Goal: Task Accomplishment & Management: Use online tool/utility

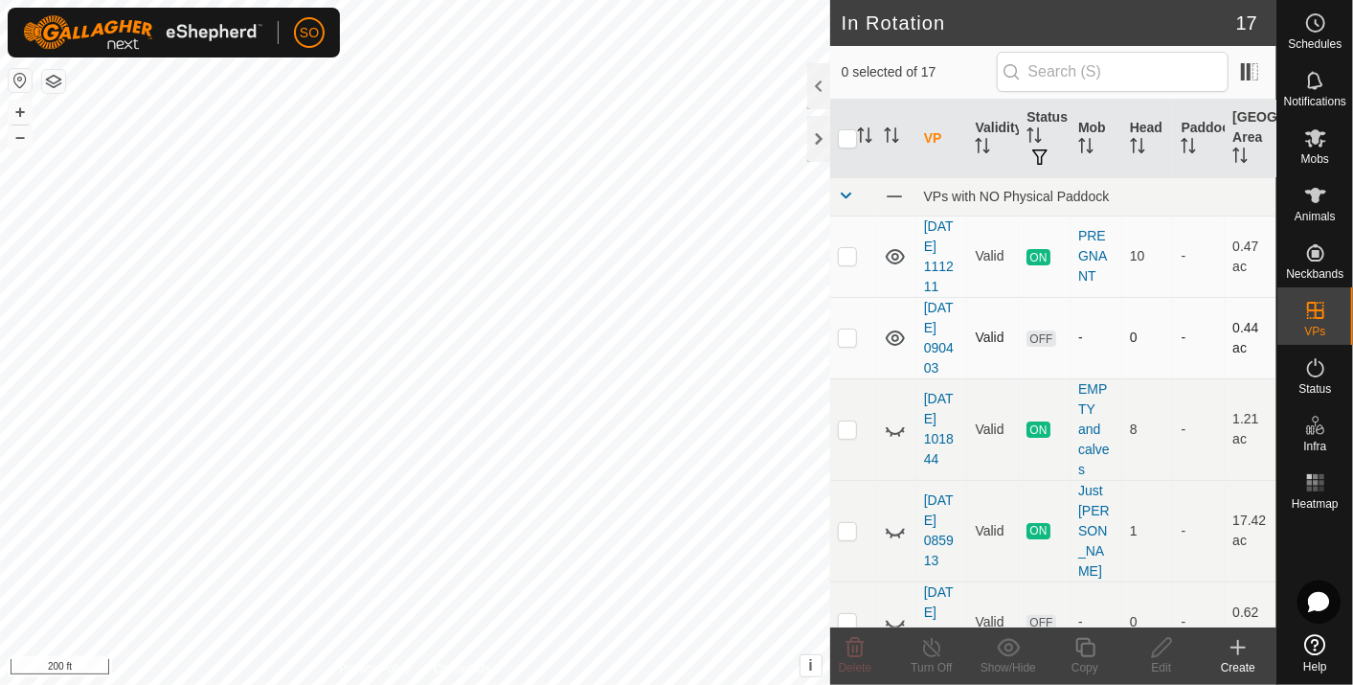
click at [893, 333] on icon at bounding box center [895, 337] width 19 height 15
click at [848, 334] on p-checkbox at bounding box center [847, 336] width 19 height 15
click at [851, 646] on icon at bounding box center [855, 647] width 23 height 23
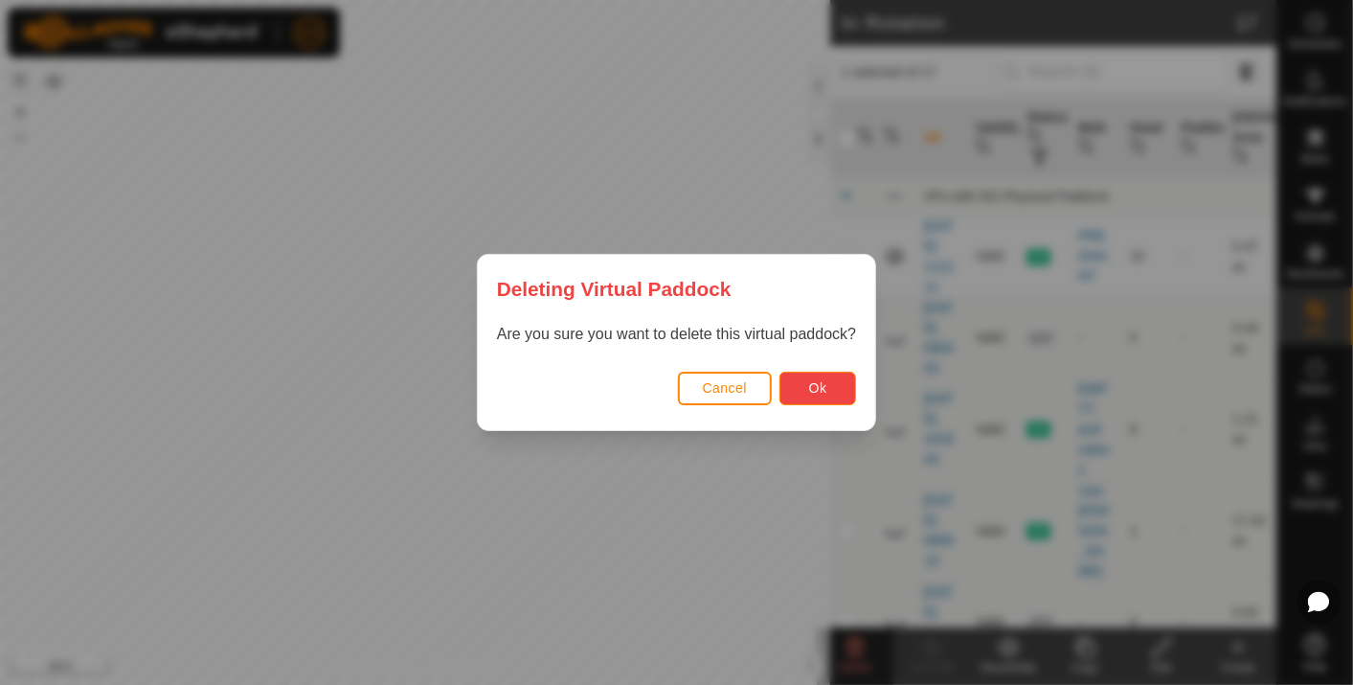
click at [819, 391] on span "Ok" at bounding box center [818, 387] width 18 height 15
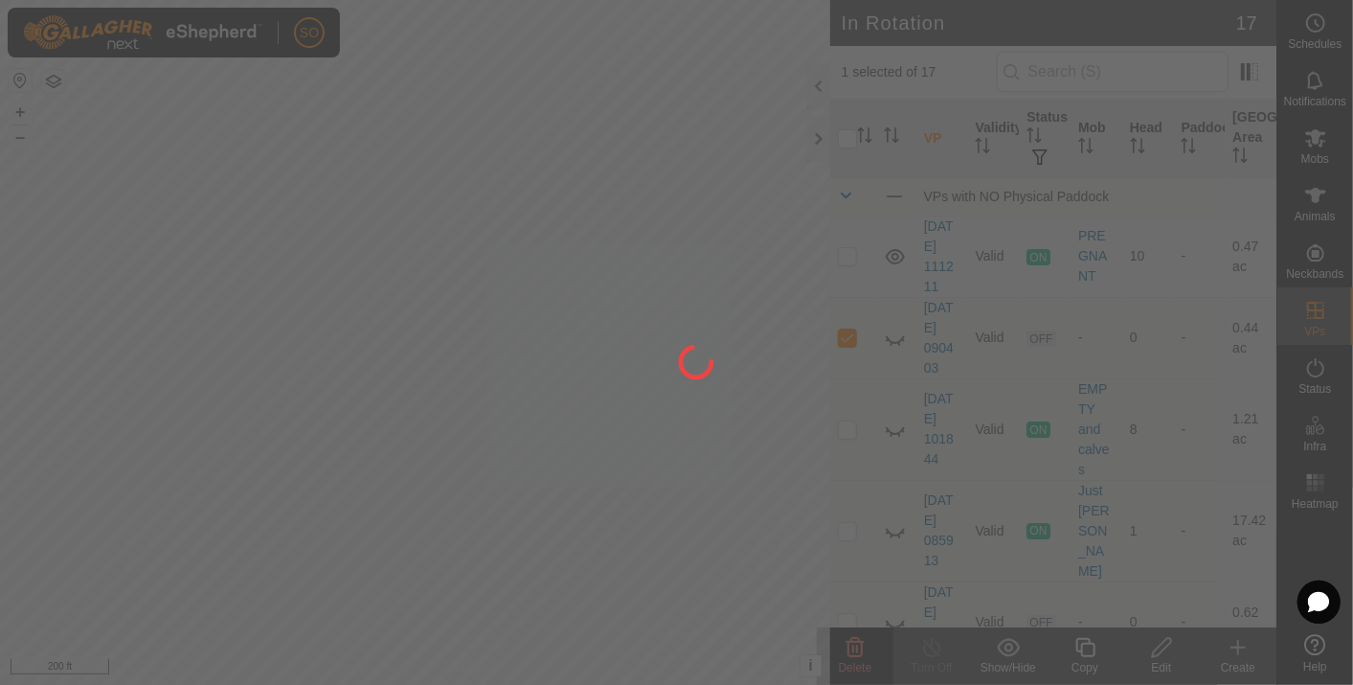
checkbox input "false"
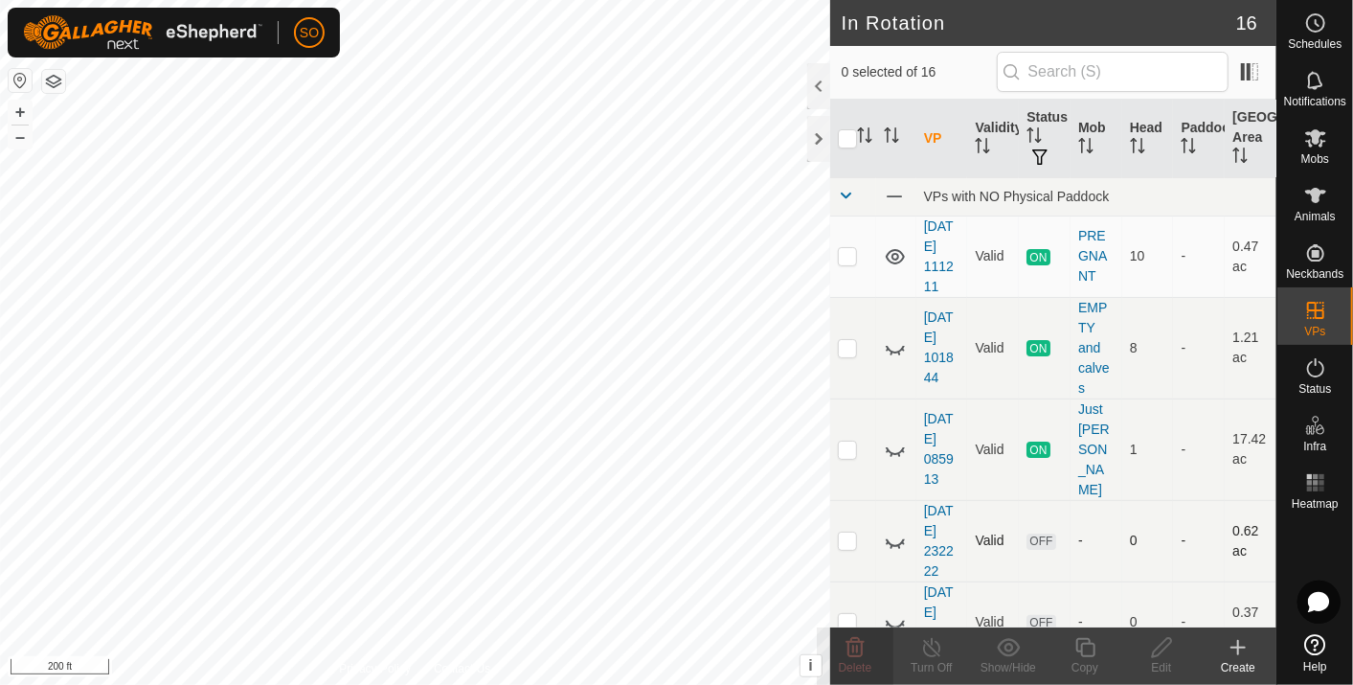
click at [848, 532] on p-checkbox at bounding box center [847, 539] width 19 height 15
click at [859, 645] on icon at bounding box center [855, 647] width 23 height 23
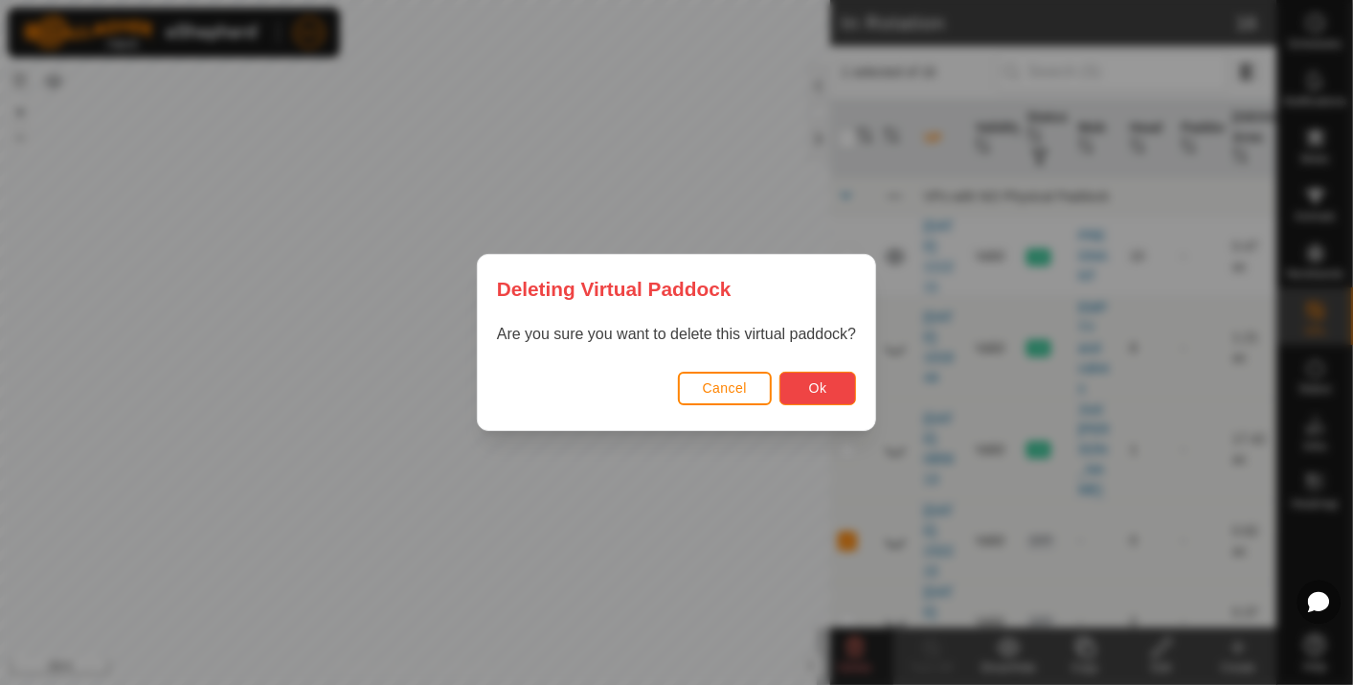
click at [818, 391] on span "Ok" at bounding box center [818, 387] width 18 height 15
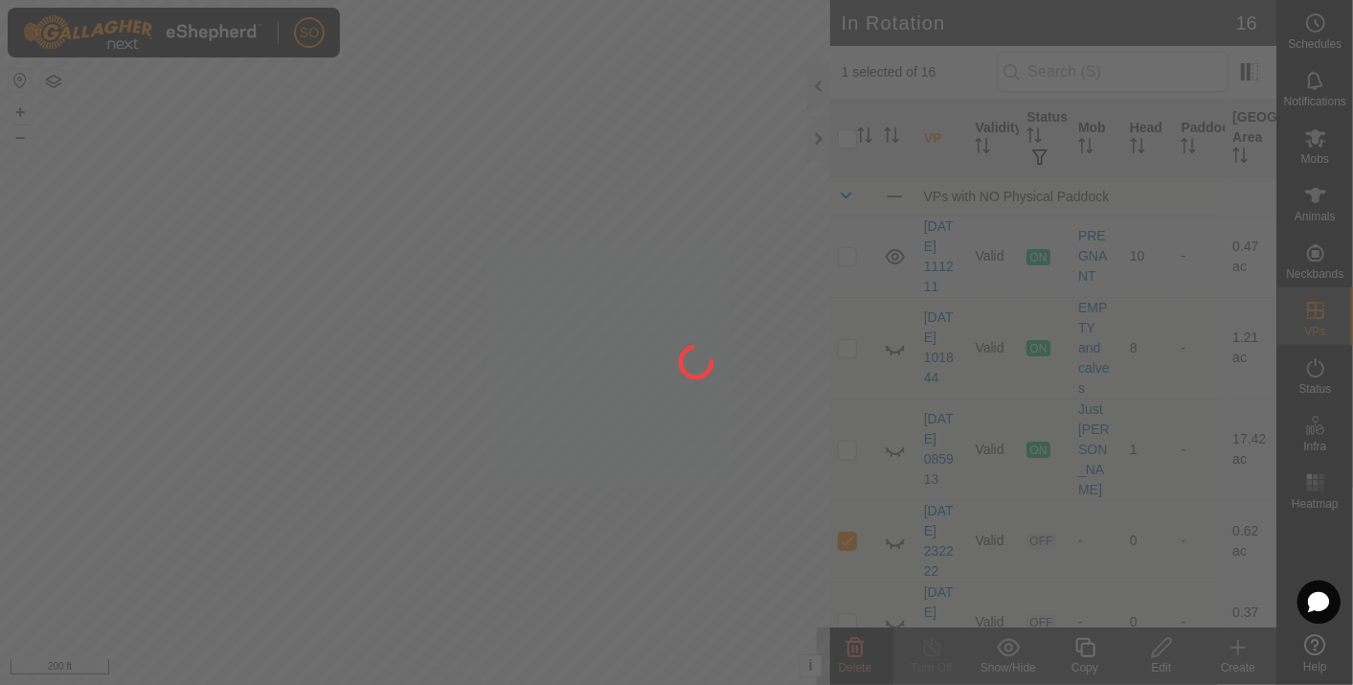
checkbox input "false"
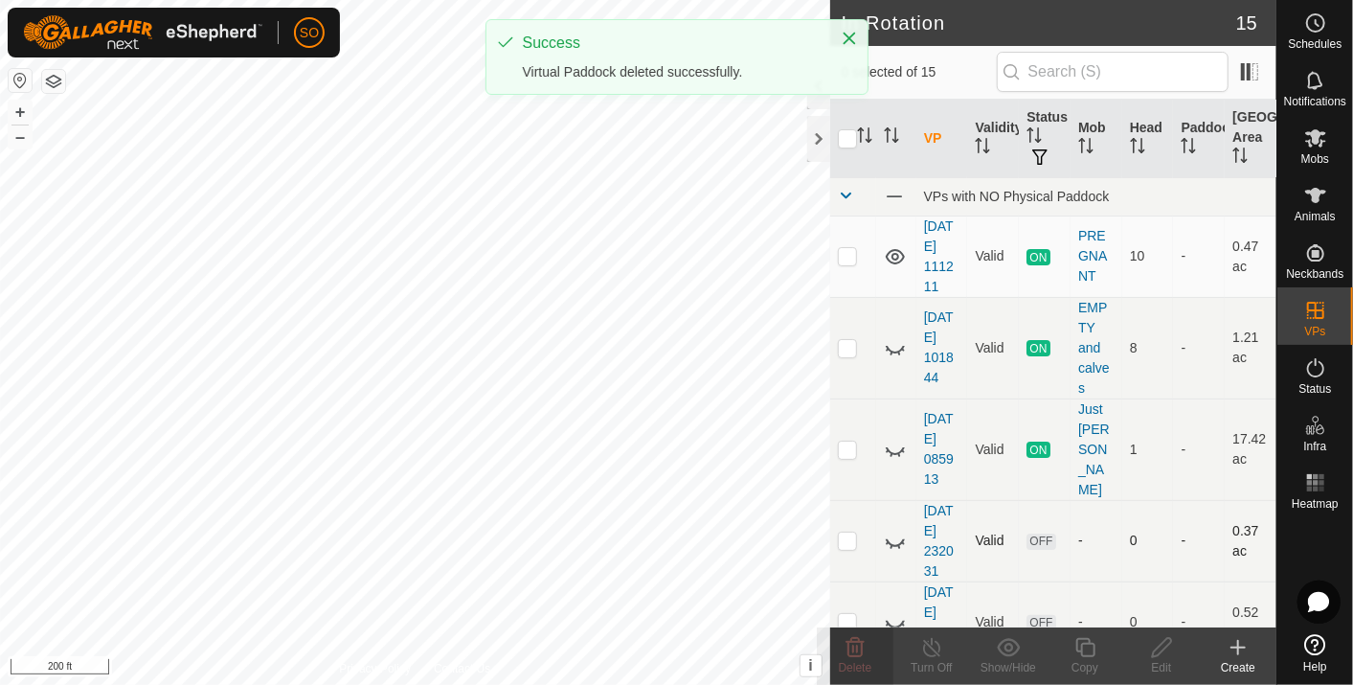
click at [846, 532] on p-checkbox at bounding box center [847, 539] width 19 height 15
checkbox input "true"
click at [851, 644] on icon at bounding box center [855, 647] width 23 height 23
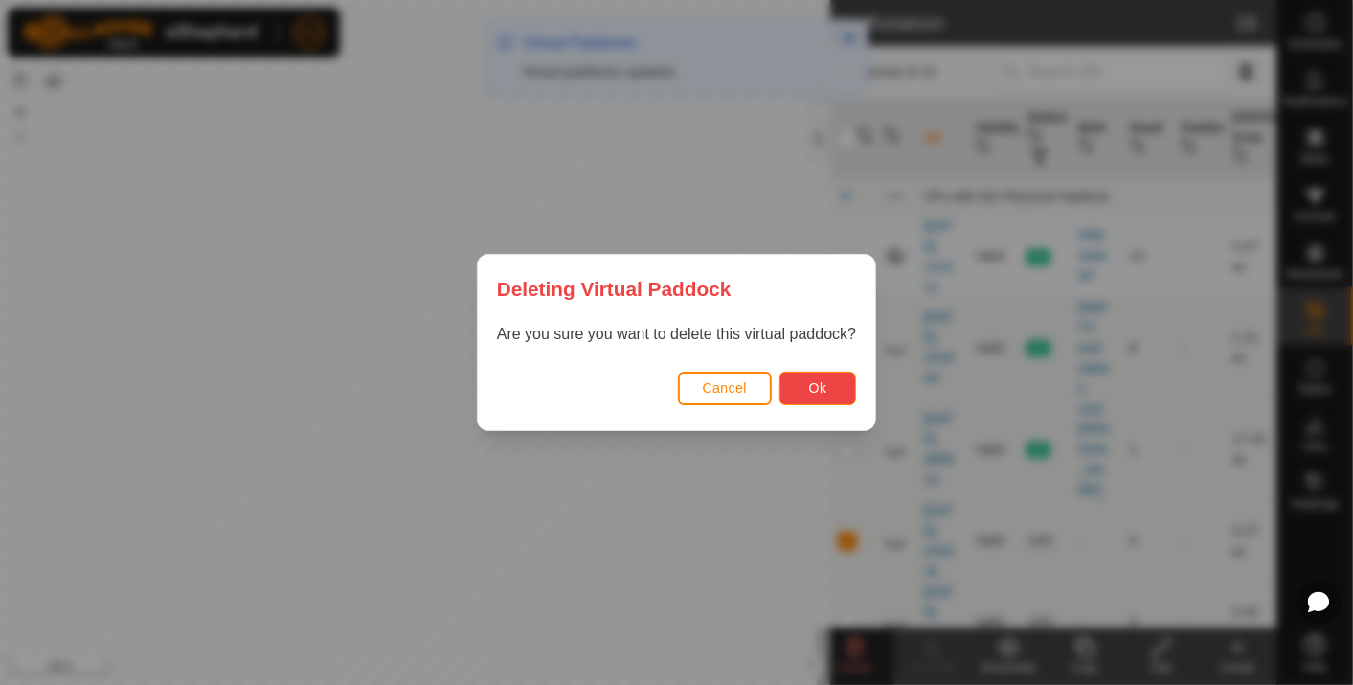
click at [804, 383] on button "Ok" at bounding box center [818, 389] width 77 height 34
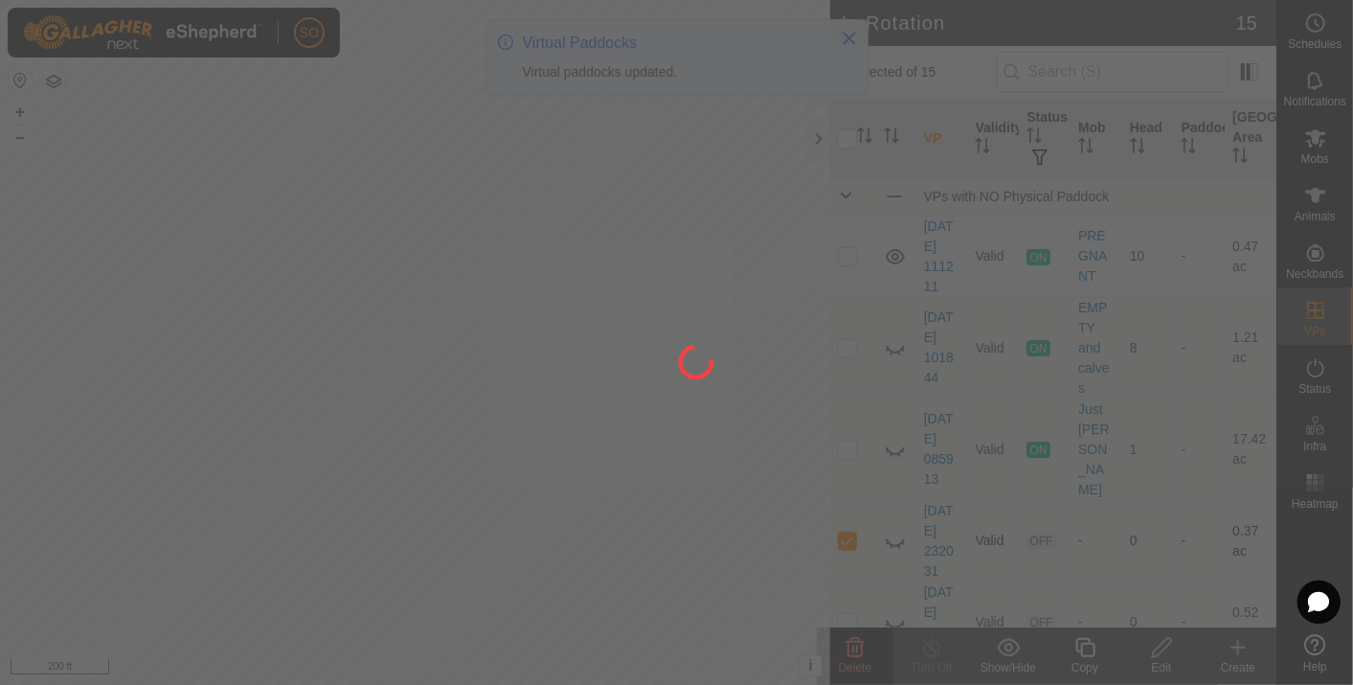
checkbox input "false"
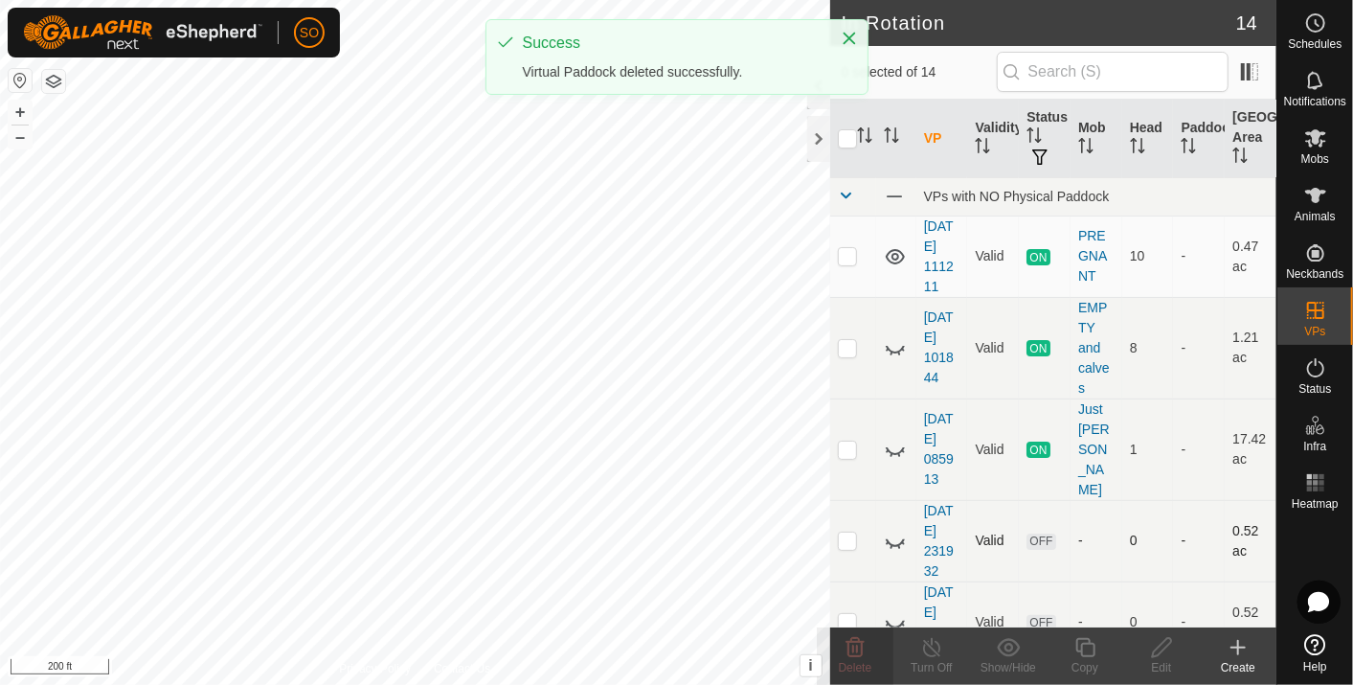
click at [851, 532] on p-checkbox at bounding box center [847, 539] width 19 height 15
click at [852, 639] on icon at bounding box center [856, 647] width 18 height 19
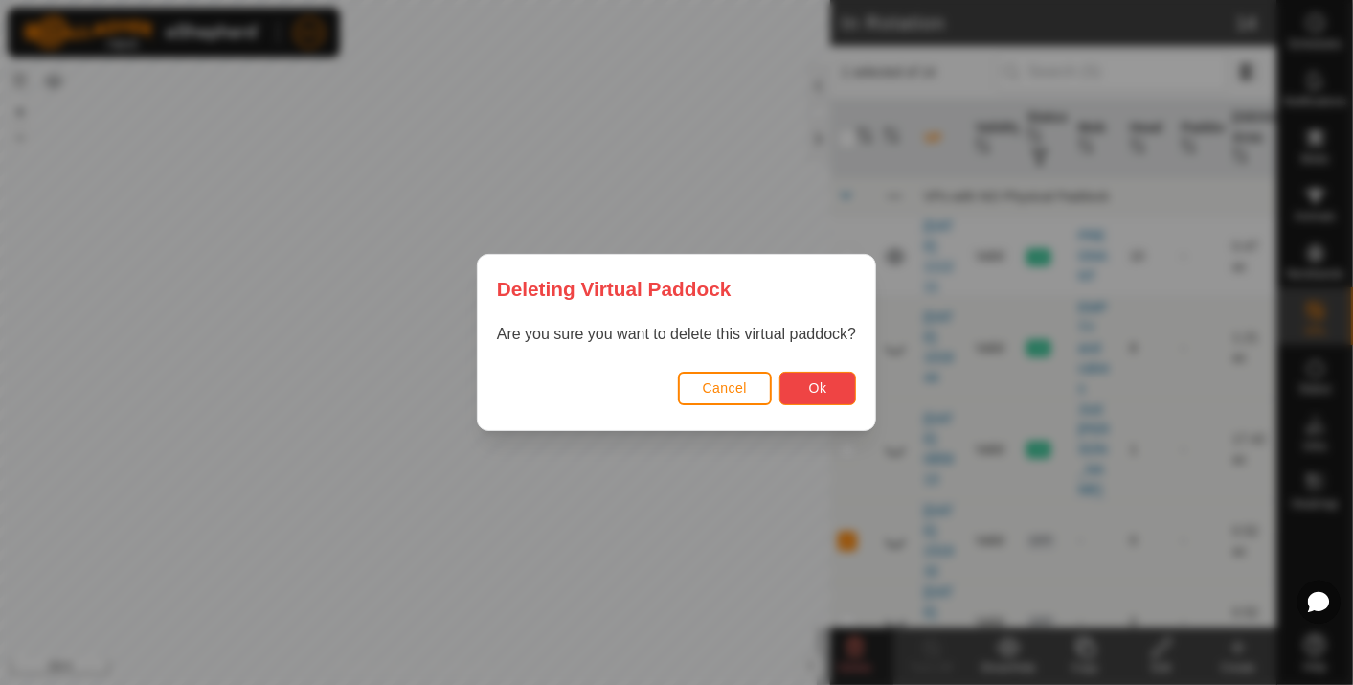
click at [814, 383] on span "Ok" at bounding box center [818, 387] width 18 height 15
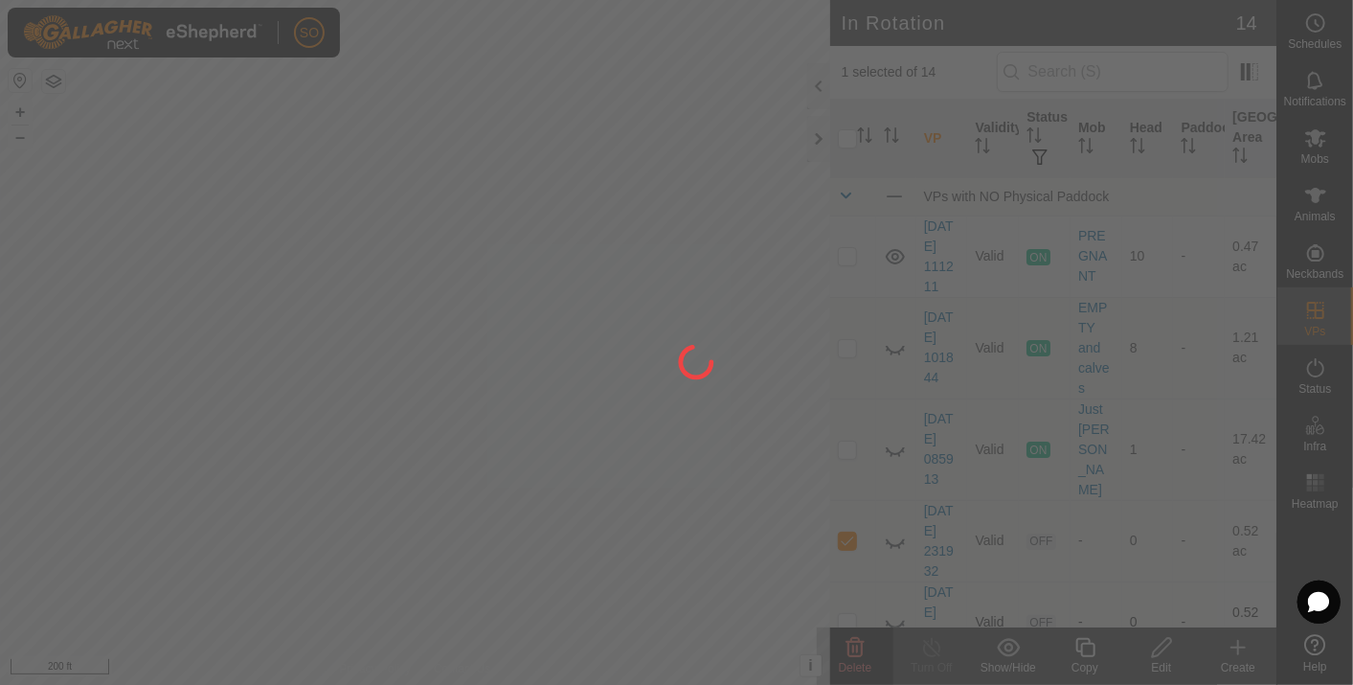
checkbox input "false"
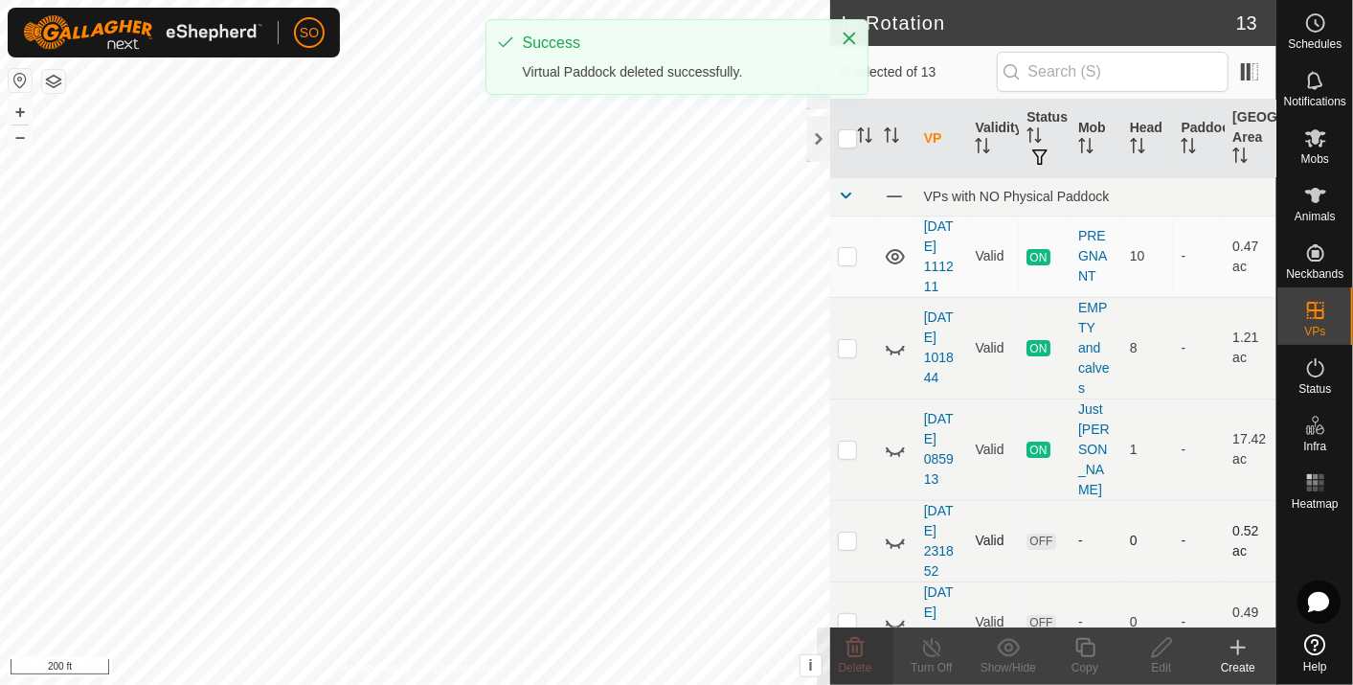
click at [849, 532] on p-checkbox at bounding box center [847, 539] width 19 height 15
checkbox input "true"
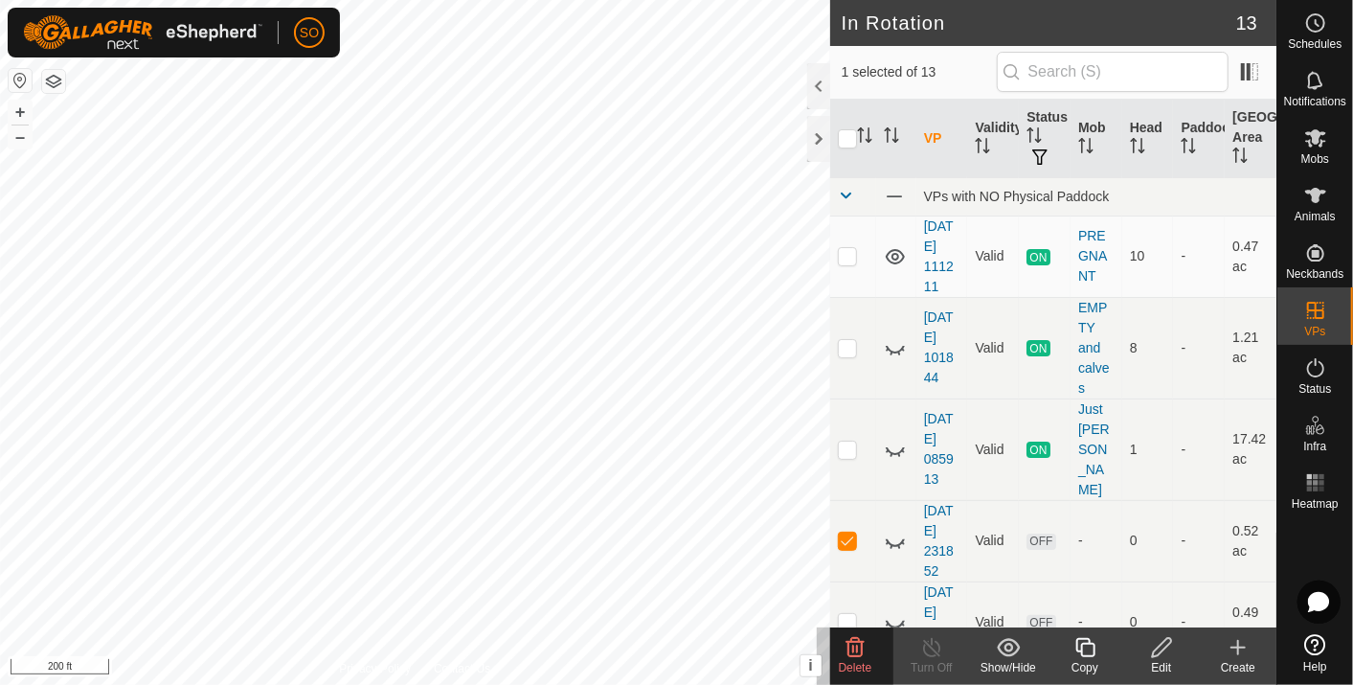
click at [855, 642] on icon at bounding box center [856, 647] width 18 height 19
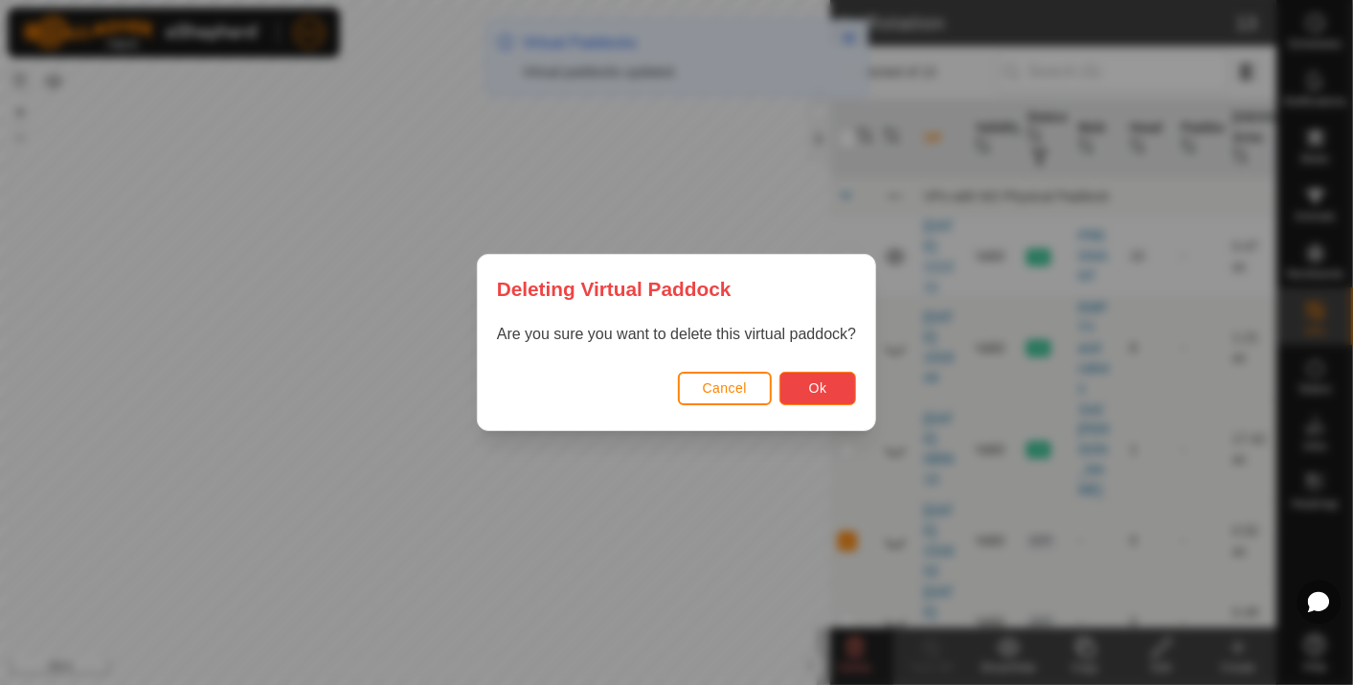
click at [824, 386] on span "Ok" at bounding box center [818, 387] width 18 height 15
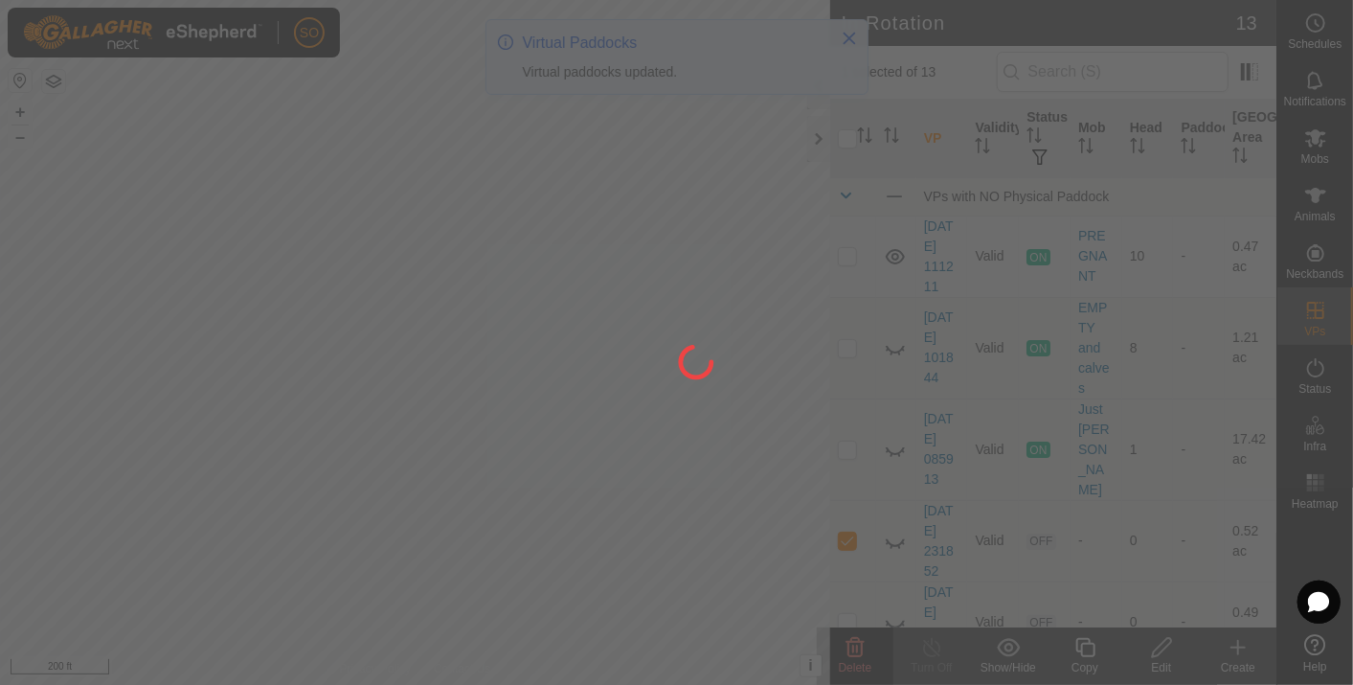
checkbox input "false"
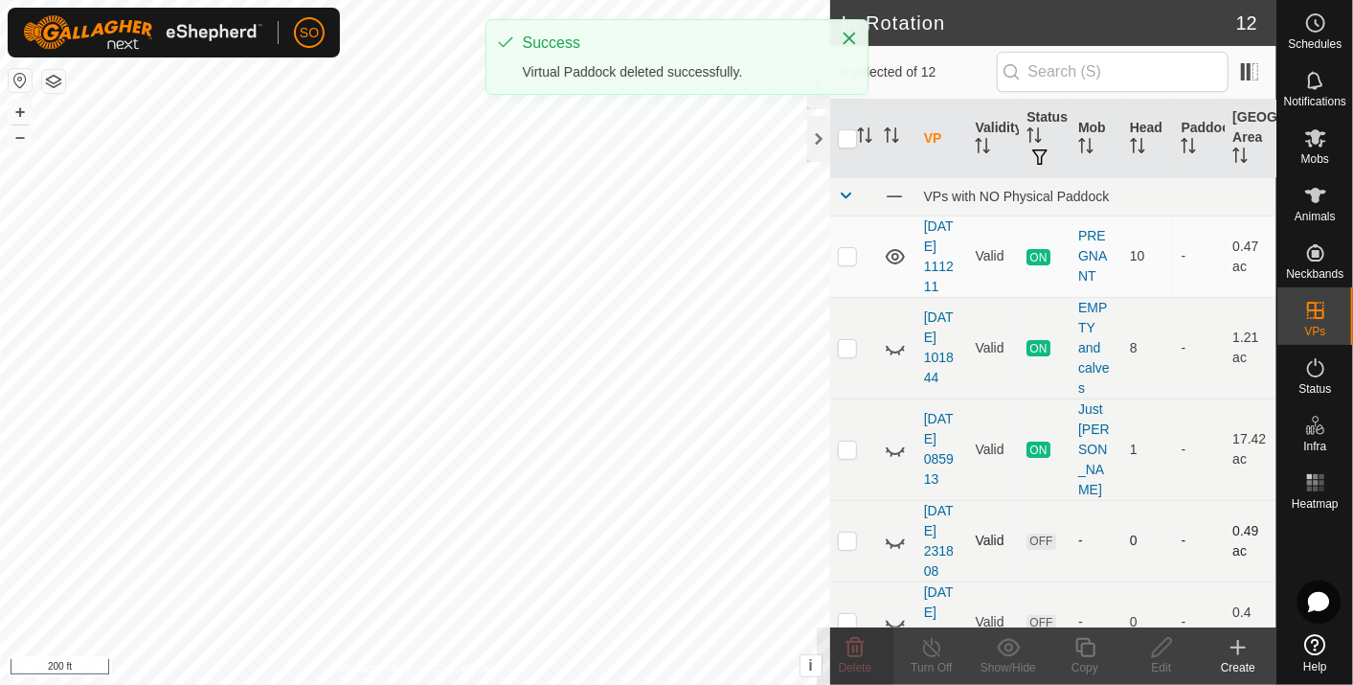
click at [840, 532] on p-checkbox at bounding box center [847, 539] width 19 height 15
click at [855, 642] on icon at bounding box center [856, 647] width 18 height 19
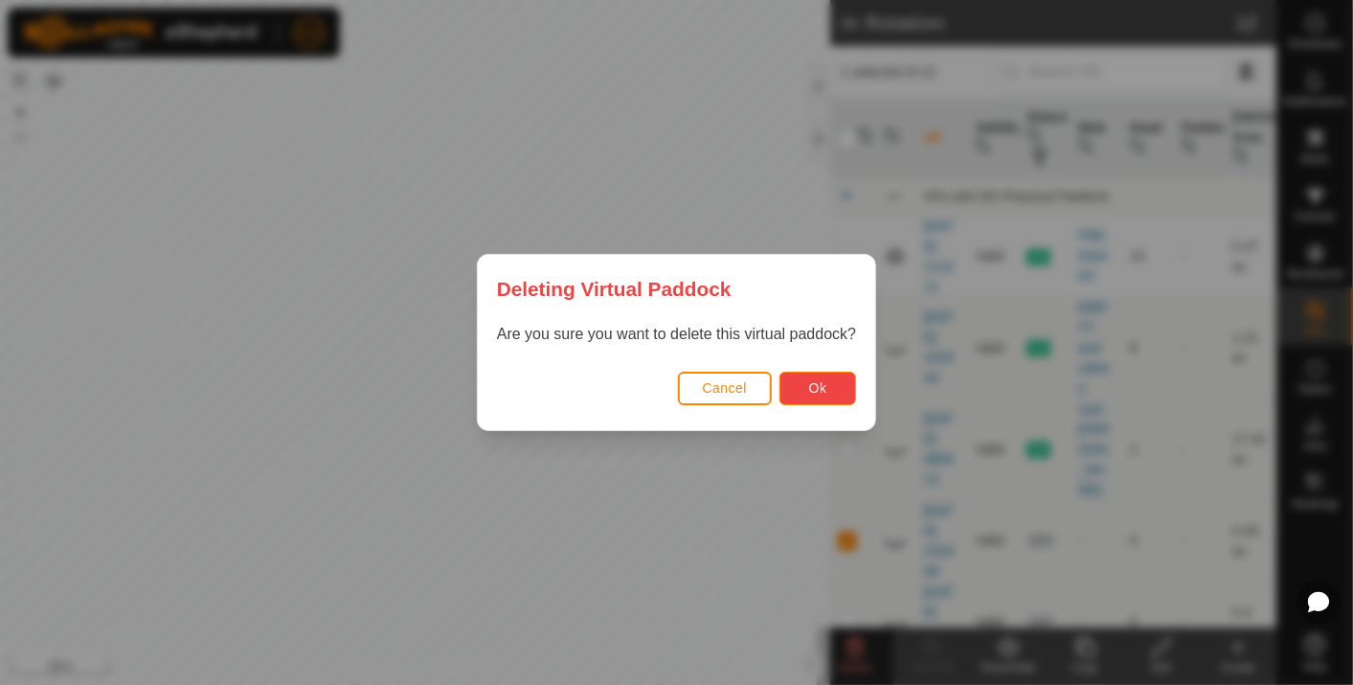
click at [814, 380] on span "Ok" at bounding box center [818, 387] width 18 height 15
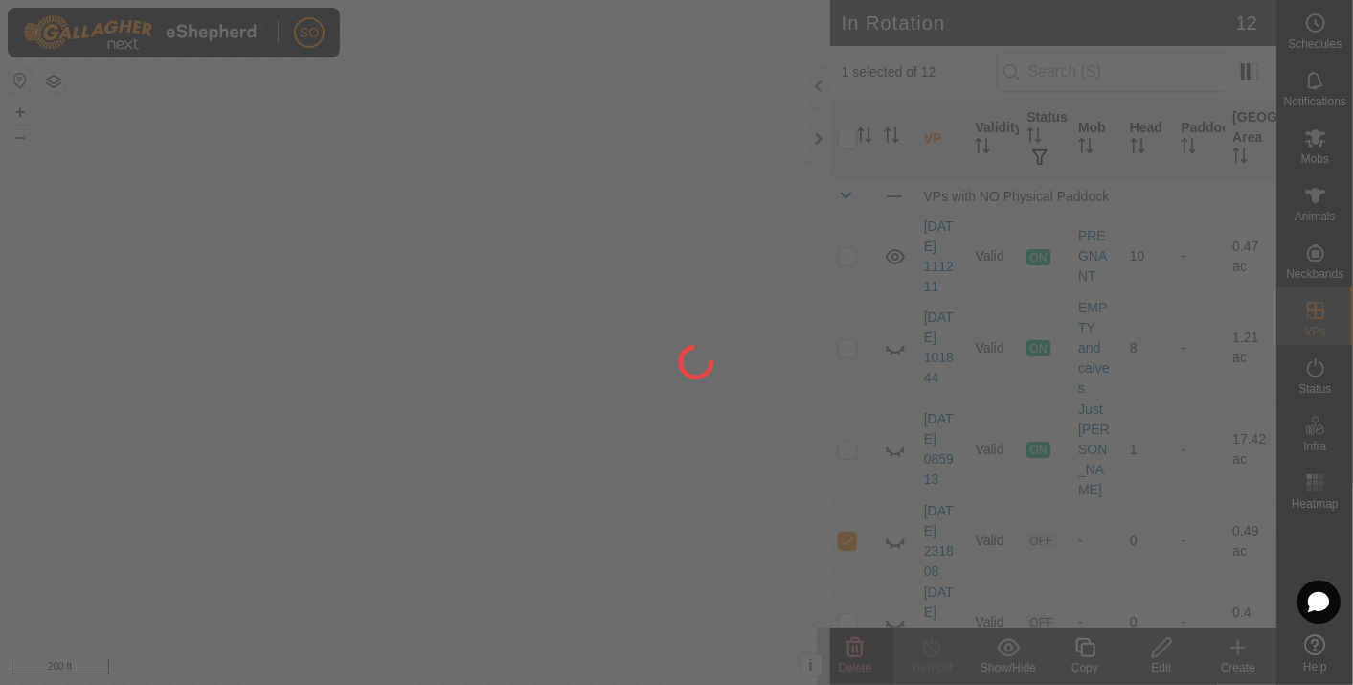
checkbox input "false"
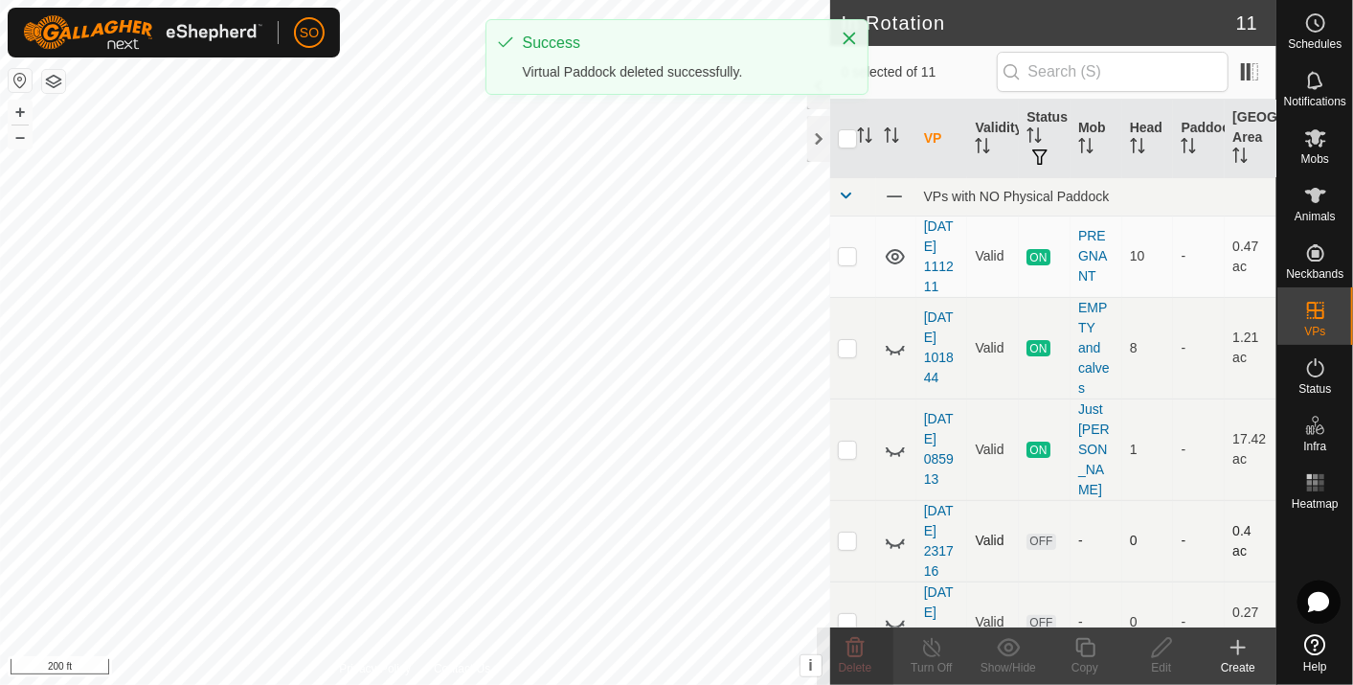
click at [843, 532] on p-checkbox at bounding box center [847, 539] width 19 height 15
checkbox input "true"
click at [852, 645] on icon at bounding box center [855, 647] width 23 height 23
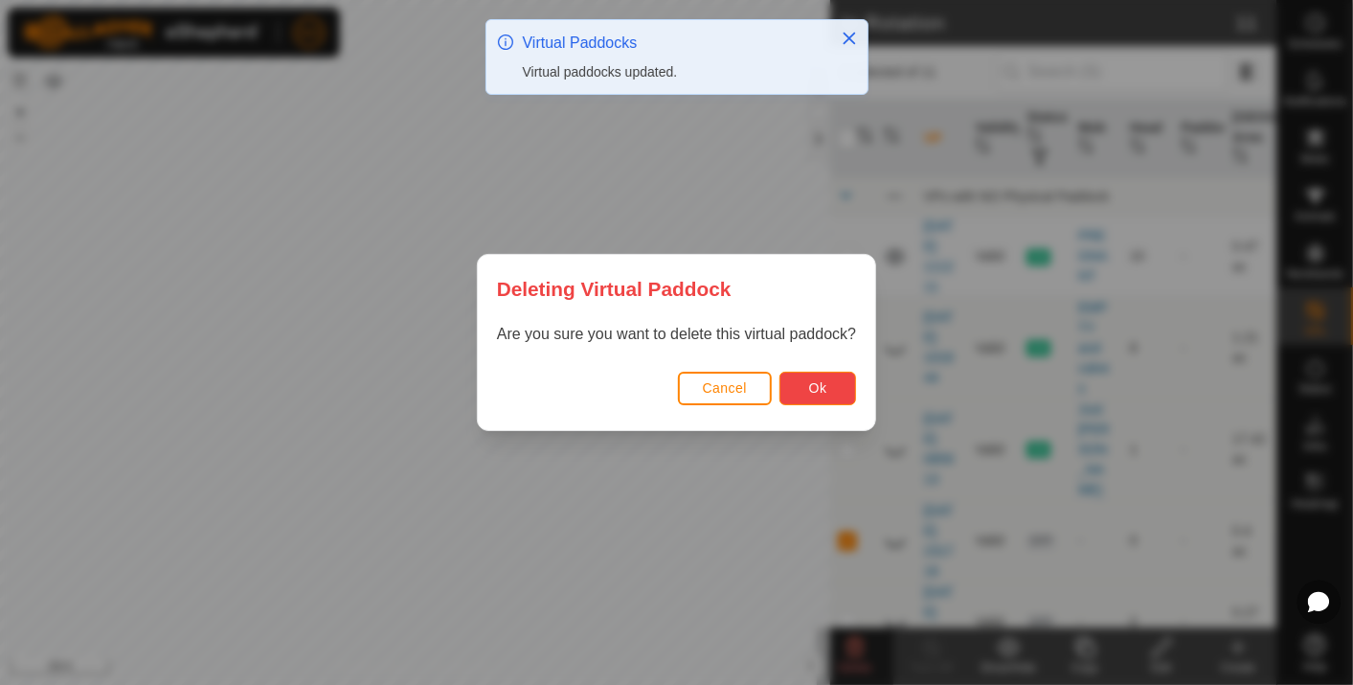
click at [812, 382] on span "Ok" at bounding box center [818, 387] width 18 height 15
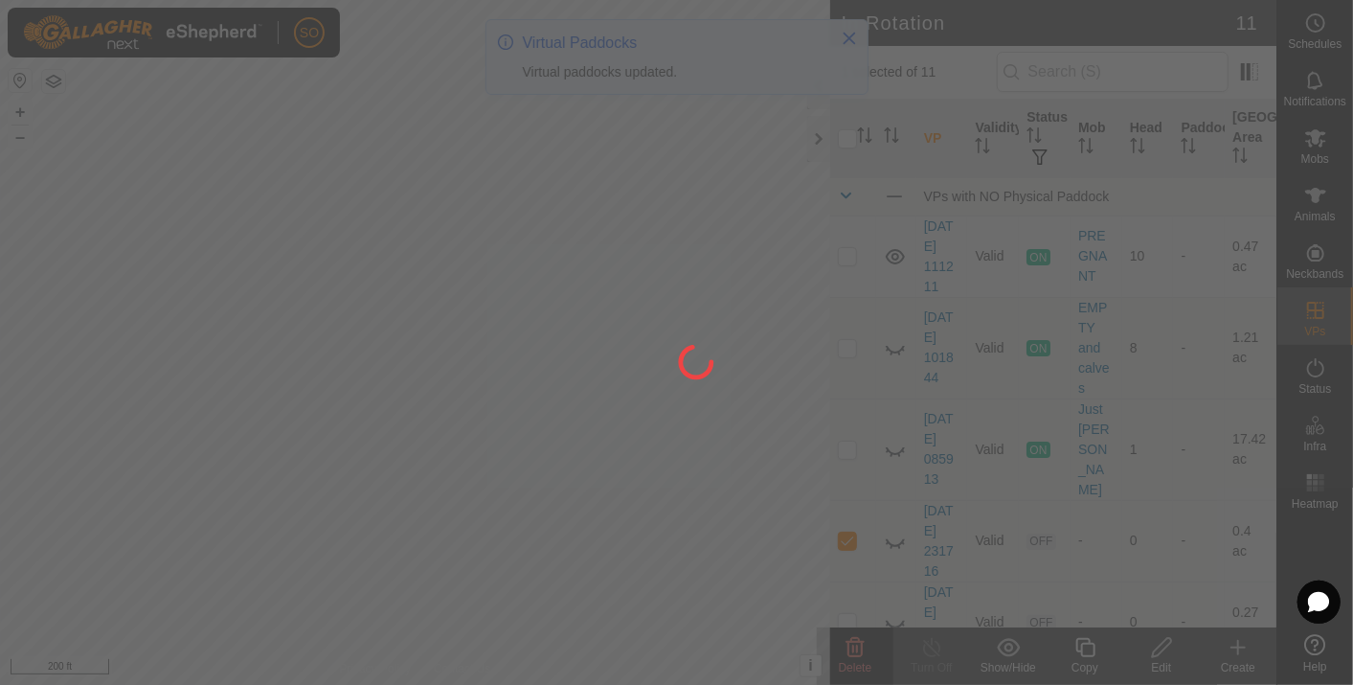
checkbox input "false"
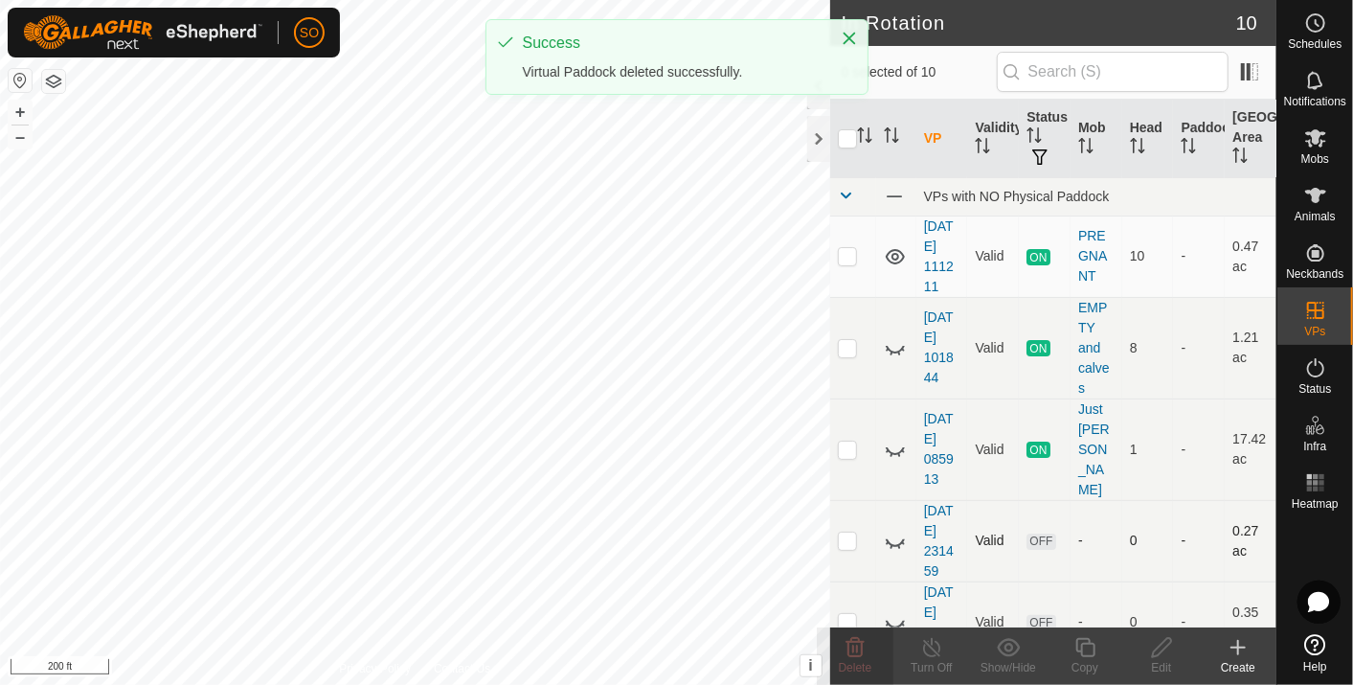
click at [843, 532] on p-checkbox at bounding box center [847, 539] width 19 height 15
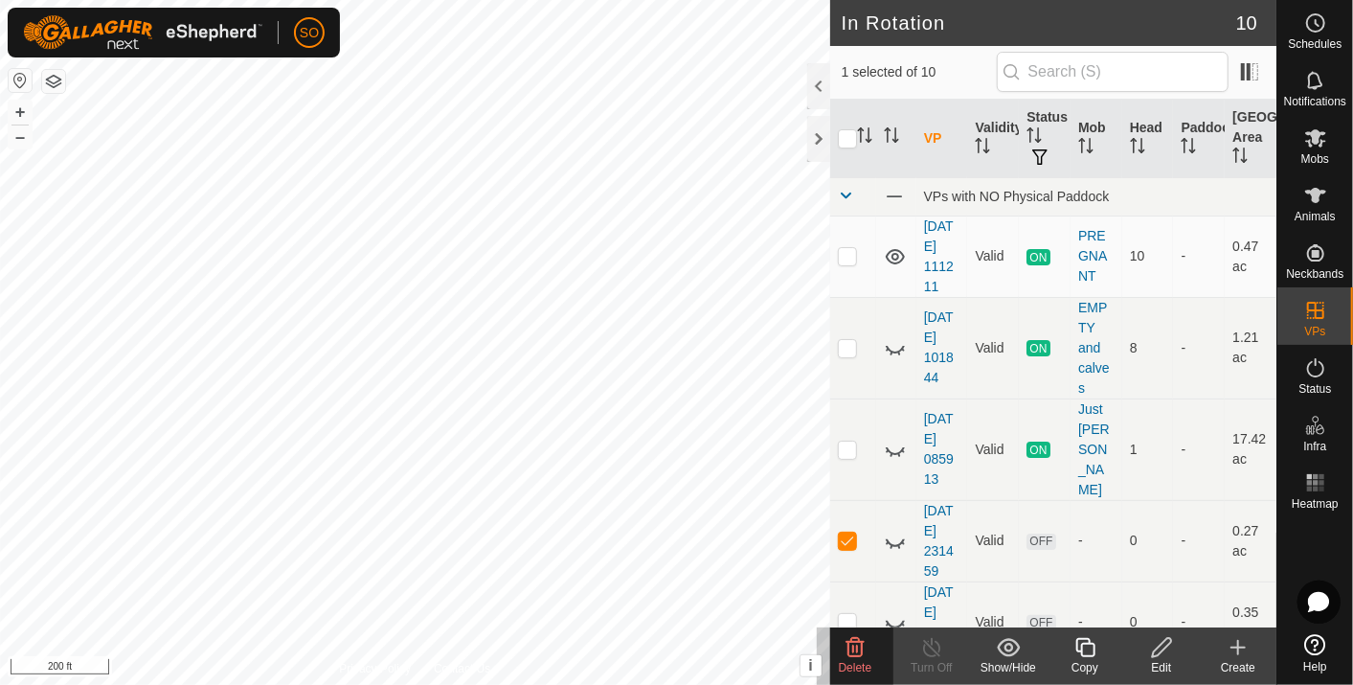
click at [857, 638] on icon at bounding box center [855, 647] width 23 height 23
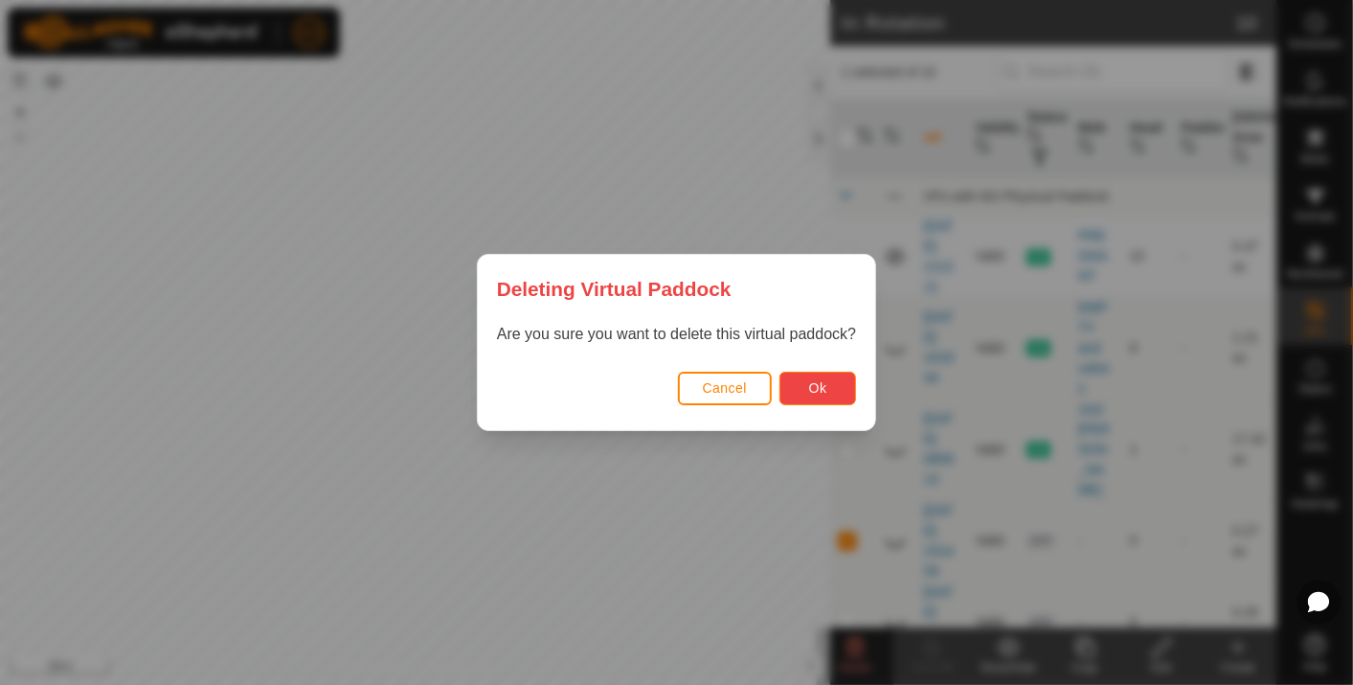
click at [815, 386] on span "Ok" at bounding box center [818, 387] width 18 height 15
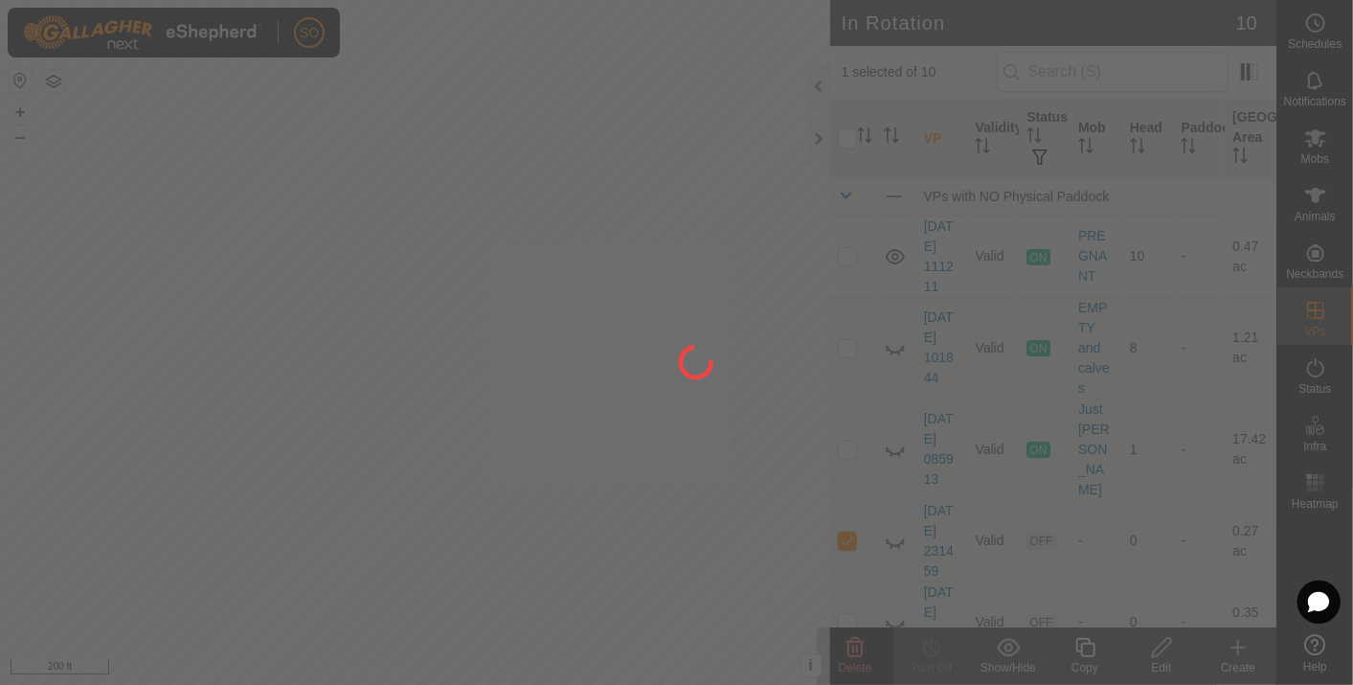
checkbox input "false"
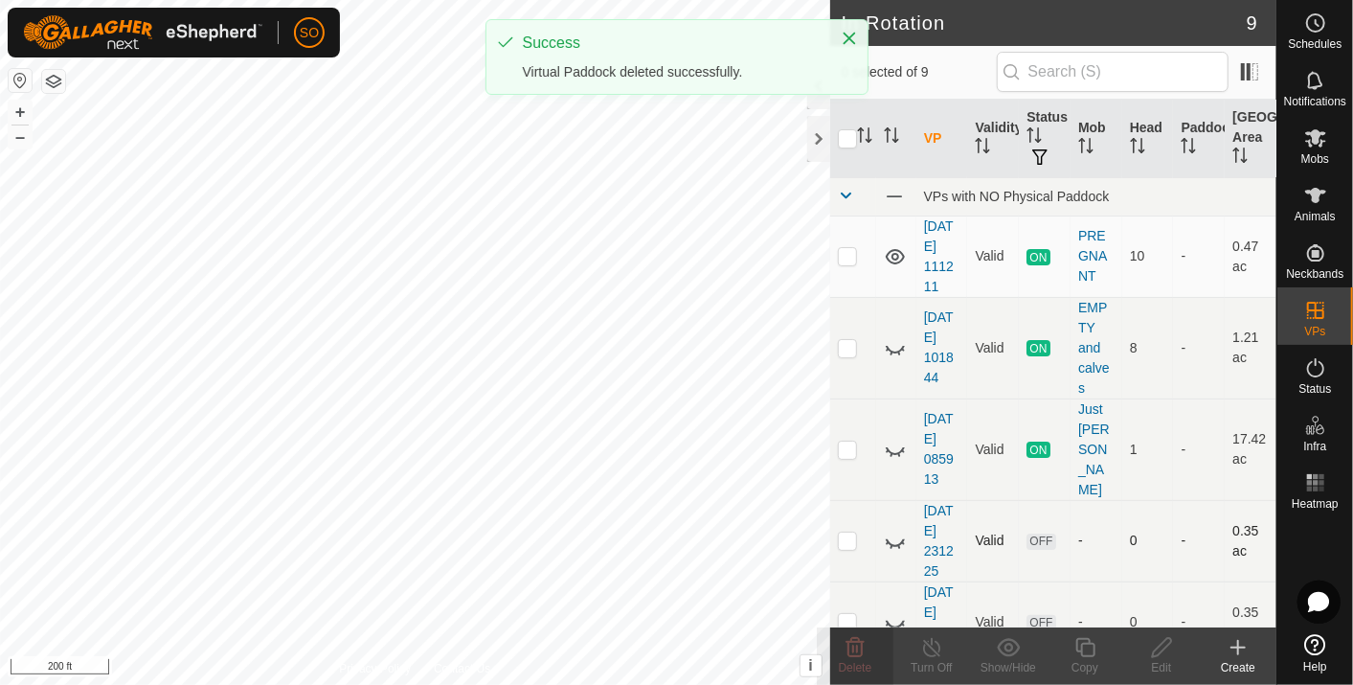
click at [849, 532] on p-checkbox at bounding box center [847, 539] width 19 height 15
checkbox input "true"
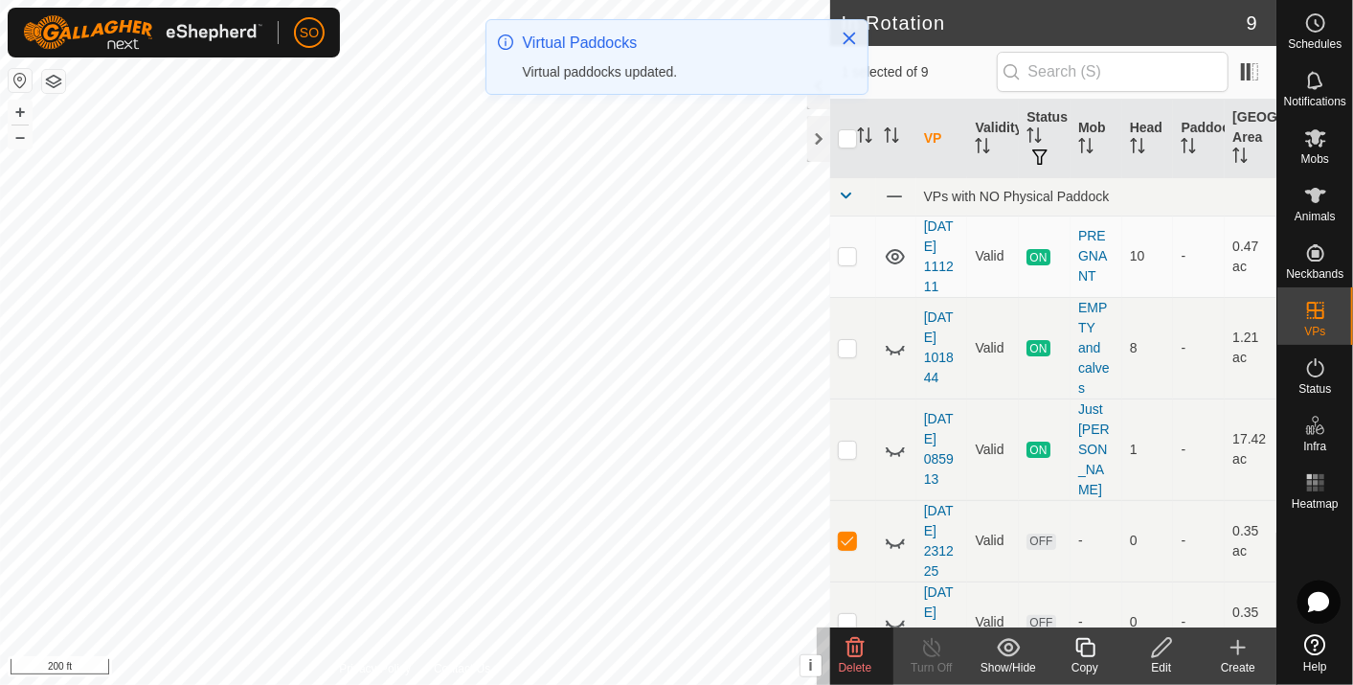
click at [853, 638] on icon at bounding box center [856, 647] width 18 height 19
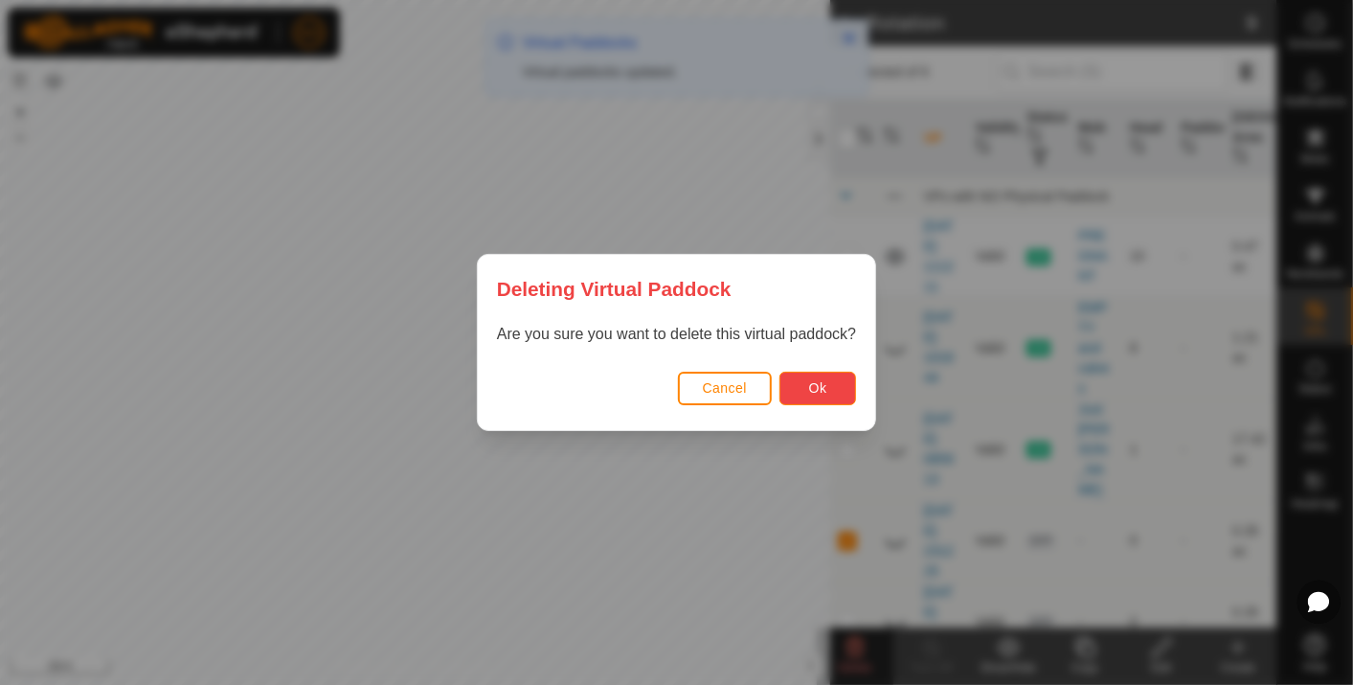
click at [812, 391] on span "Ok" at bounding box center [818, 387] width 18 height 15
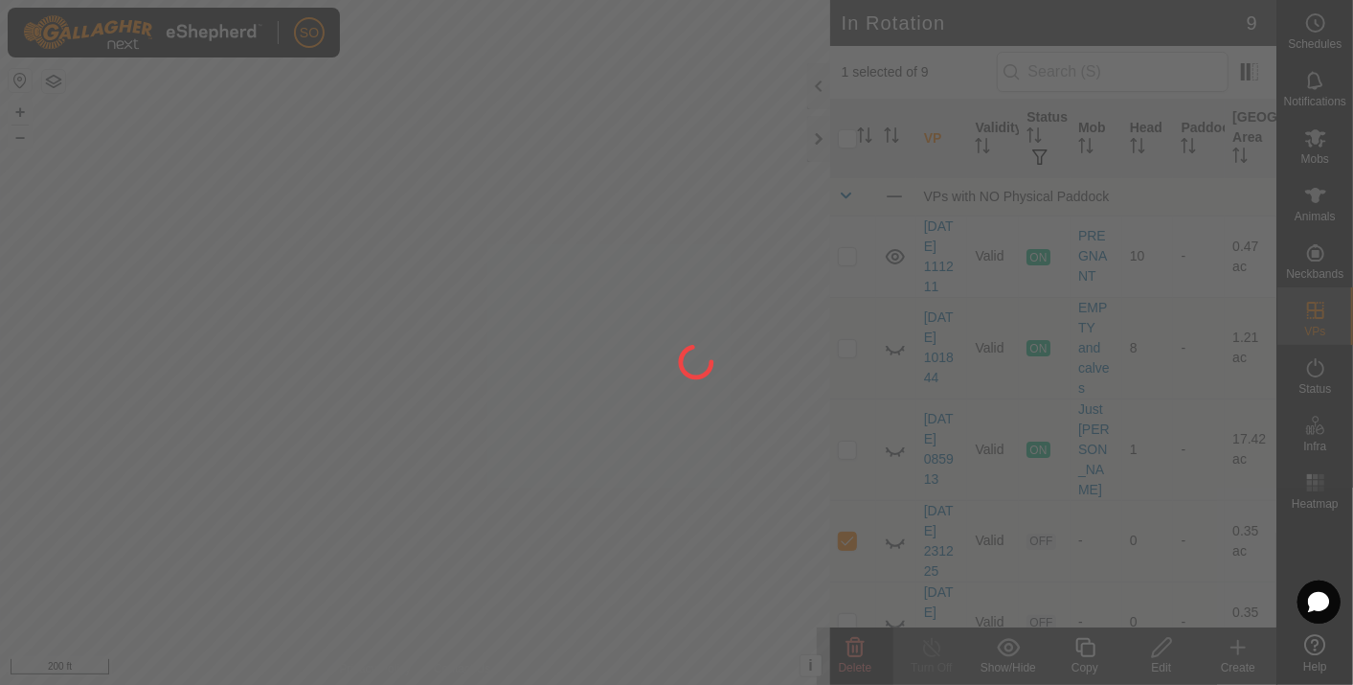
checkbox input "false"
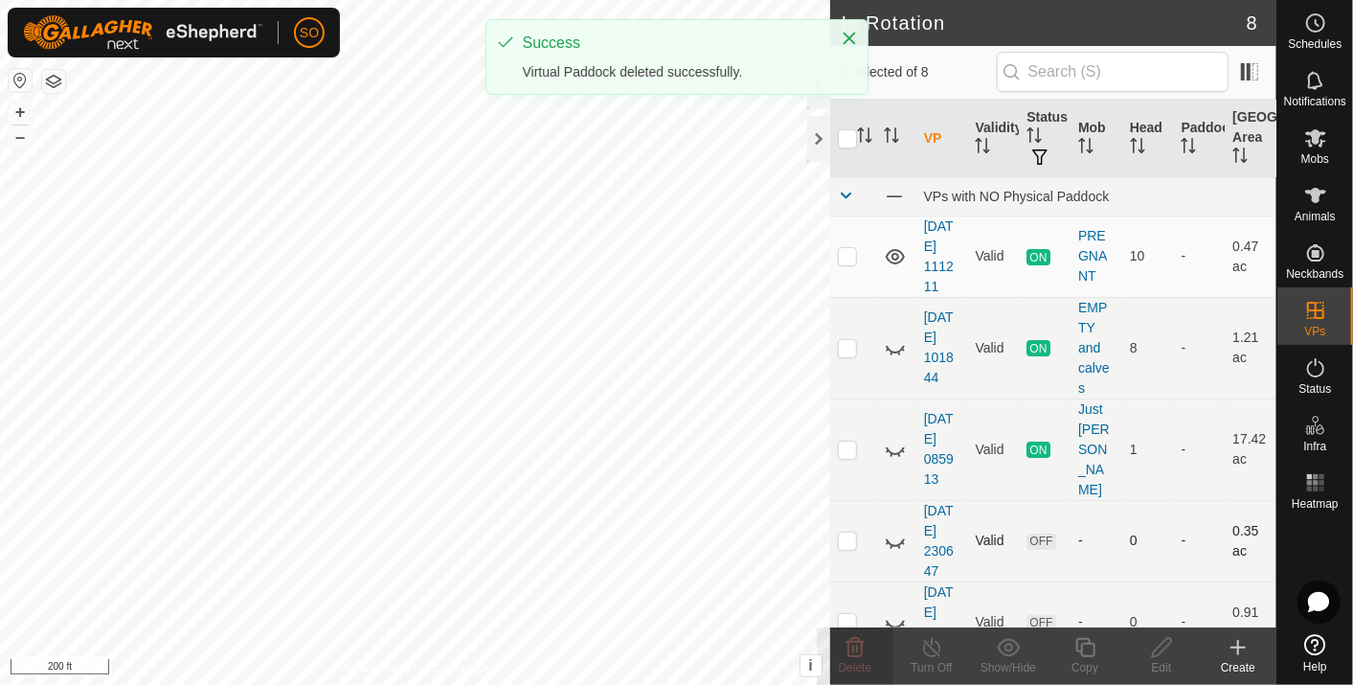
click at [849, 532] on p-checkbox at bounding box center [847, 539] width 19 height 15
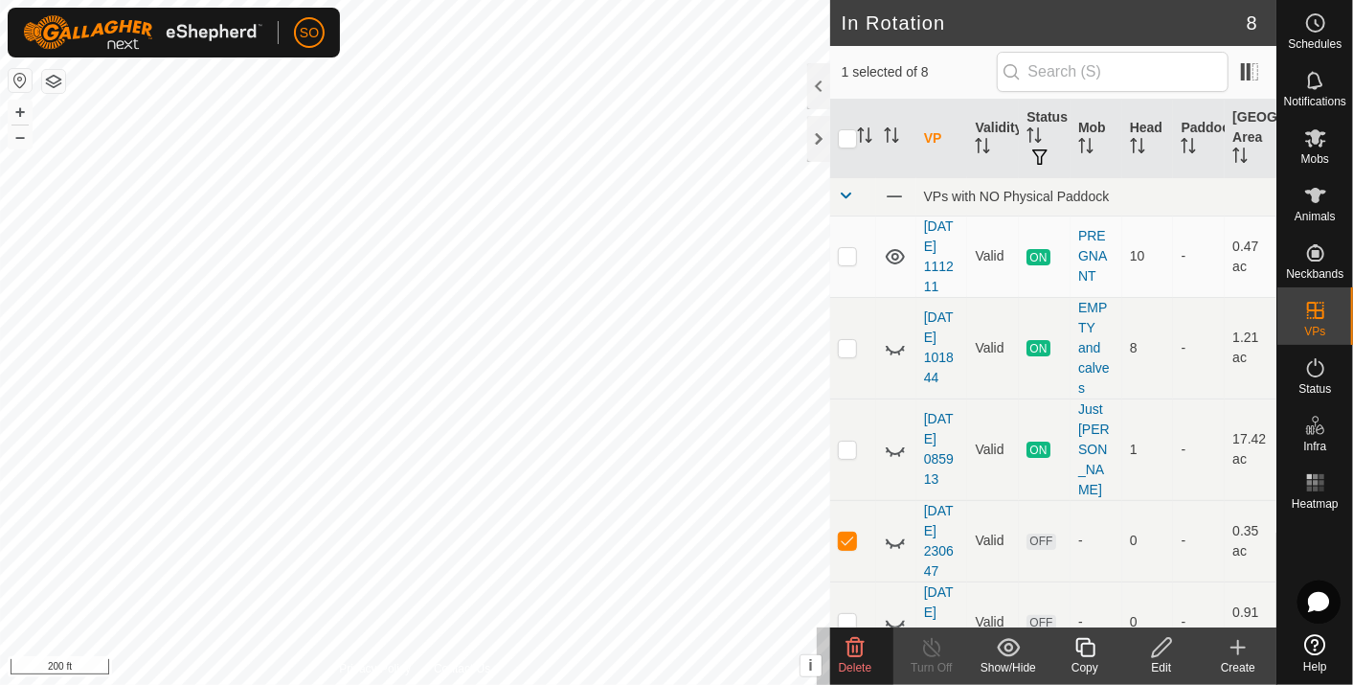
click at [857, 640] on icon at bounding box center [855, 647] width 23 height 23
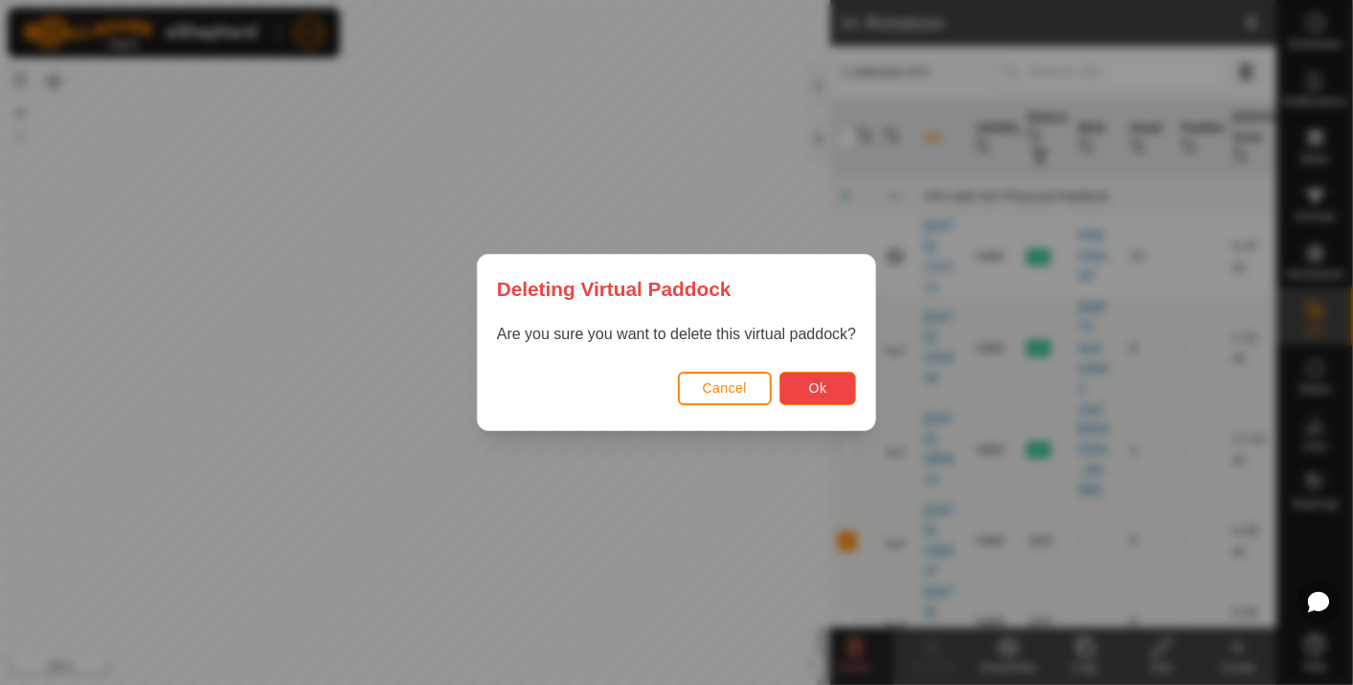
click at [825, 385] on span "Ok" at bounding box center [818, 387] width 18 height 15
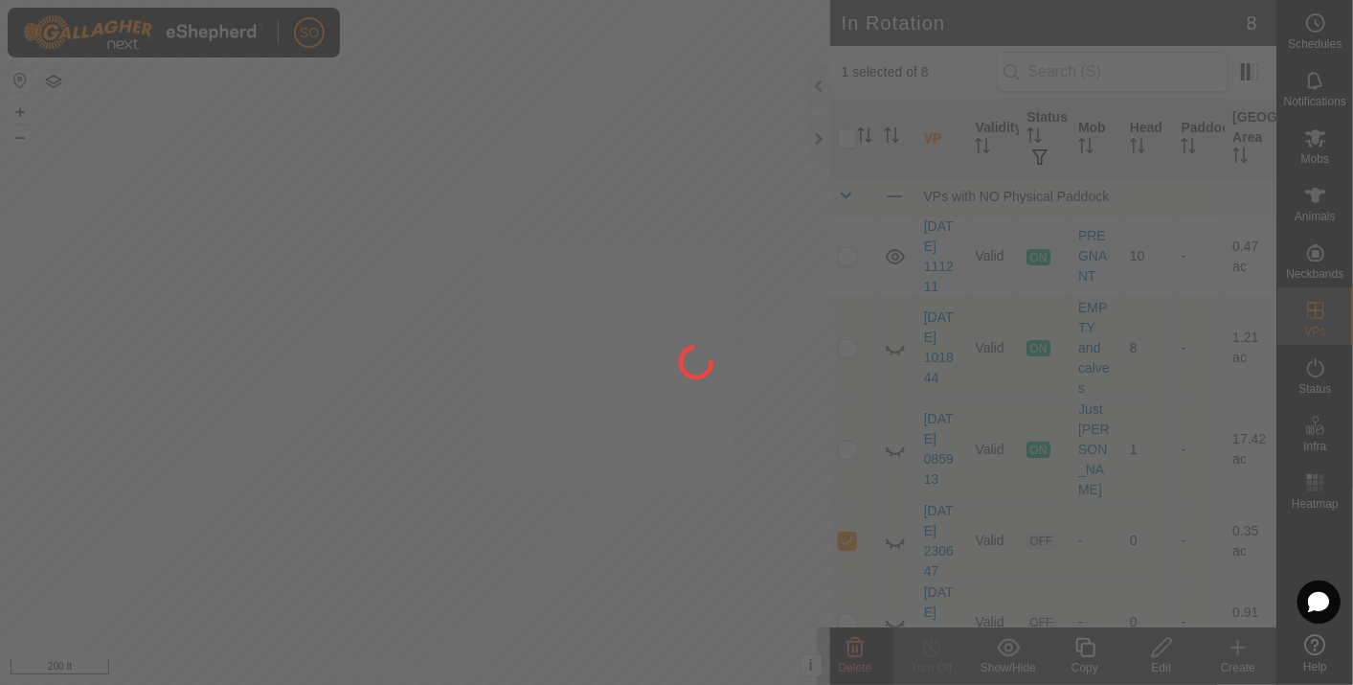
checkbox input "false"
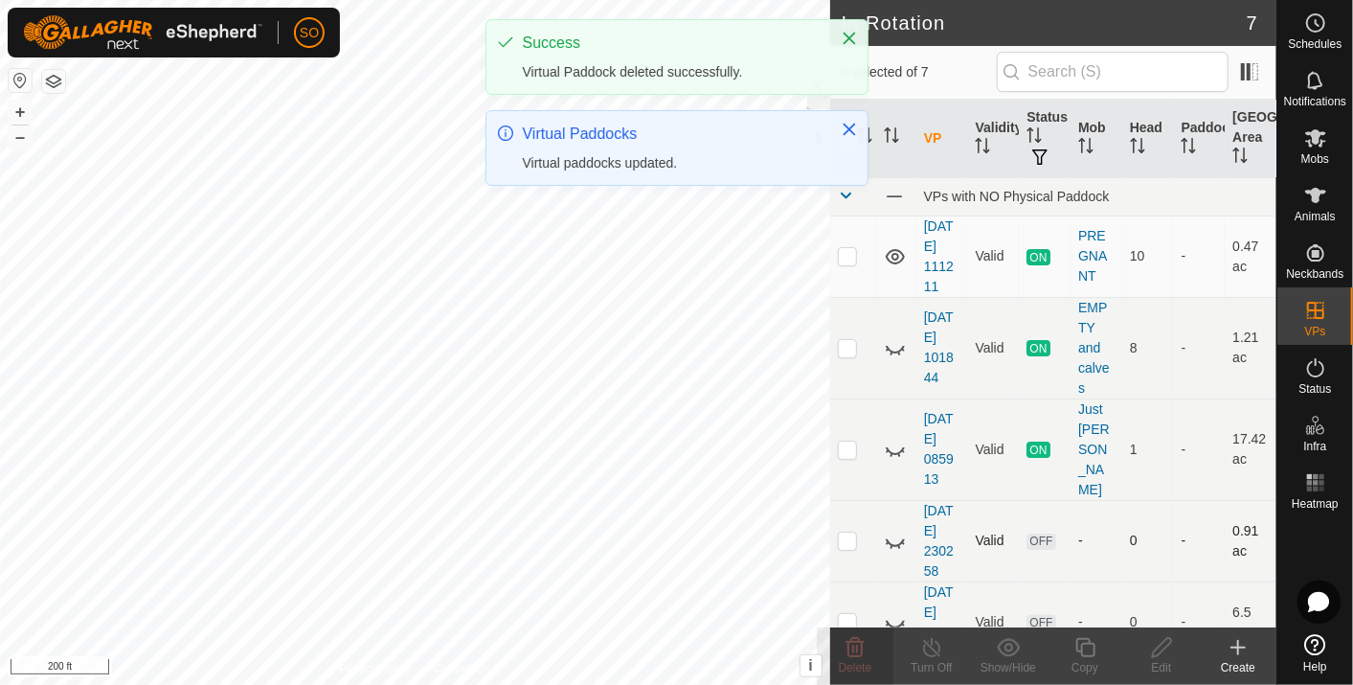
click at [845, 532] on p-checkbox at bounding box center [847, 539] width 19 height 15
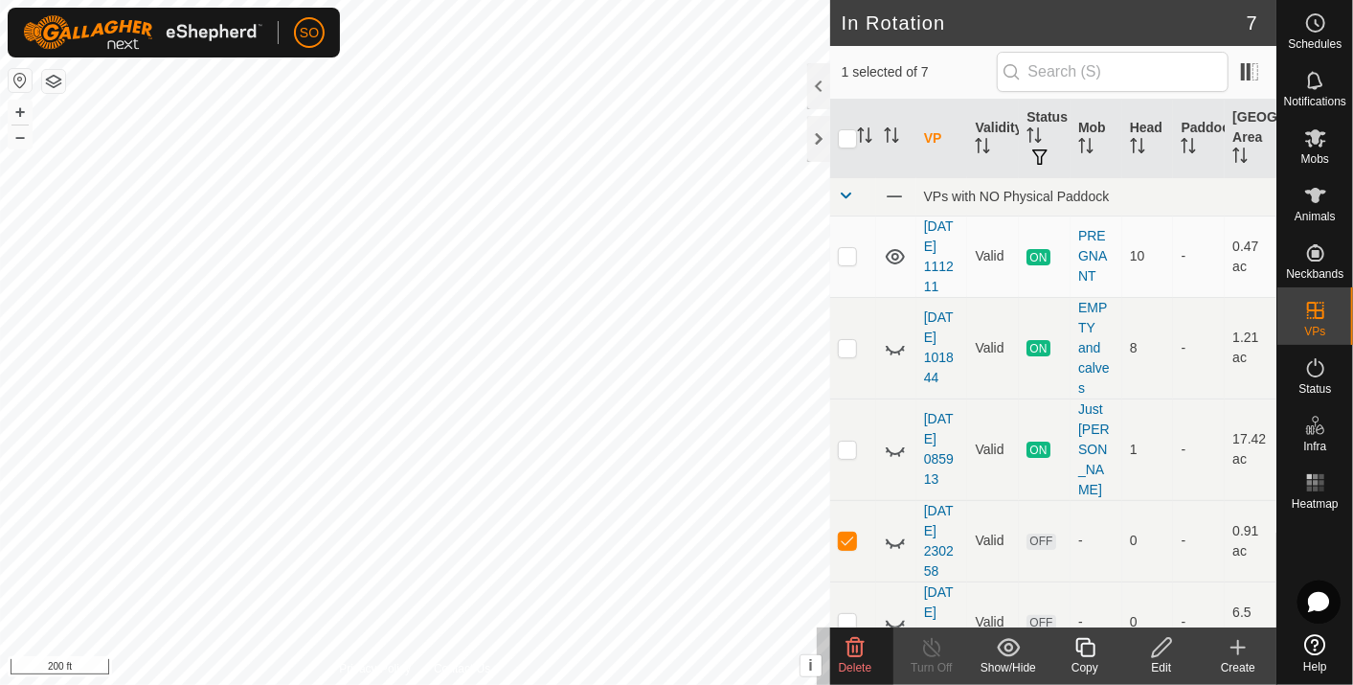
click at [856, 638] on icon at bounding box center [856, 647] width 18 height 19
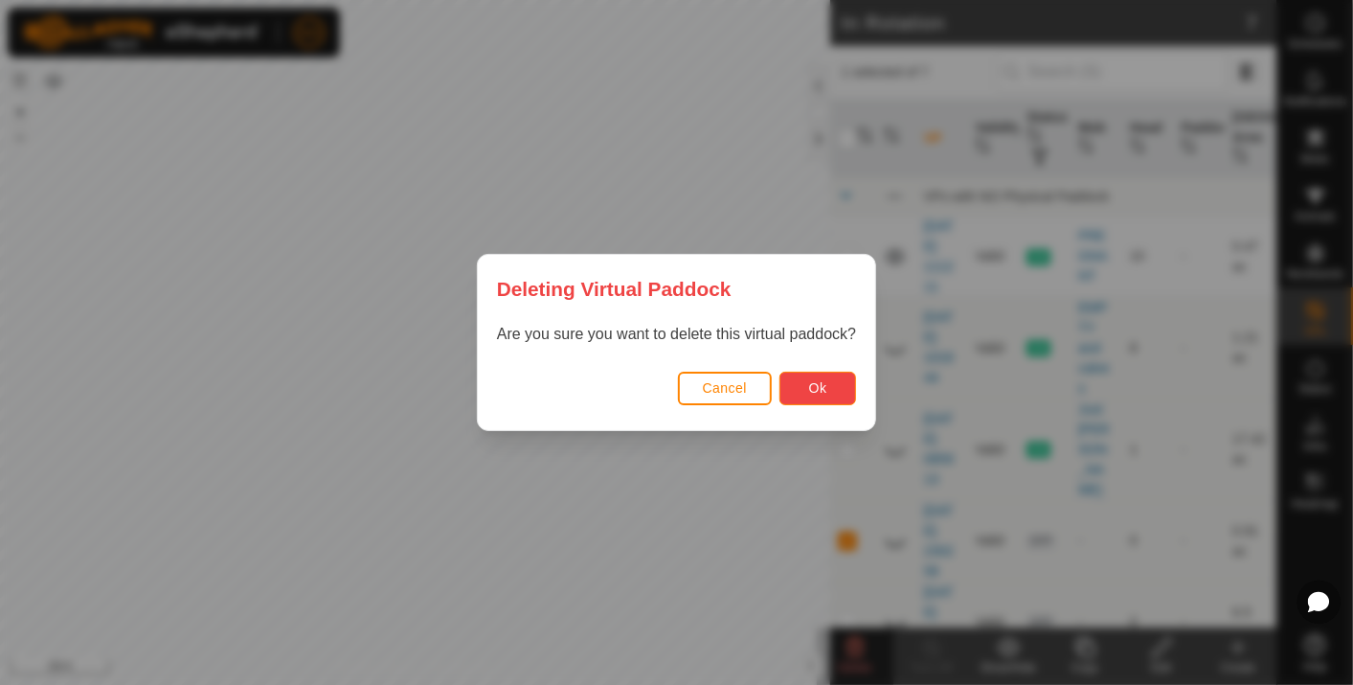
click at [821, 386] on span "Ok" at bounding box center [818, 387] width 18 height 15
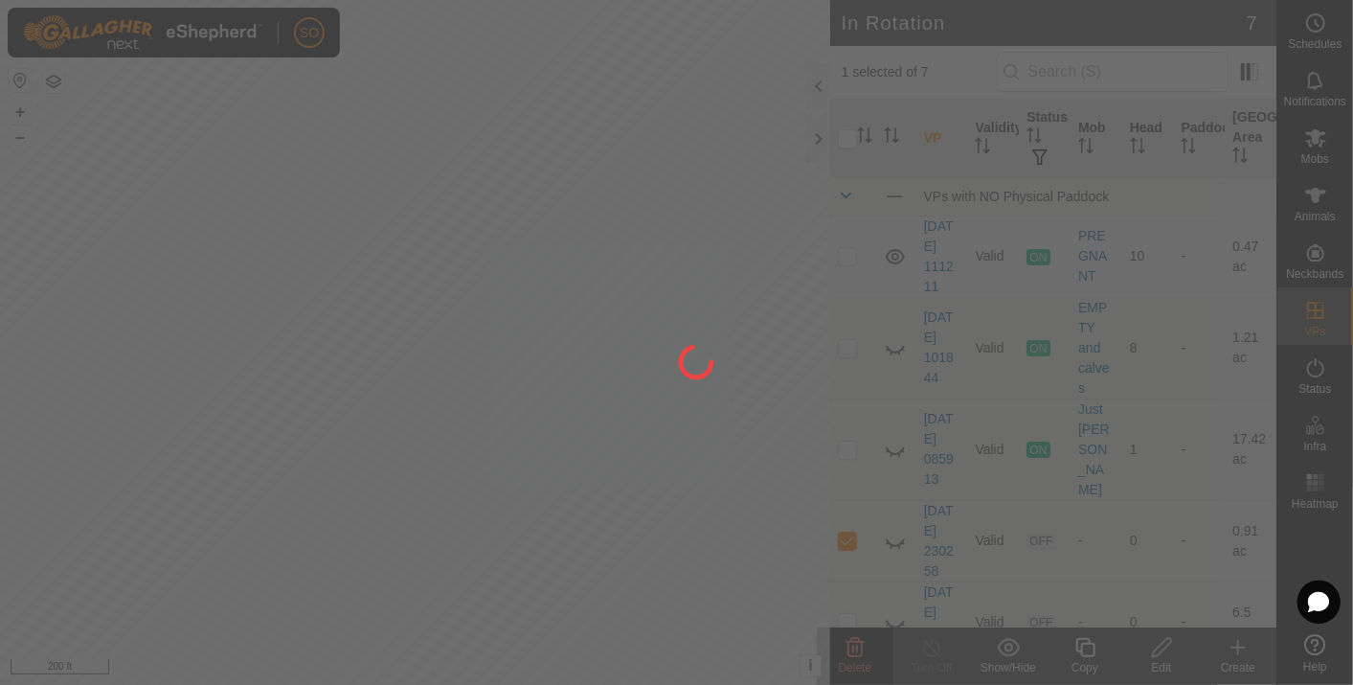
checkbox input "false"
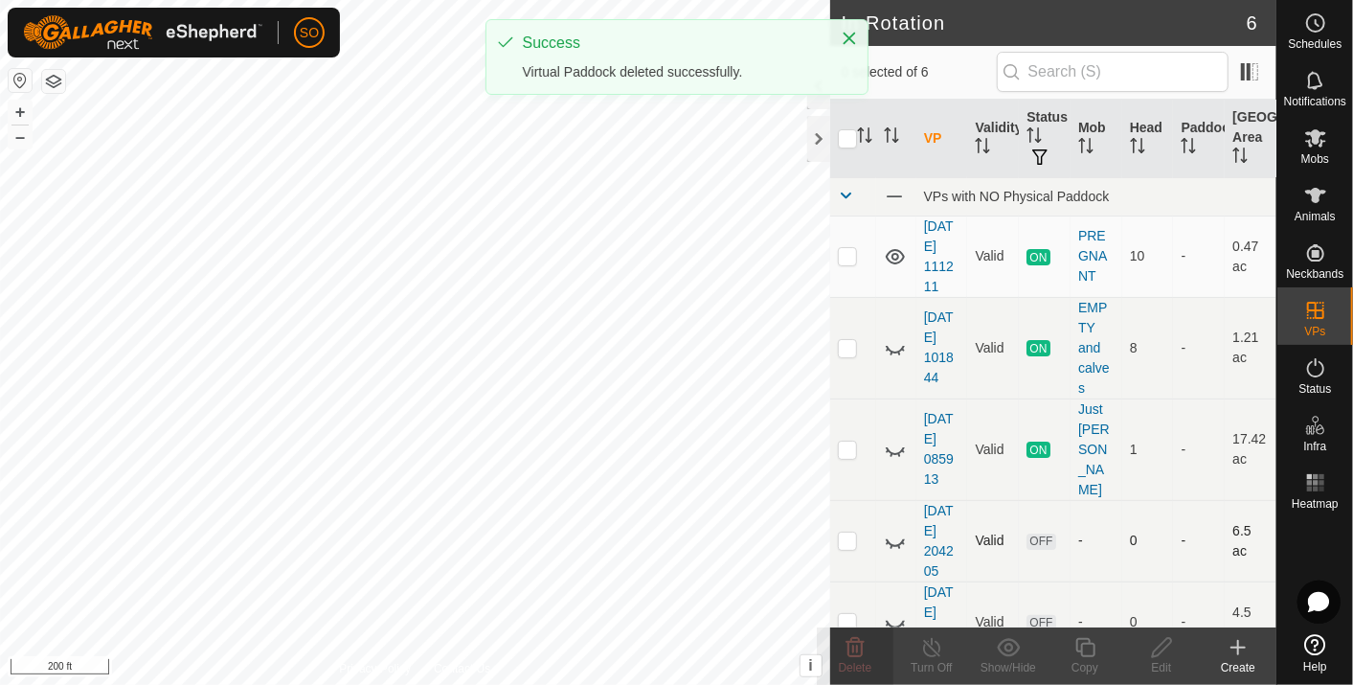
click at [843, 532] on p-checkbox at bounding box center [847, 539] width 19 height 15
checkbox input "true"
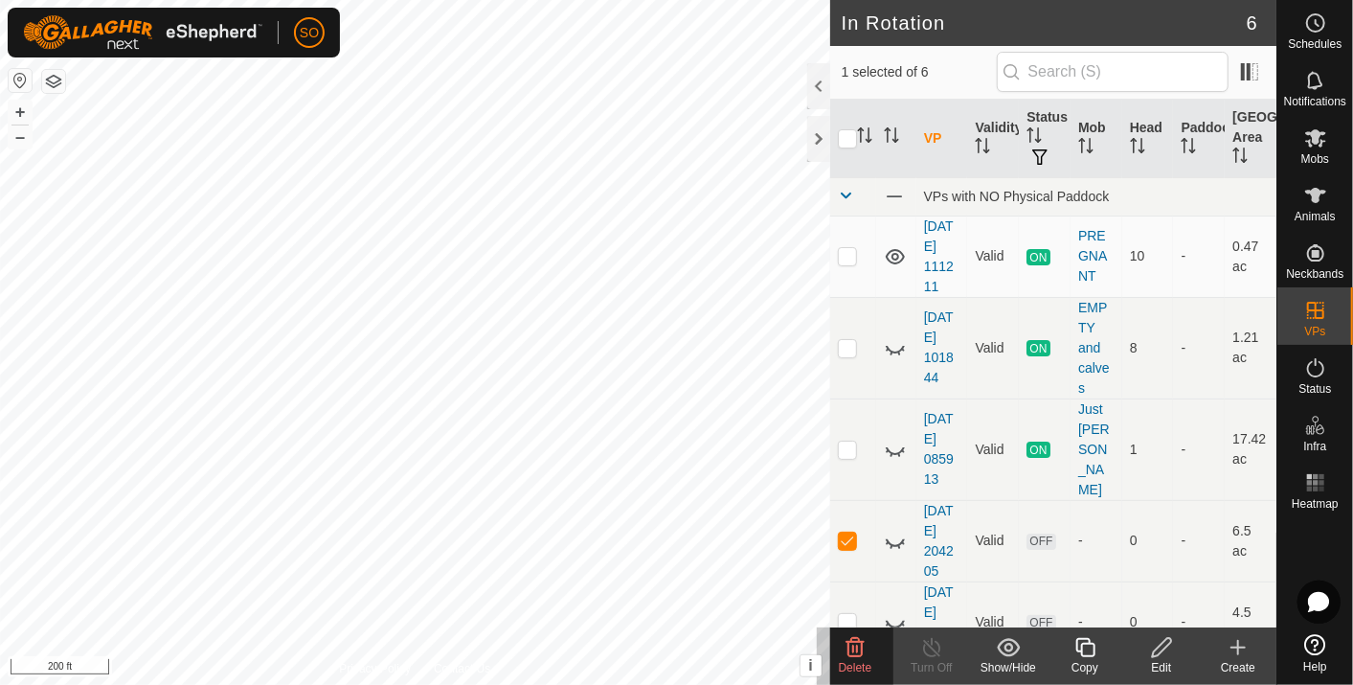
click at [854, 641] on icon at bounding box center [855, 647] width 23 height 23
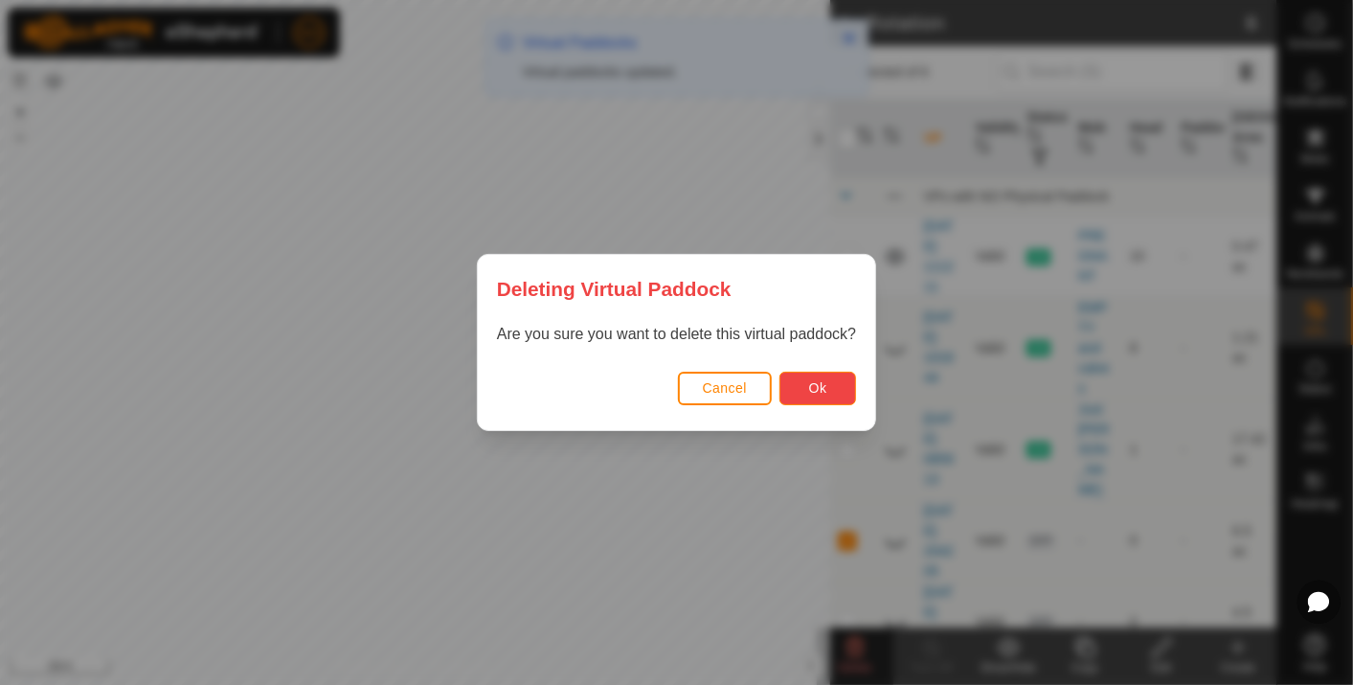
click at [812, 382] on span "Ok" at bounding box center [818, 387] width 18 height 15
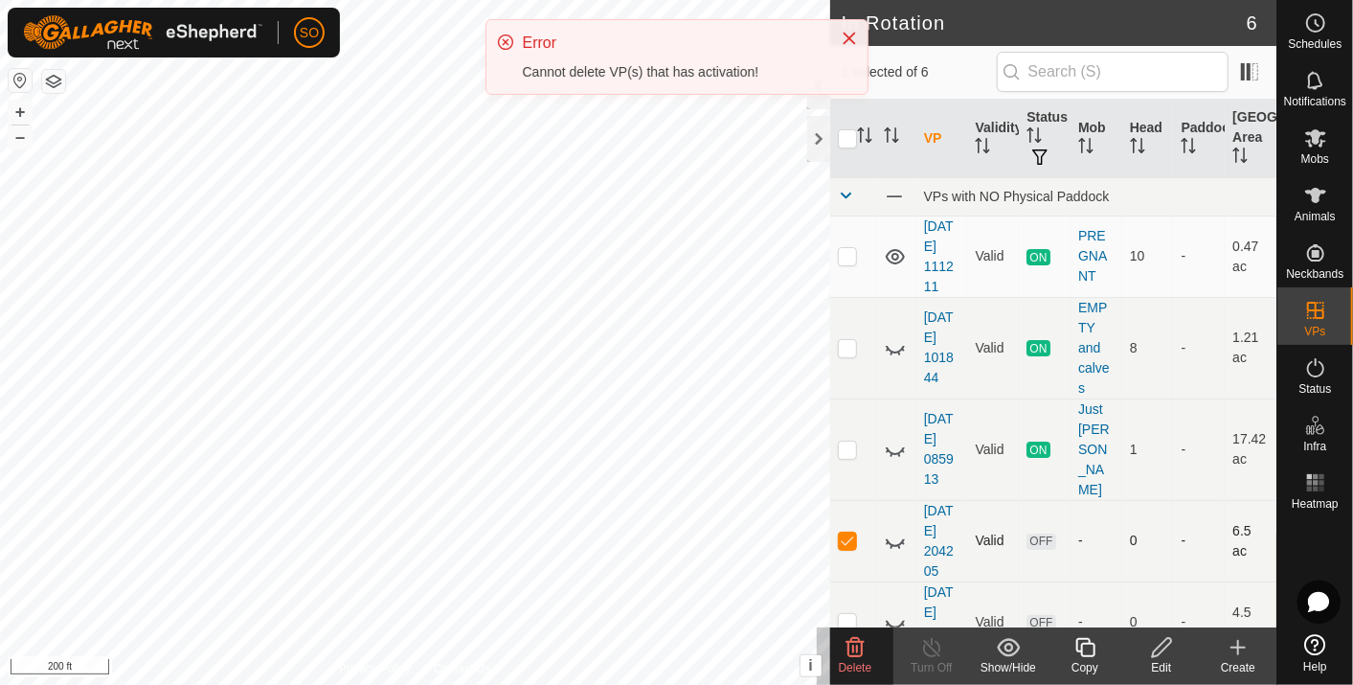
click at [848, 532] on p-checkbox at bounding box center [847, 539] width 19 height 15
checkbox input "false"
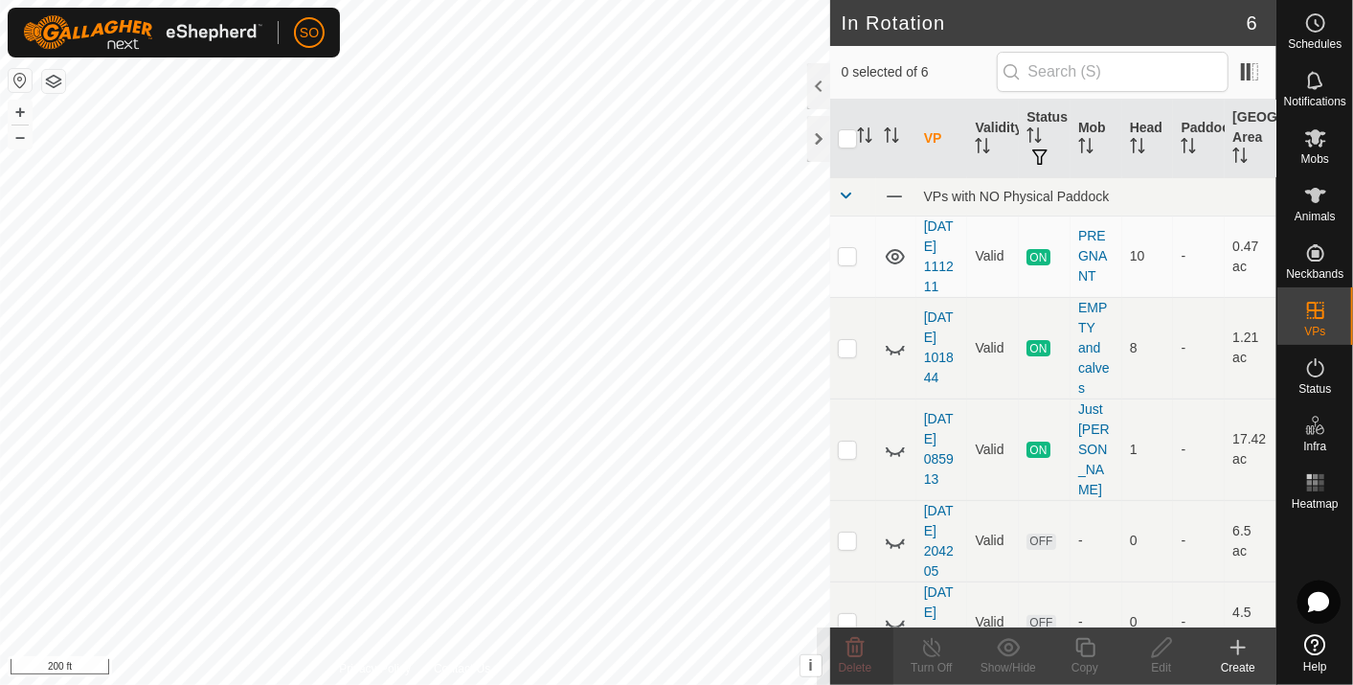
click at [1238, 643] on icon at bounding box center [1238, 647] width 0 height 13
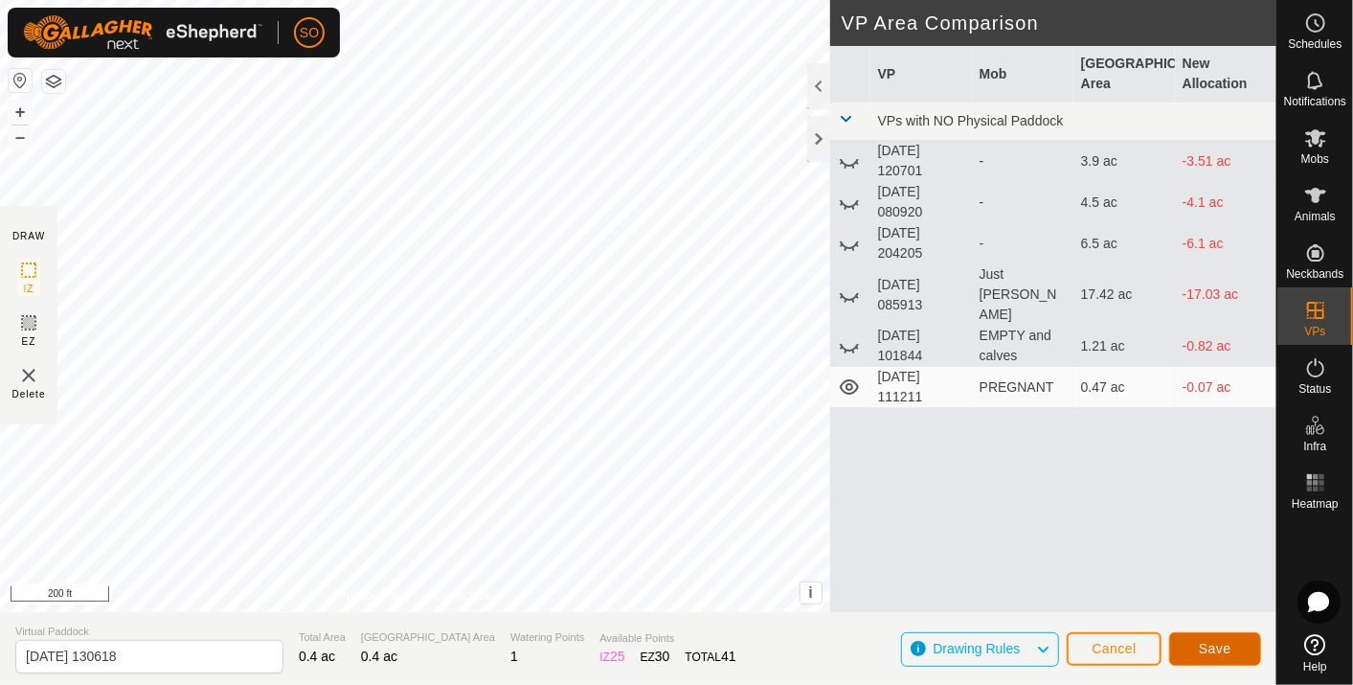
click at [1208, 641] on span "Save" at bounding box center [1215, 648] width 33 height 15
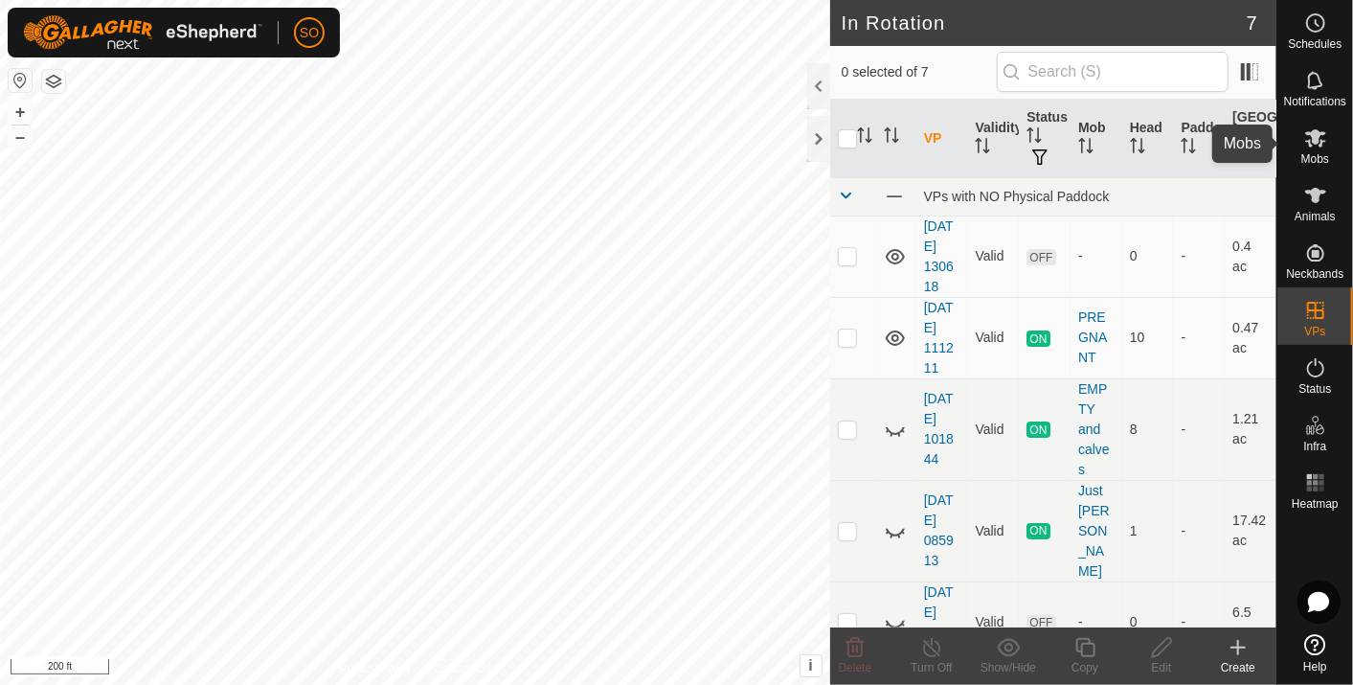
click at [1314, 134] on icon at bounding box center [1315, 138] width 21 height 18
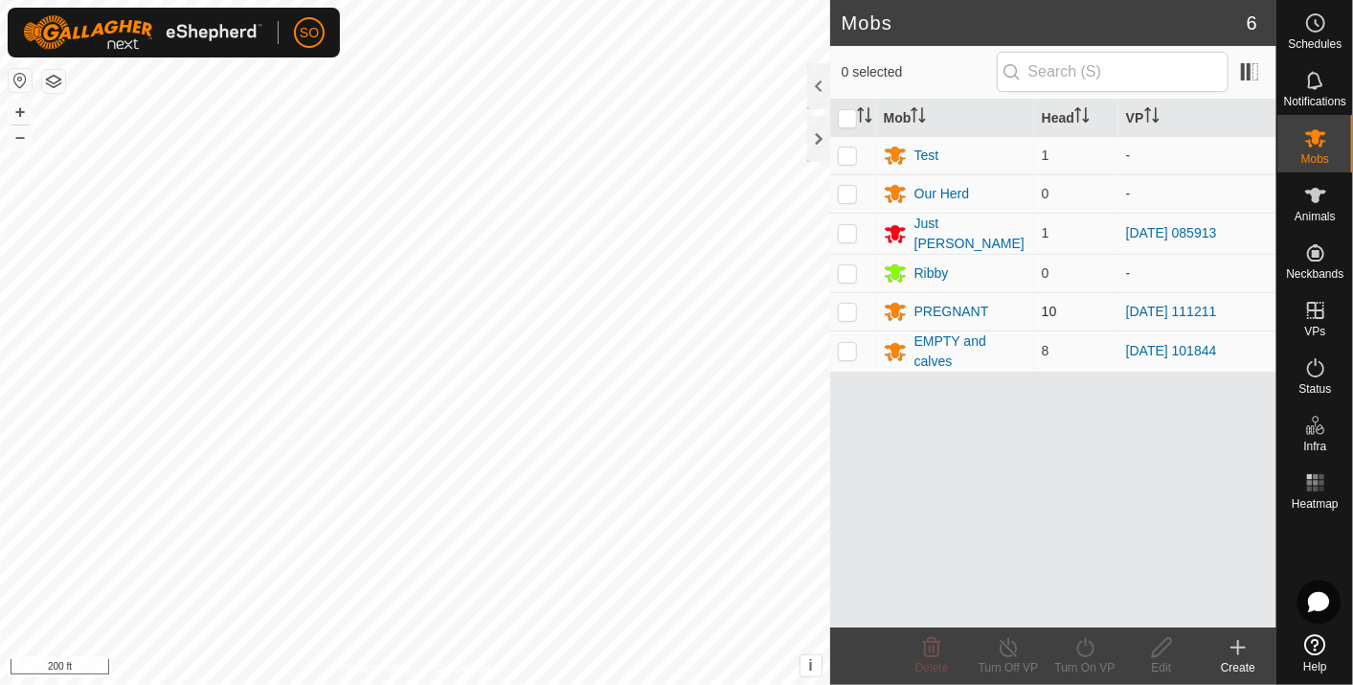
click at [853, 304] on p-checkbox at bounding box center [847, 311] width 19 height 15
checkbox input "true"
click at [1087, 645] on icon at bounding box center [1086, 647] width 24 height 23
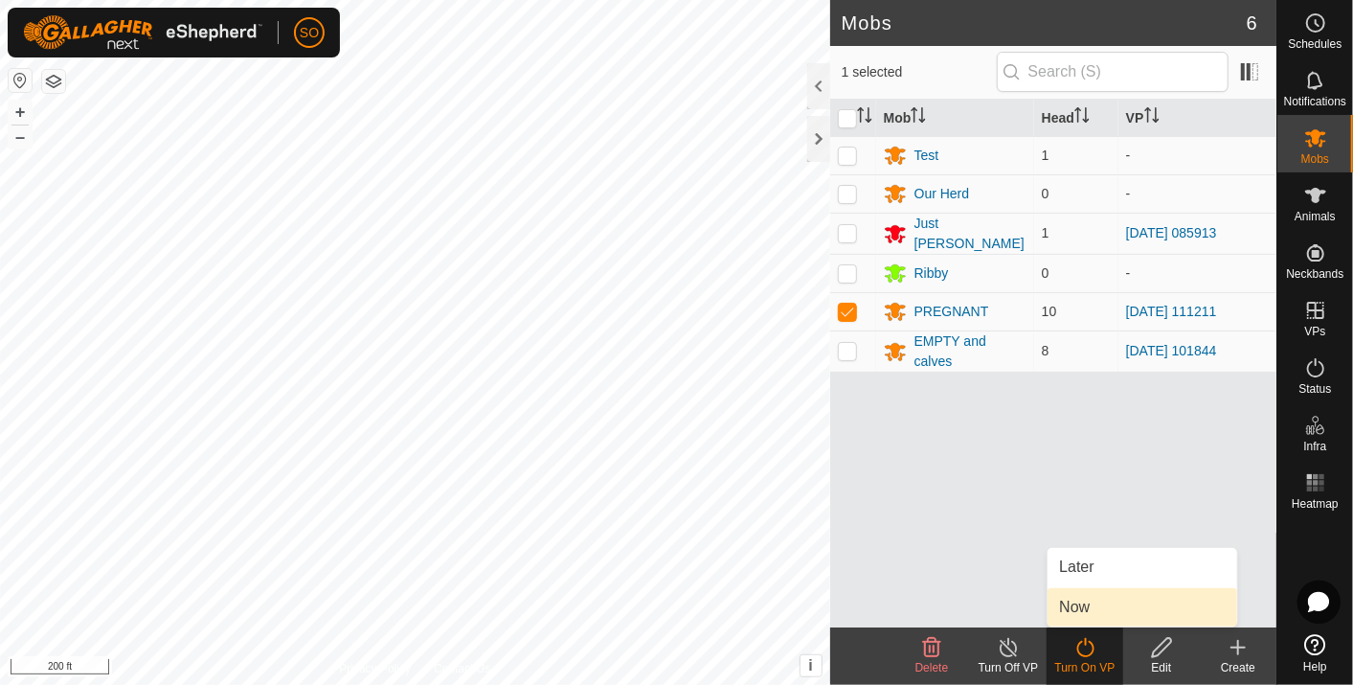
click at [1092, 605] on link "Now" at bounding box center [1143, 607] width 190 height 38
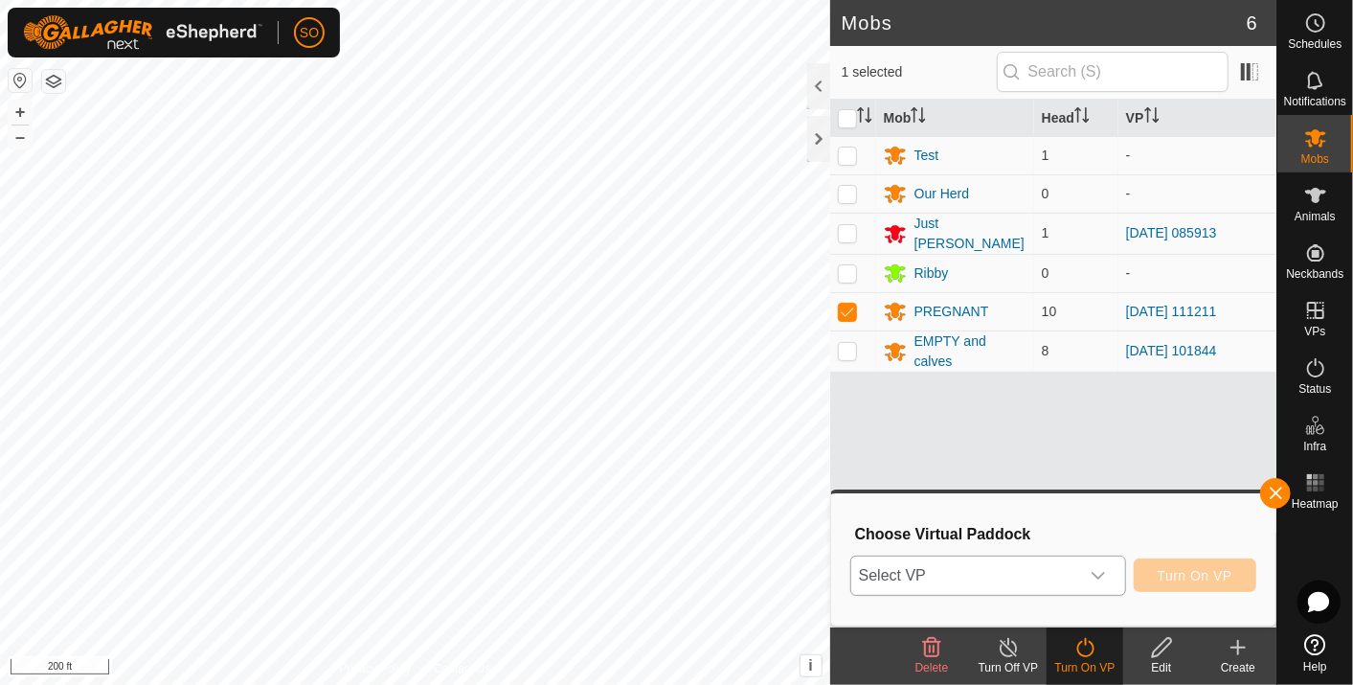
click at [1098, 570] on icon "dropdown trigger" at bounding box center [1098, 575] width 15 height 15
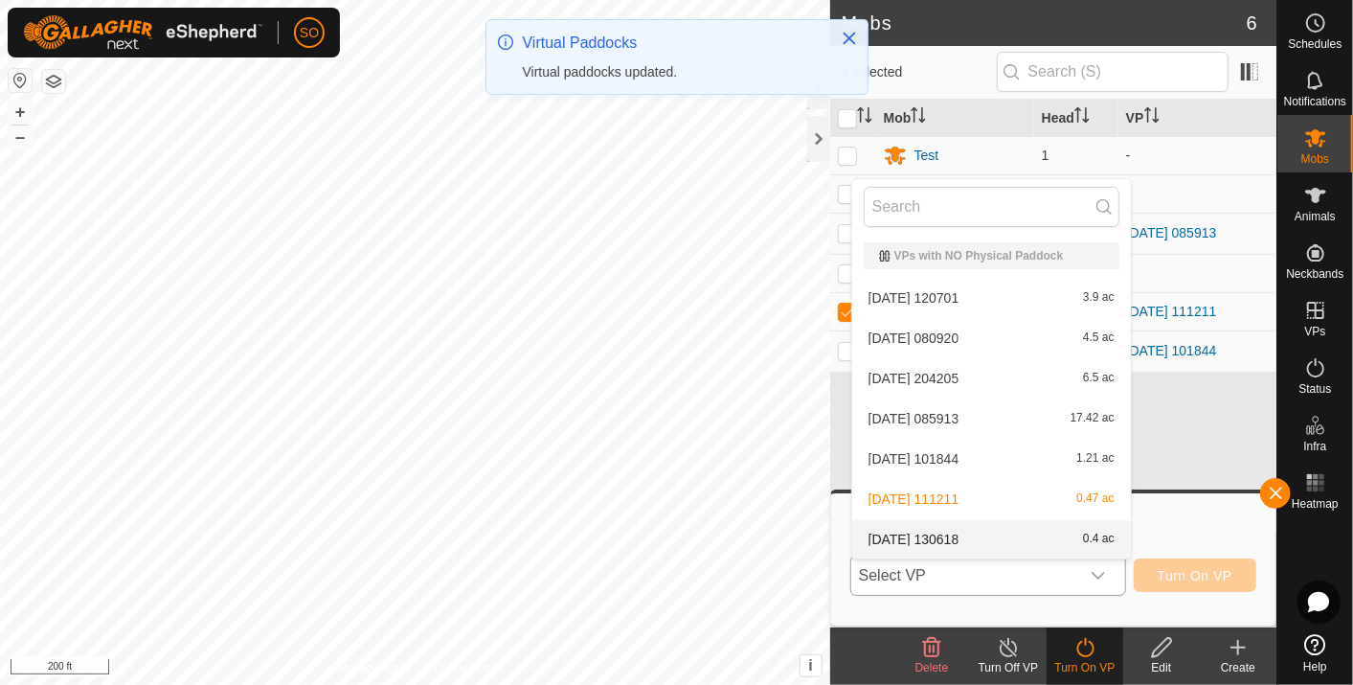
click at [973, 532] on li "[DATE] 130618 0.4 ac" at bounding box center [991, 539] width 279 height 38
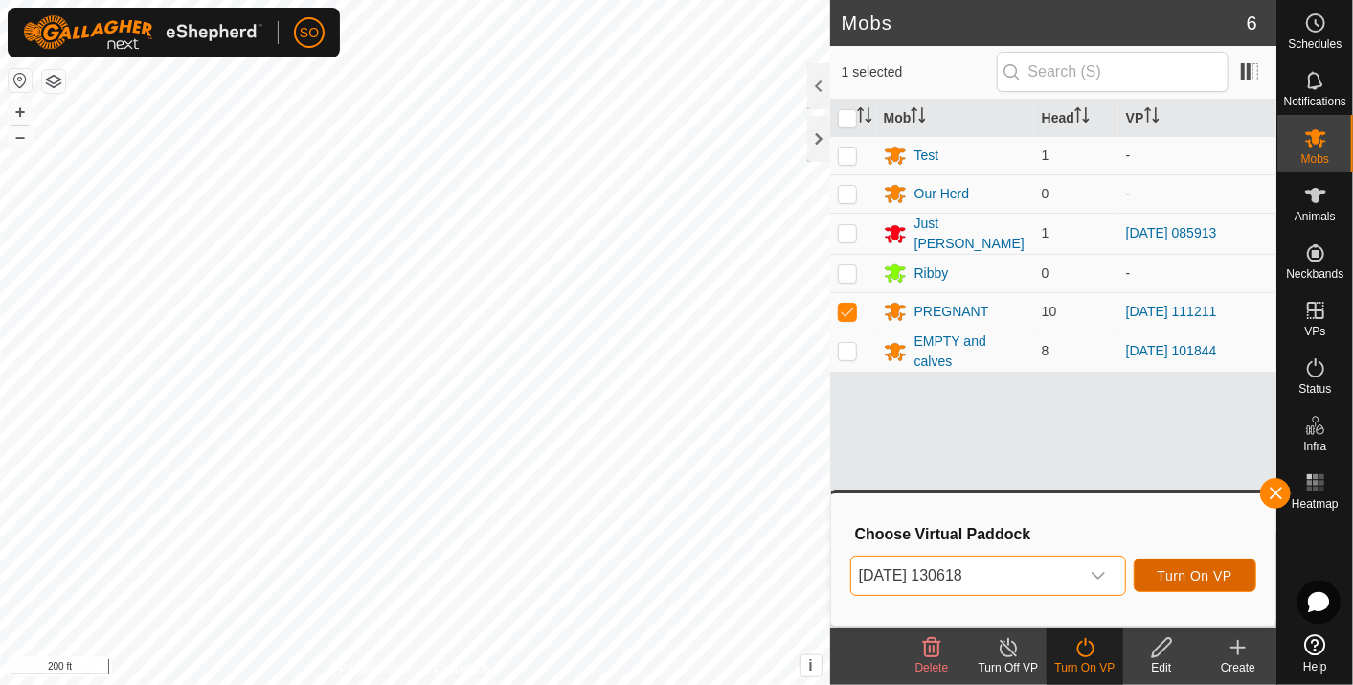
click at [1208, 565] on button "Turn On VP" at bounding box center [1195, 575] width 123 height 34
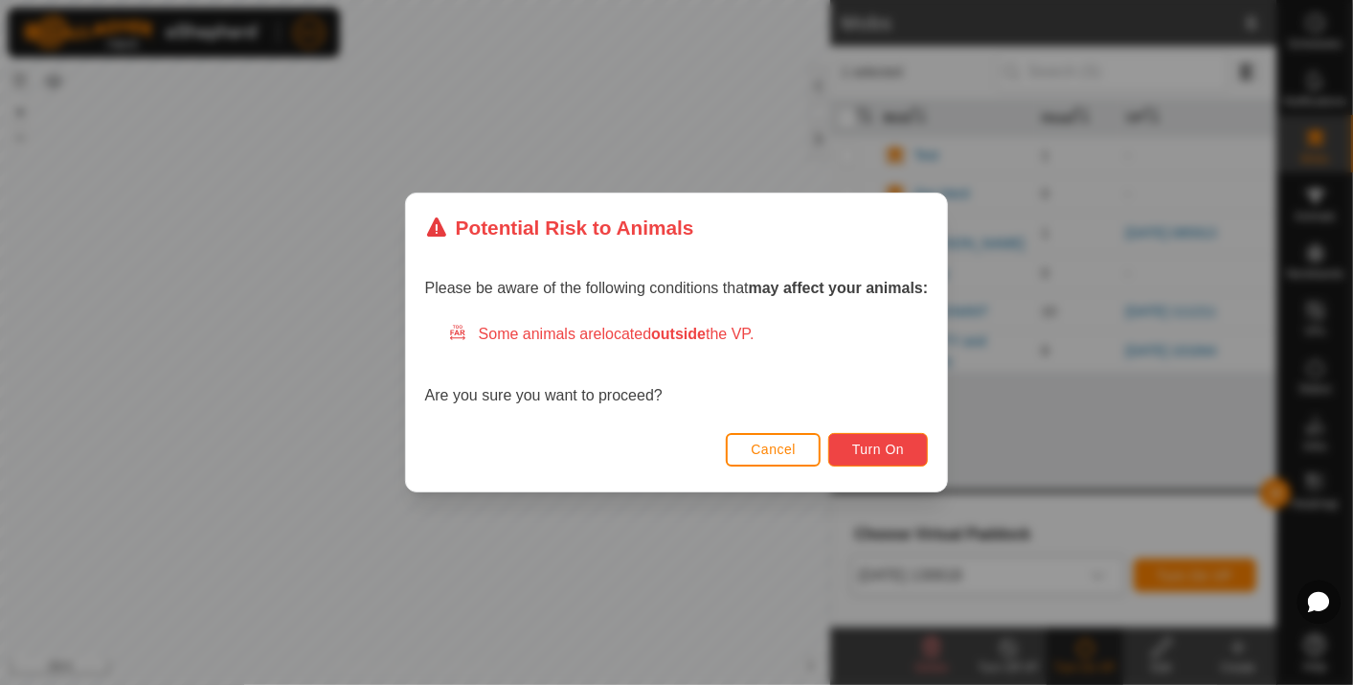
click at [895, 442] on span "Turn On" at bounding box center [878, 449] width 52 height 15
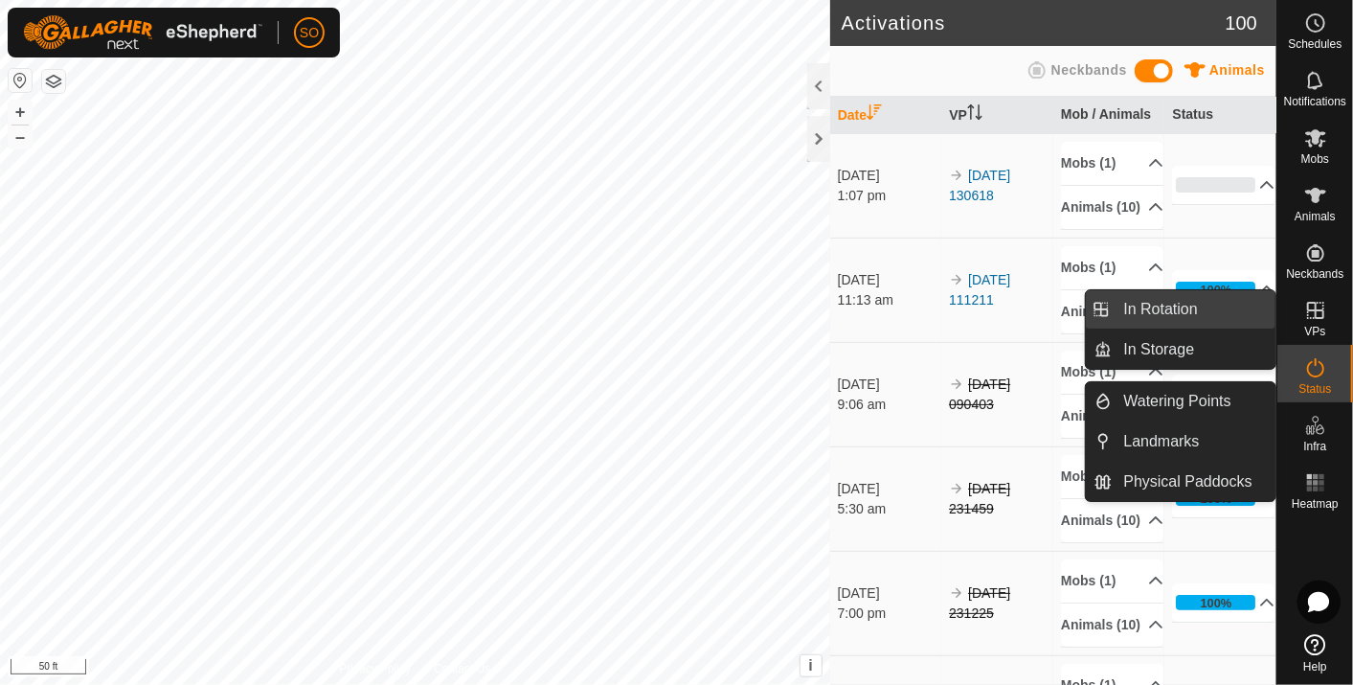
click at [1197, 304] on link "In Rotation" at bounding box center [1195, 309] width 164 height 38
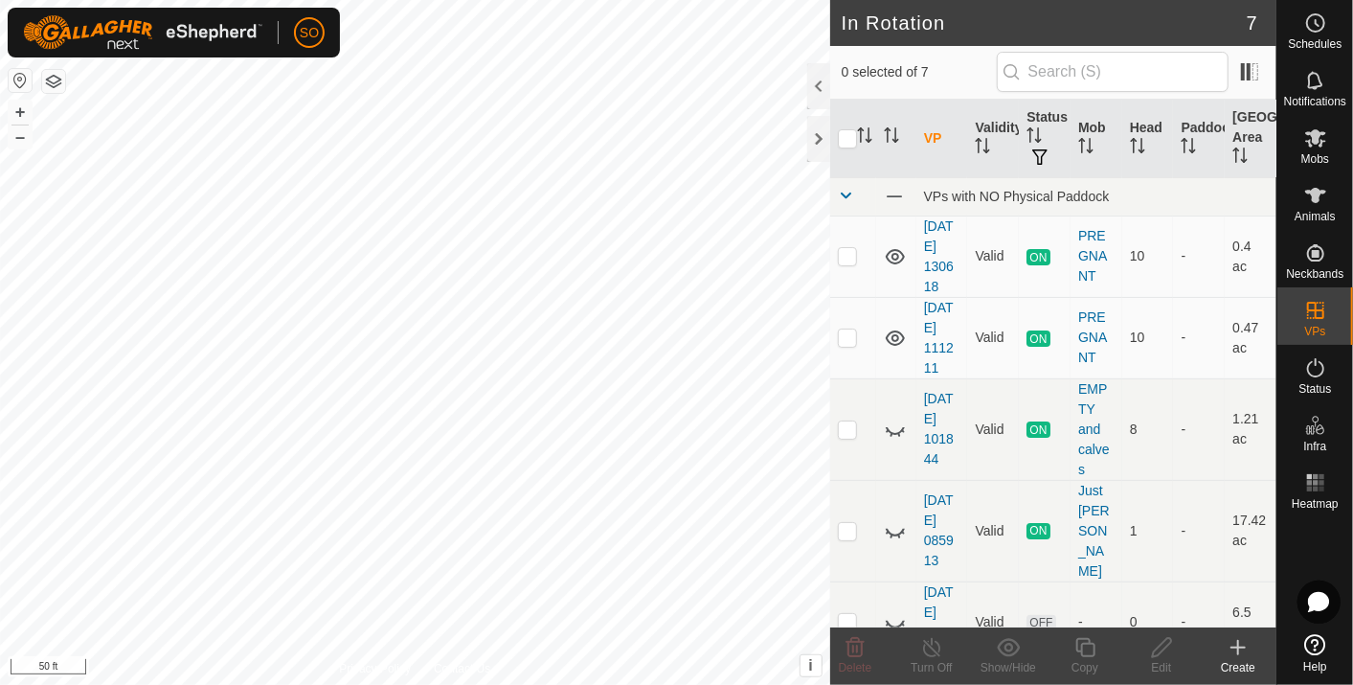
click at [1235, 644] on icon at bounding box center [1238, 647] width 23 height 23
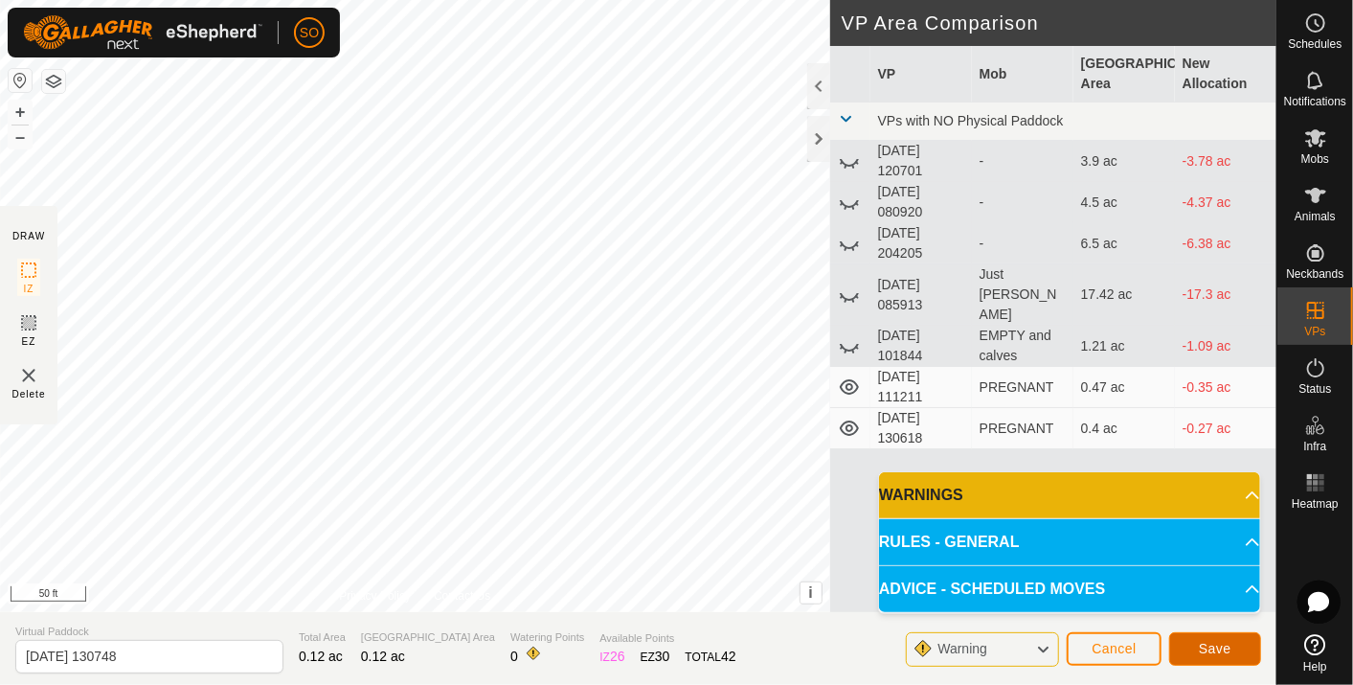
click at [1218, 640] on button "Save" at bounding box center [1215, 649] width 92 height 34
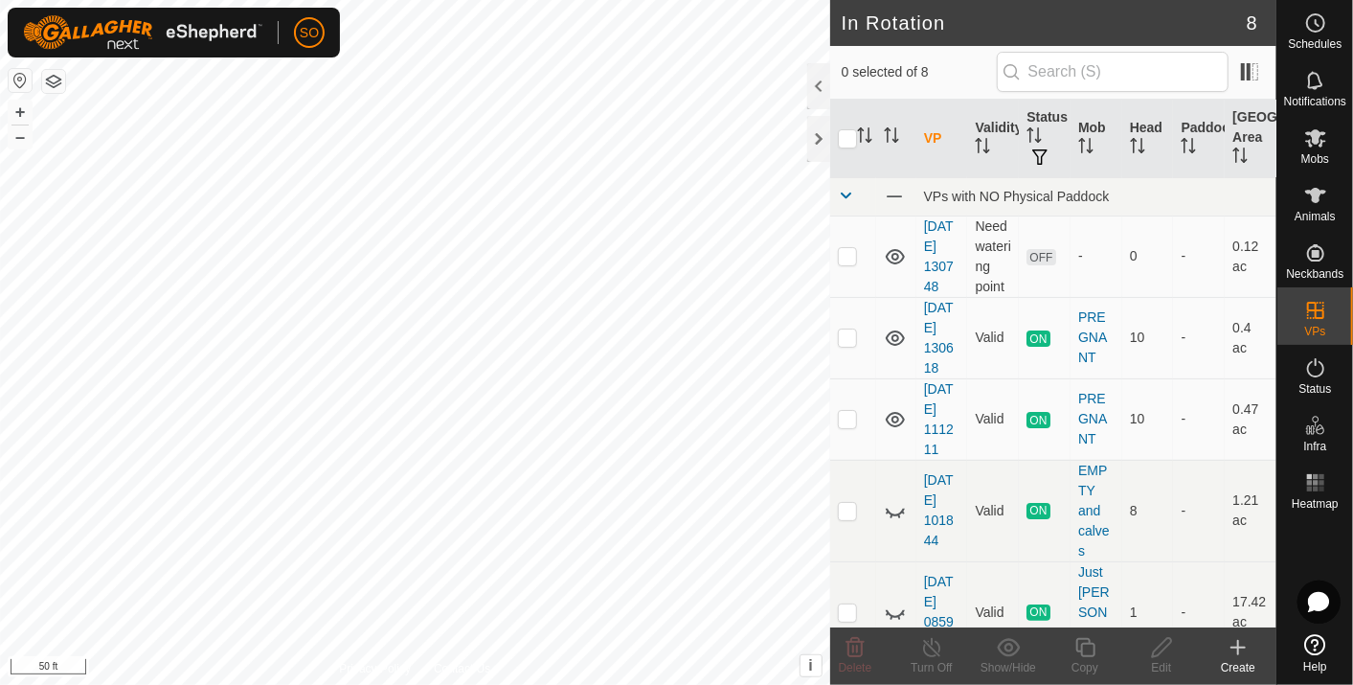
click at [1238, 641] on icon at bounding box center [1238, 647] width 0 height 13
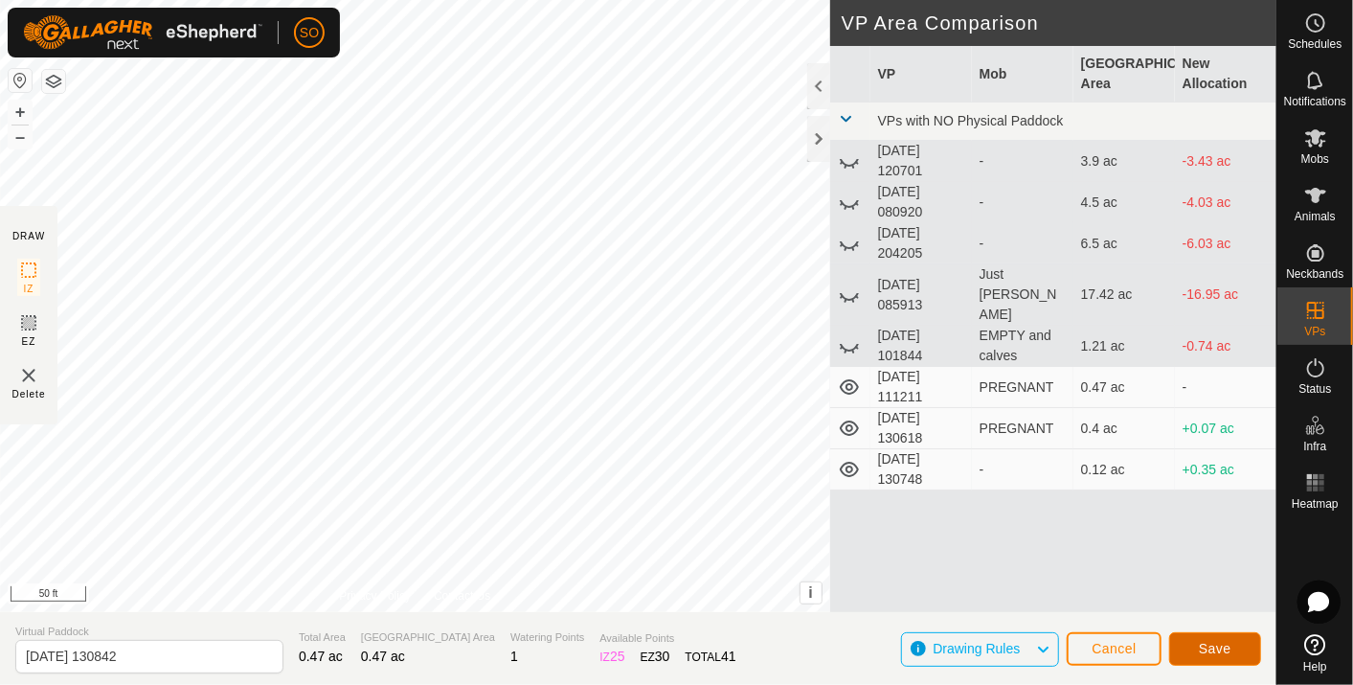
click at [1215, 645] on span "Save" at bounding box center [1215, 648] width 33 height 15
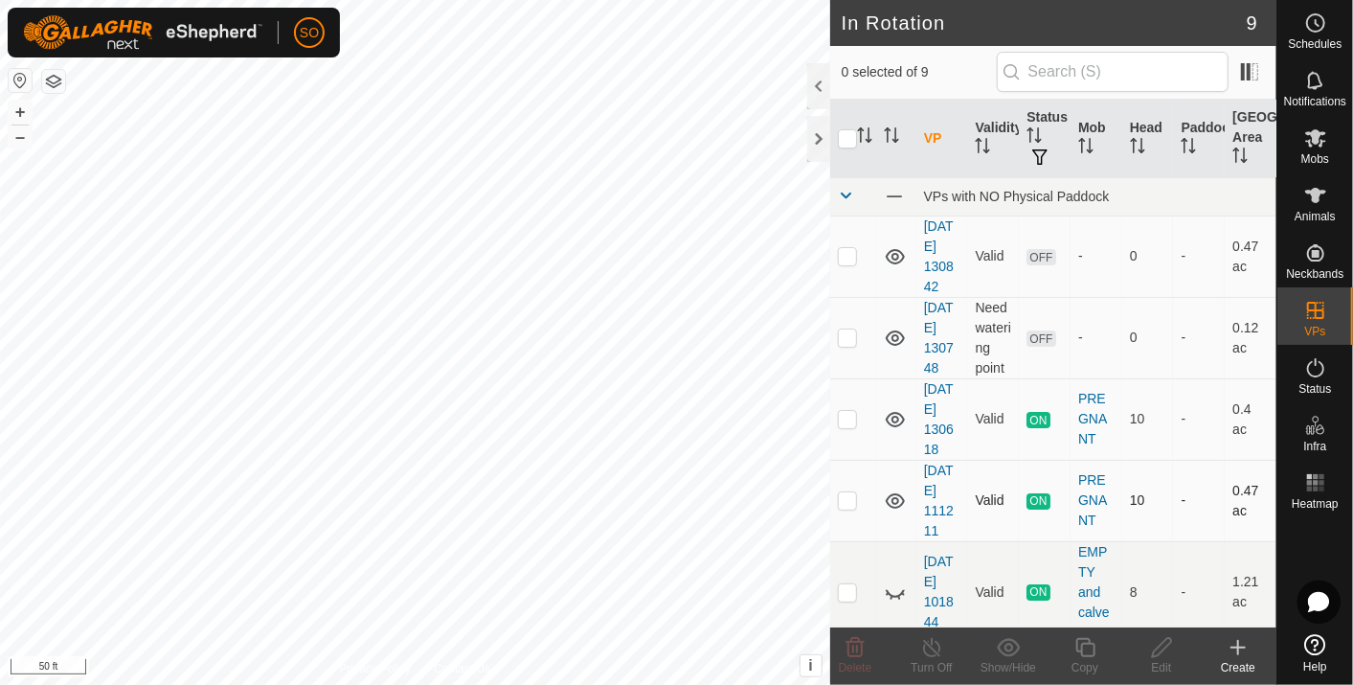
checkbox input "true"
click at [1240, 644] on icon at bounding box center [1238, 647] width 23 height 23
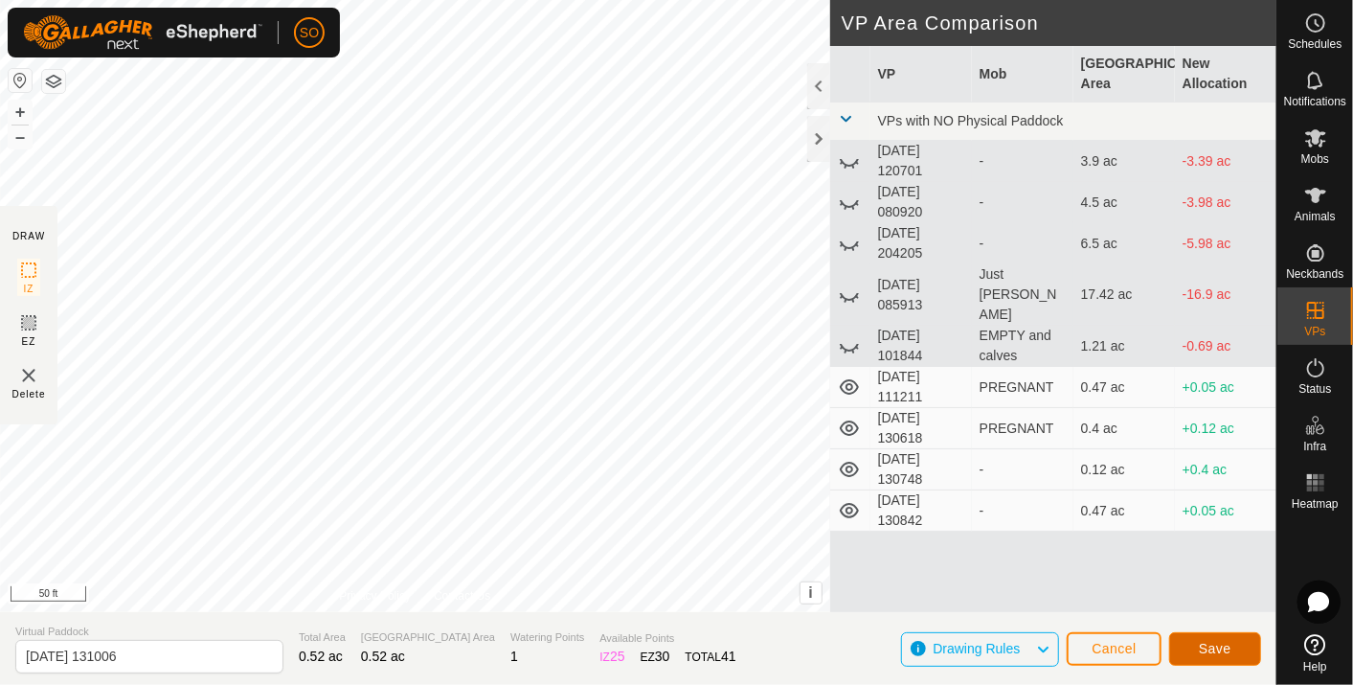
click at [1225, 645] on span "Save" at bounding box center [1215, 648] width 33 height 15
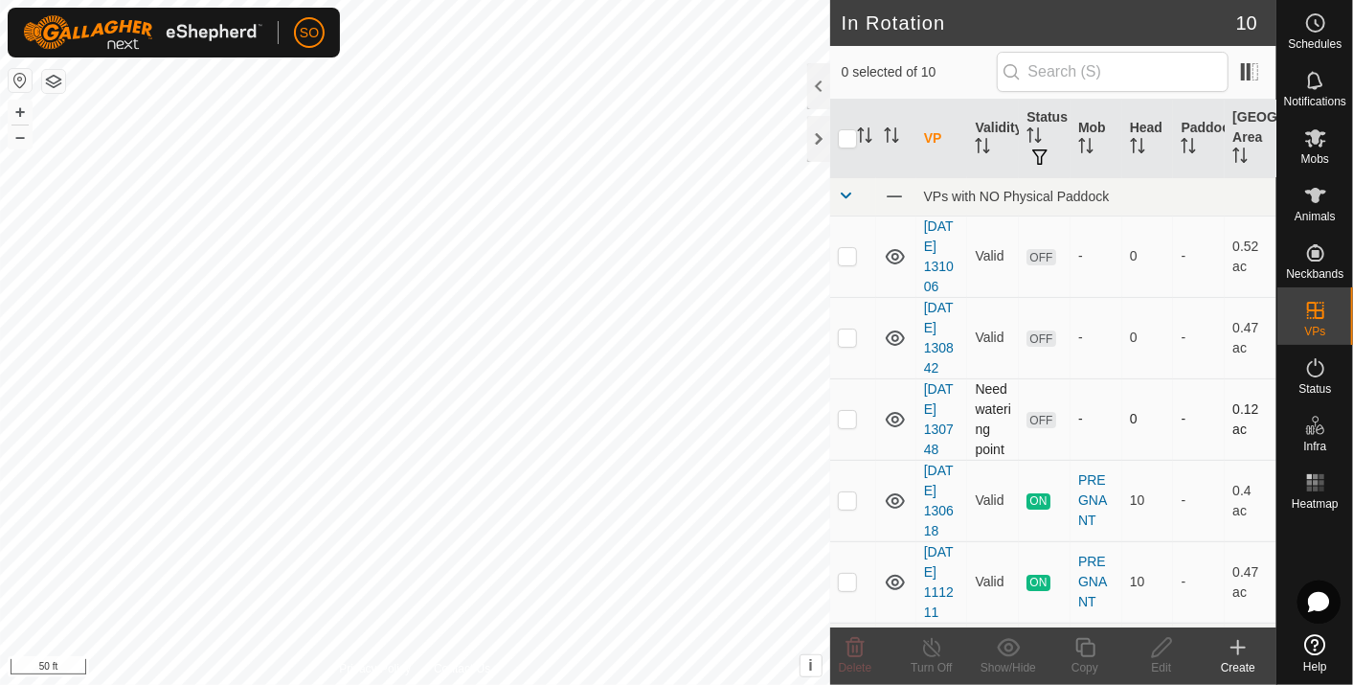
click at [979, 410] on div "In Rotation 10 0 selected of 10 VP Validity Status Mob Head Paddock Grazing Are…" at bounding box center [638, 342] width 1277 height 685
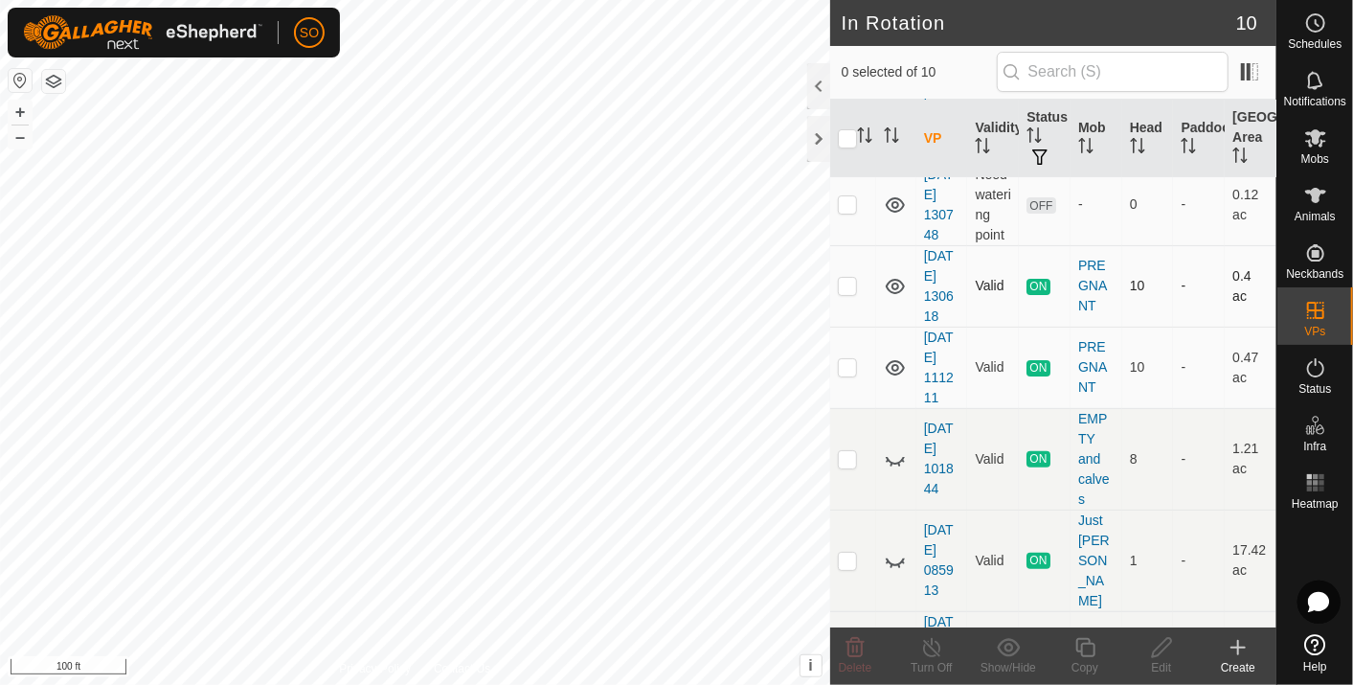
scroll to position [319, 0]
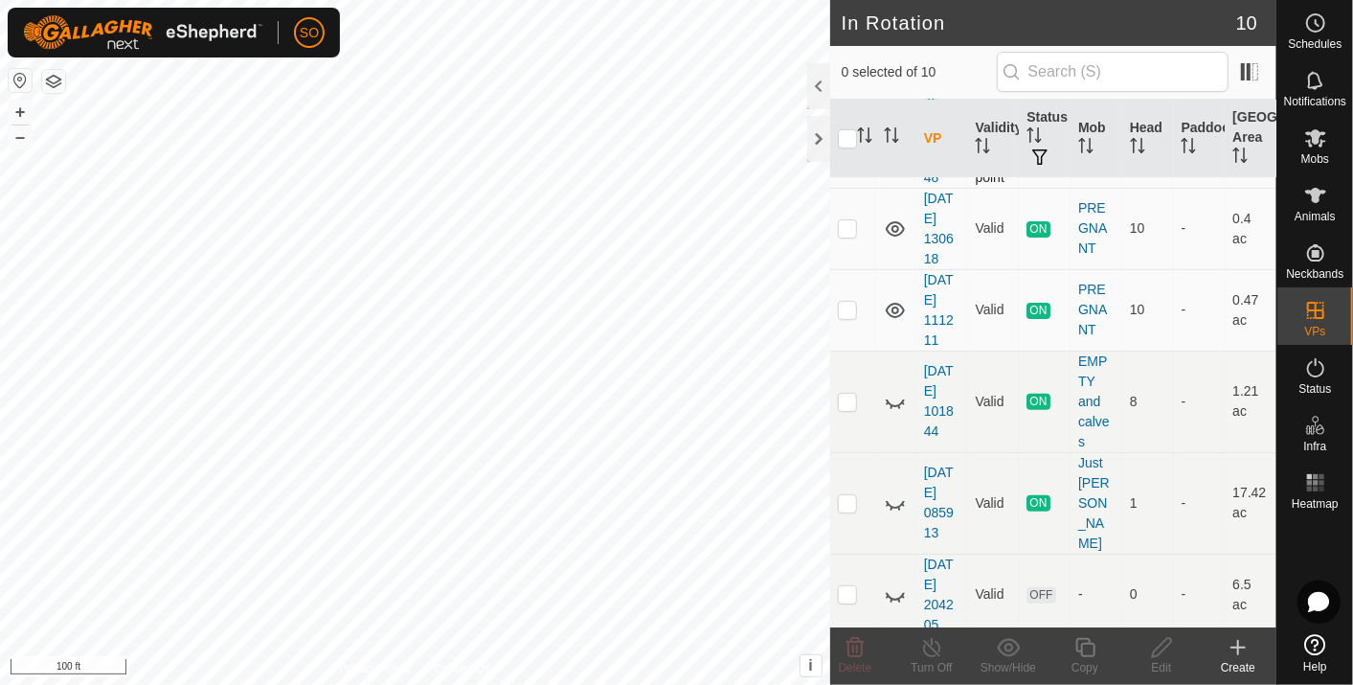
scroll to position [319, 0]
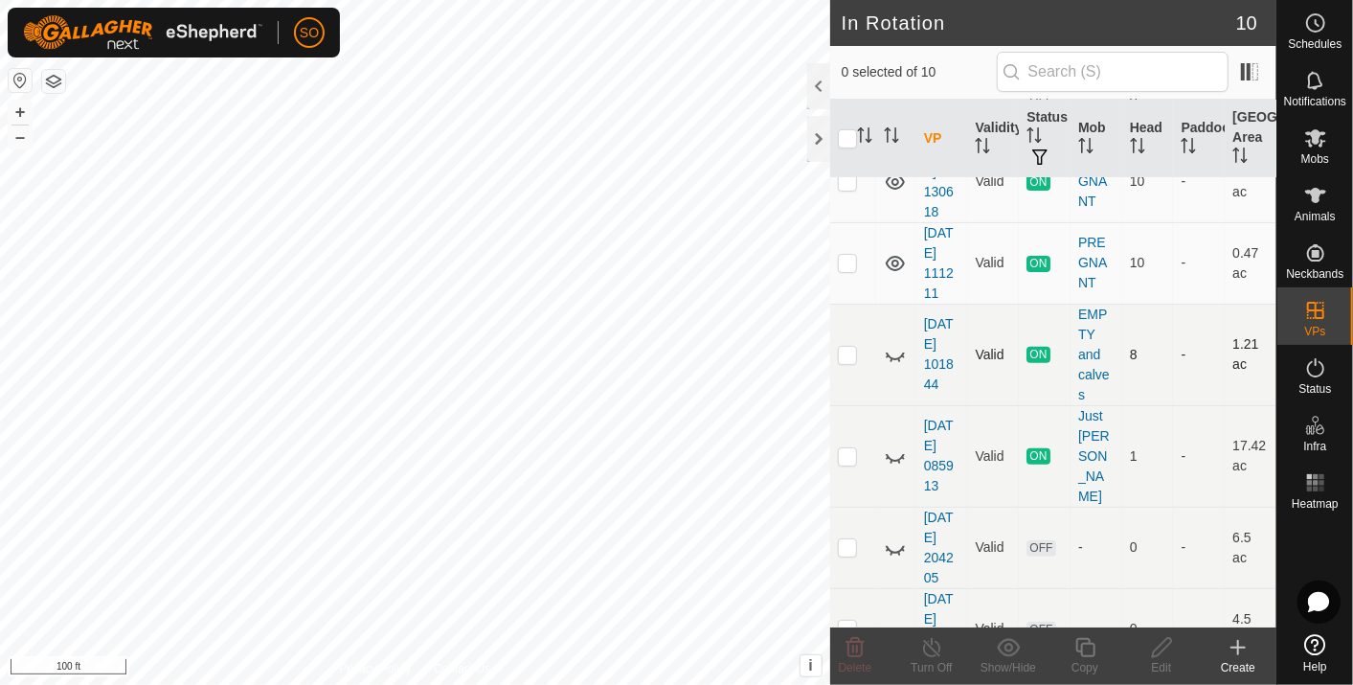
click at [894, 351] on icon at bounding box center [895, 354] width 23 height 23
click at [1236, 645] on icon at bounding box center [1238, 647] width 23 height 23
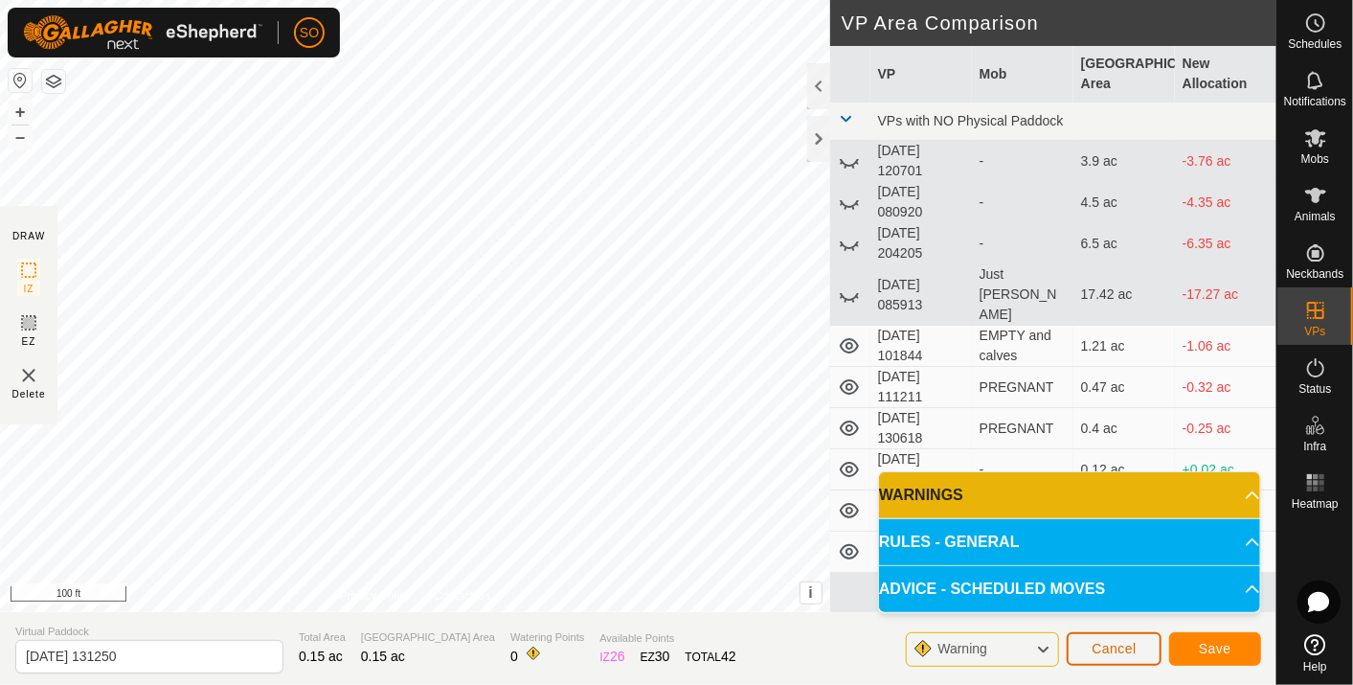
click at [1119, 640] on button "Cancel" at bounding box center [1114, 649] width 95 height 34
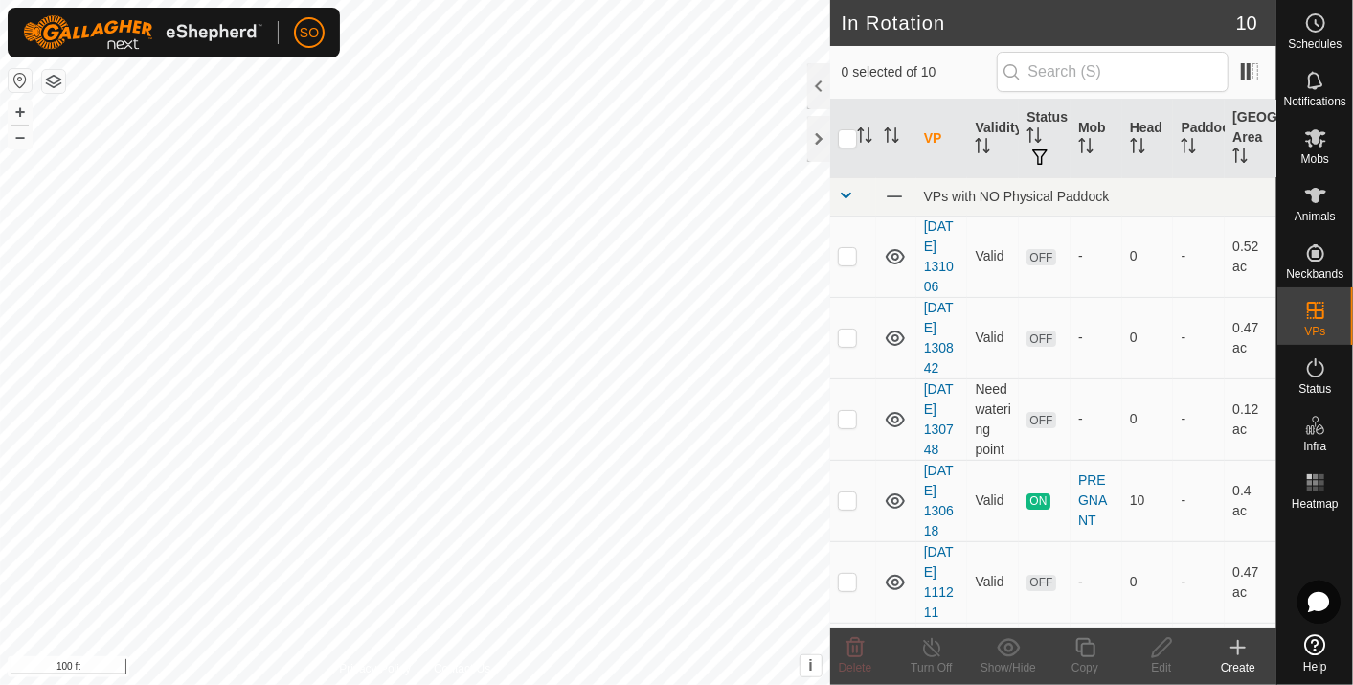
click at [1239, 643] on icon at bounding box center [1238, 647] width 23 height 23
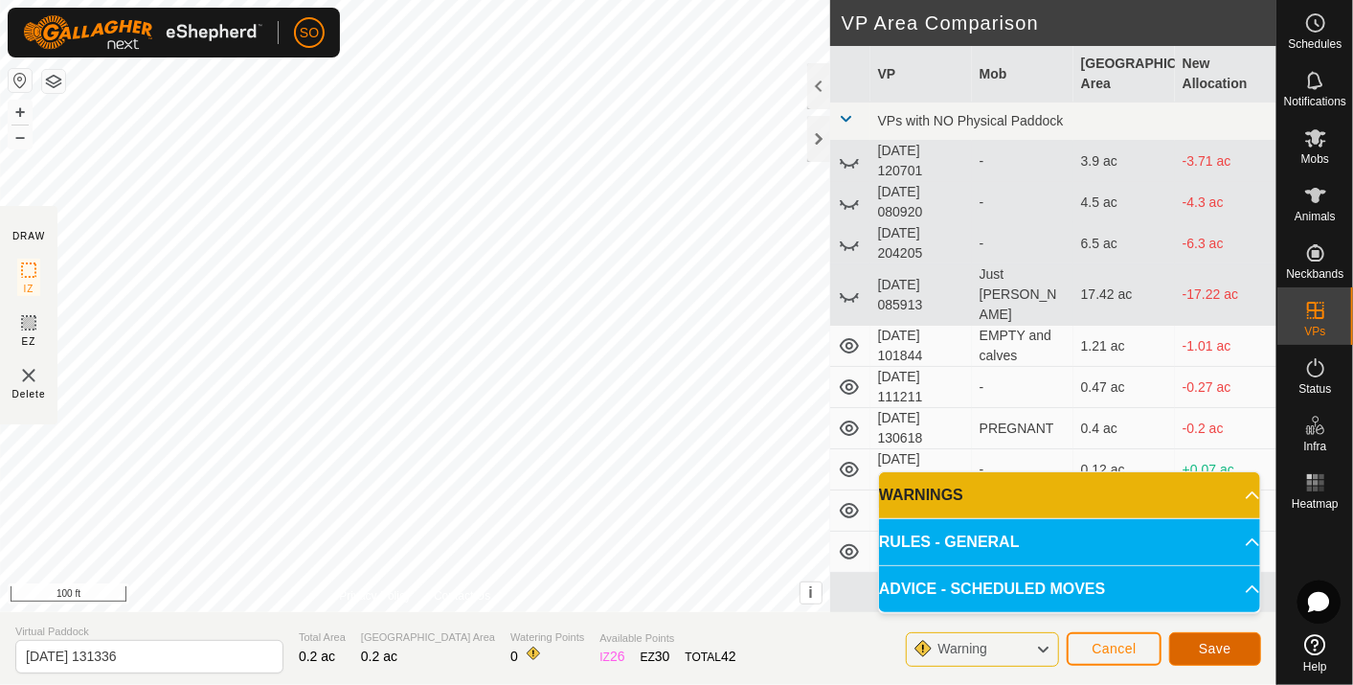
click at [1214, 642] on span "Save" at bounding box center [1215, 648] width 33 height 15
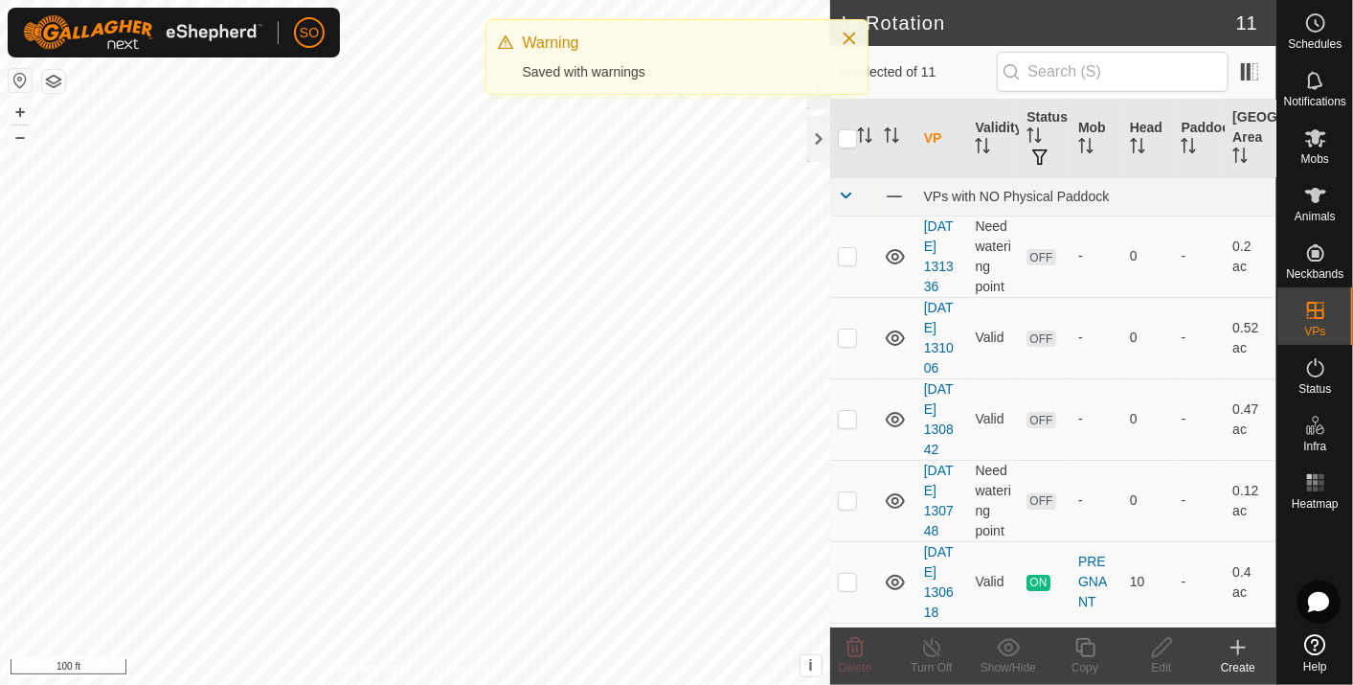
click at [1242, 639] on icon at bounding box center [1238, 647] width 23 height 23
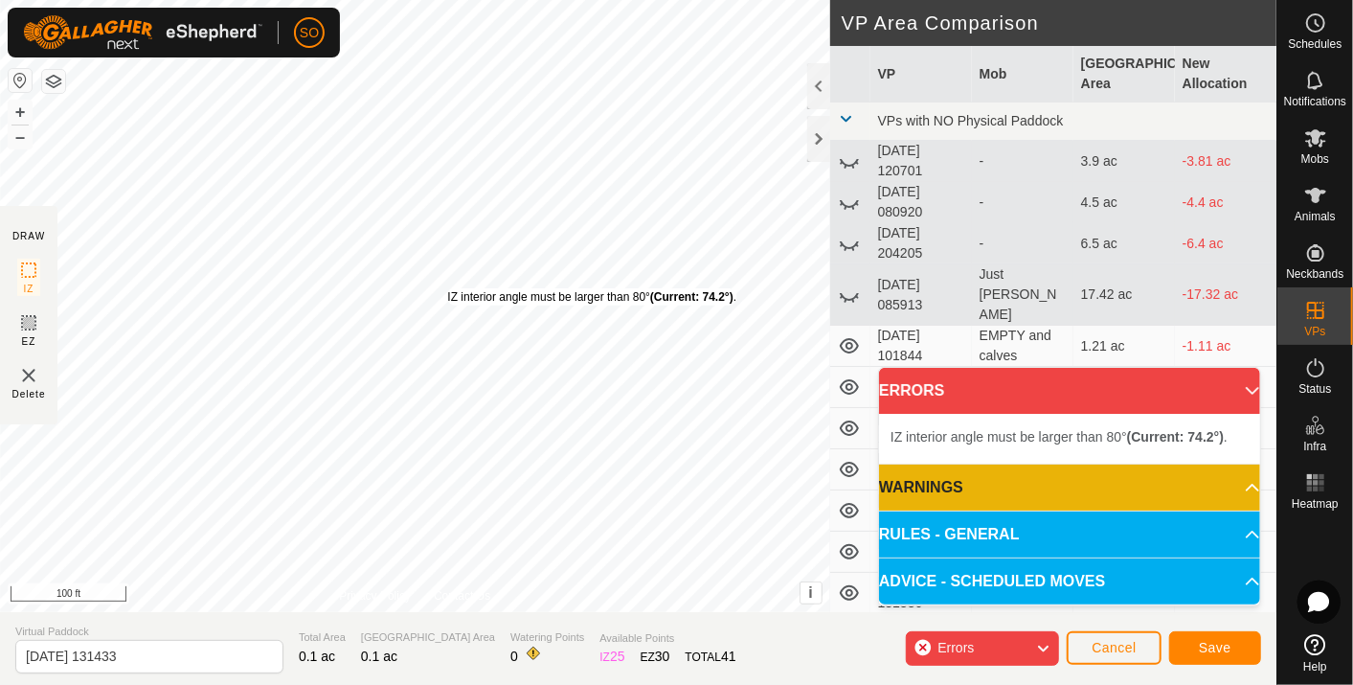
click at [447, 287] on div "IZ interior angle must be larger than 80° (Current: 74.2°) . + – ⇧ i This appli…" at bounding box center [415, 306] width 830 height 612
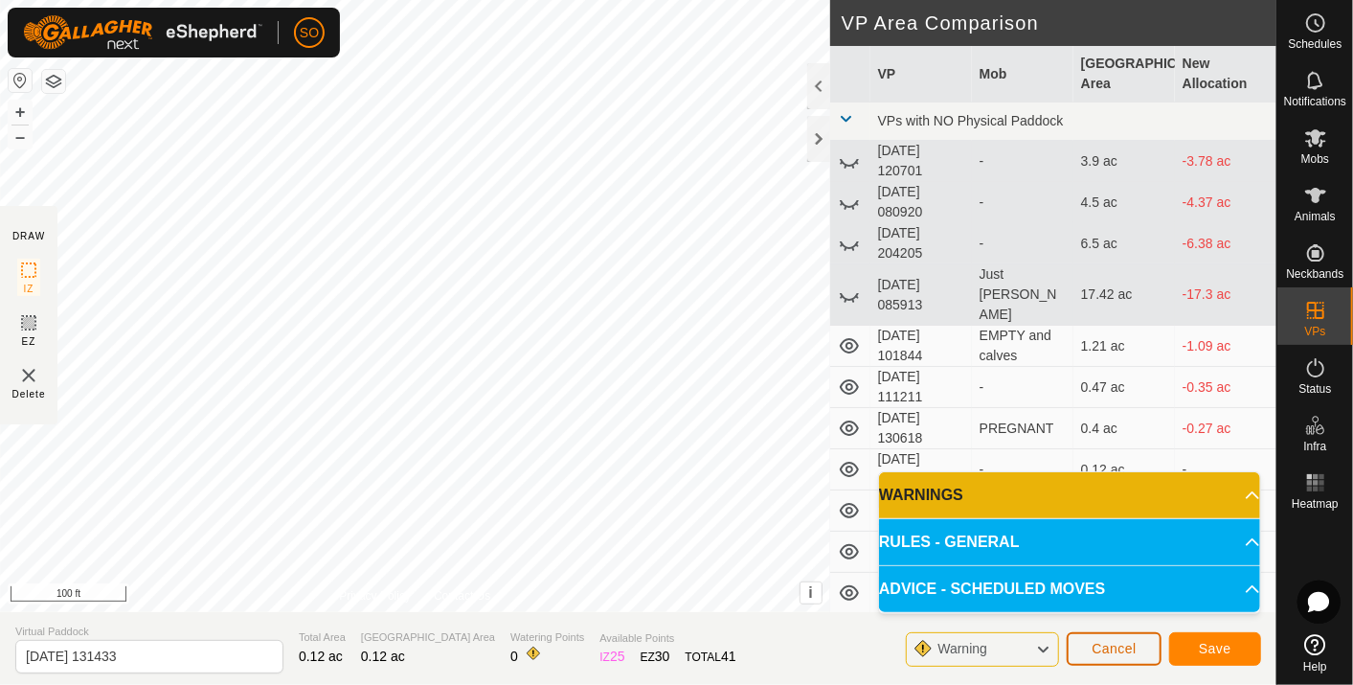
click at [1122, 645] on span "Cancel" at bounding box center [1114, 648] width 45 height 15
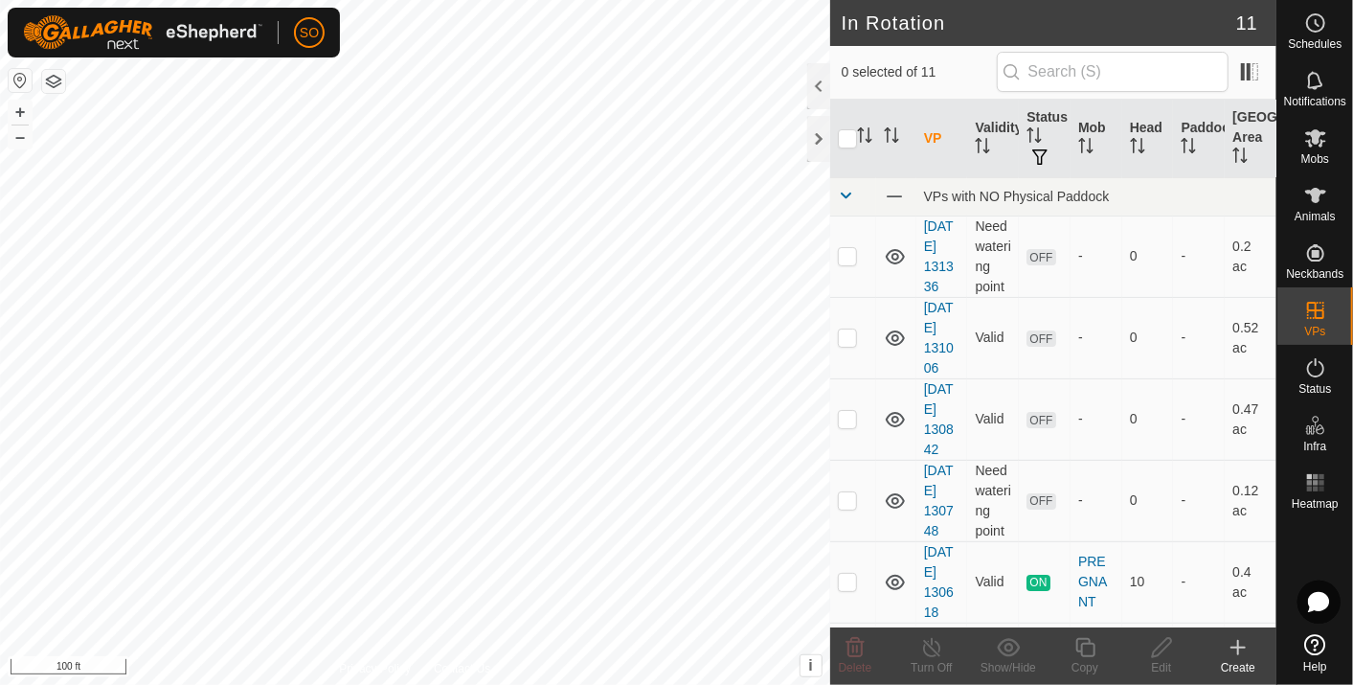
checkbox input "true"
click at [1163, 646] on icon at bounding box center [1162, 647] width 24 height 23
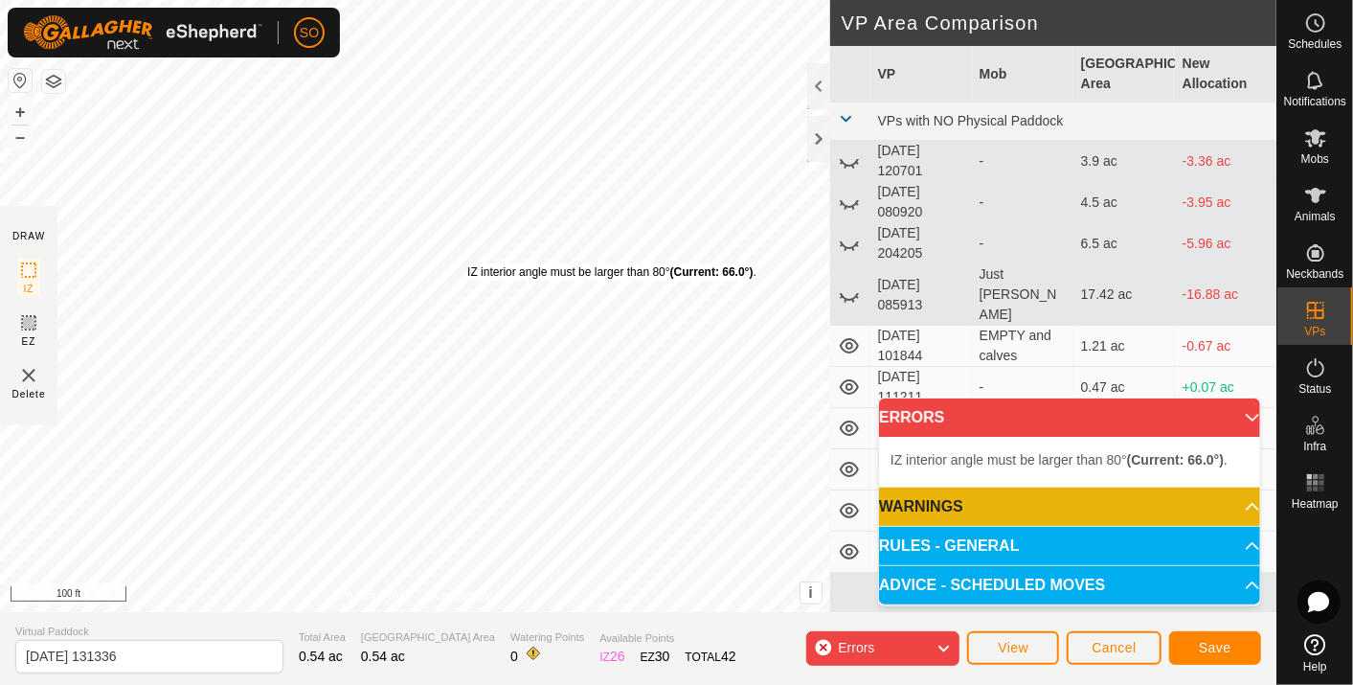
click at [467, 262] on div "IZ interior angle must be larger than 80° (Current: 66.0°) . + – ⇧ i This appli…" at bounding box center [415, 306] width 830 height 612
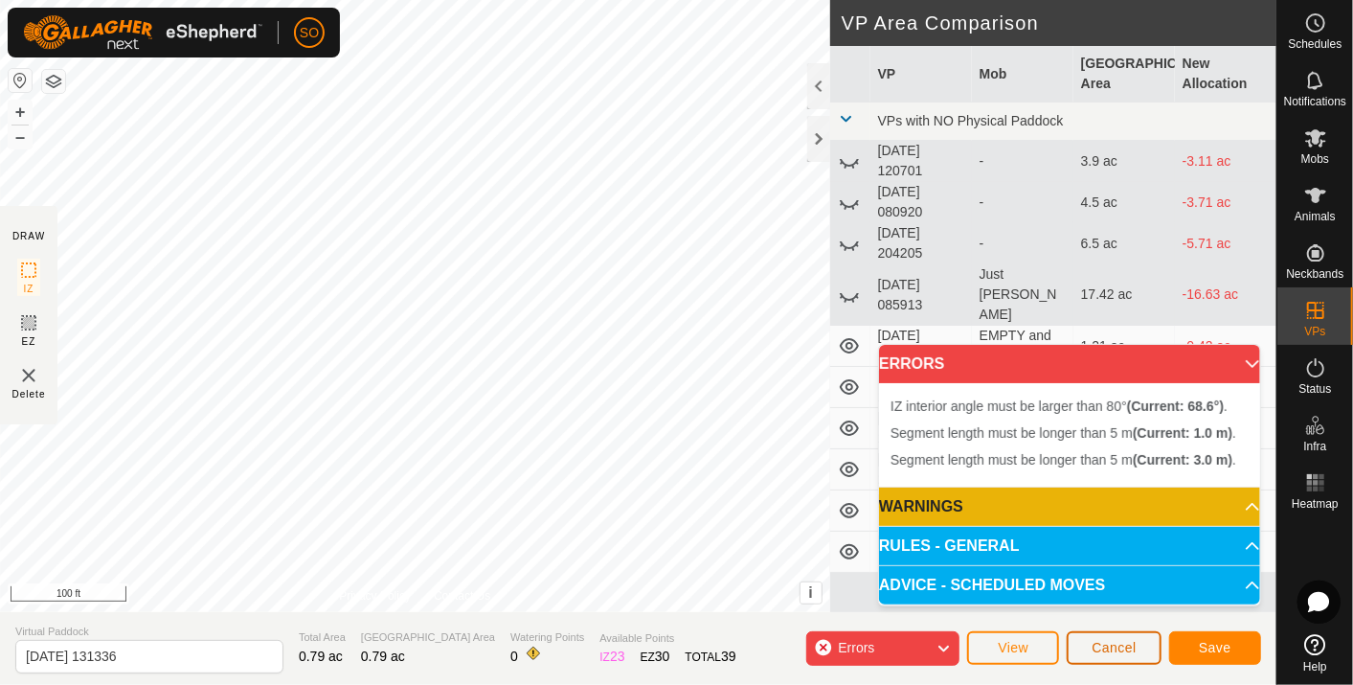
click at [1117, 648] on span "Cancel" at bounding box center [1114, 647] width 45 height 15
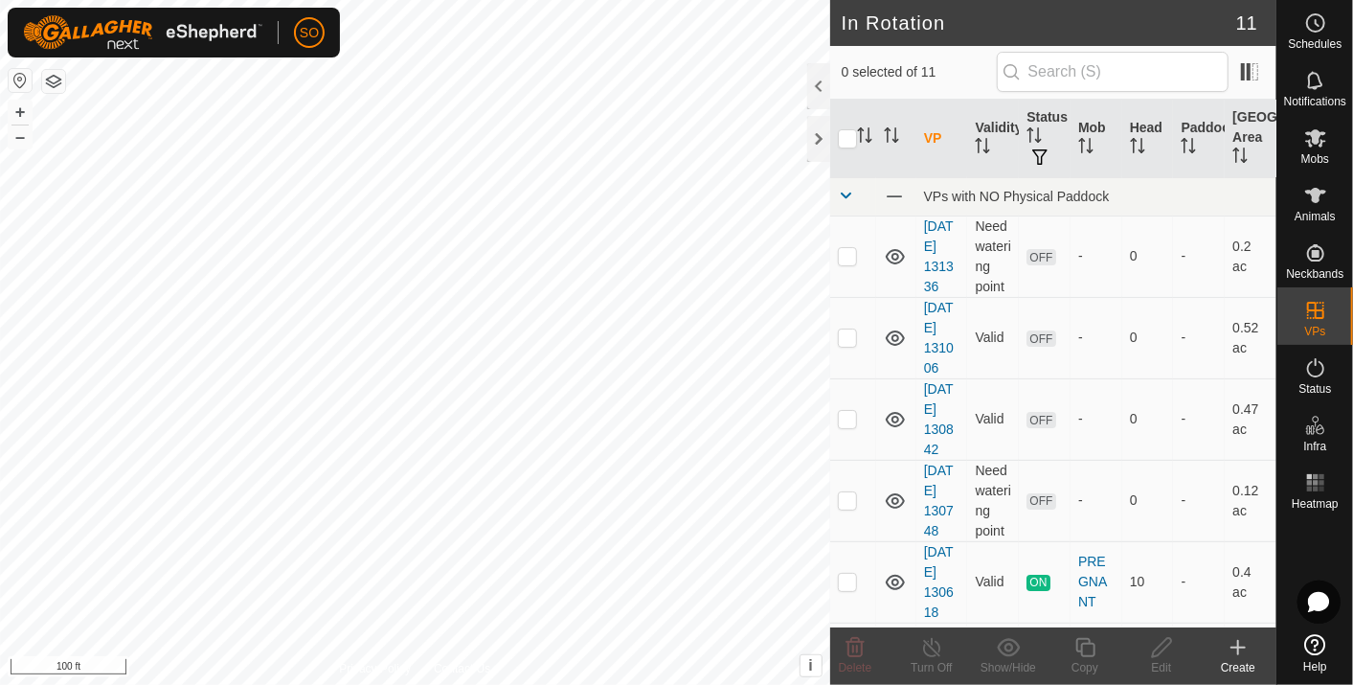
click at [1236, 645] on icon at bounding box center [1238, 647] width 23 height 23
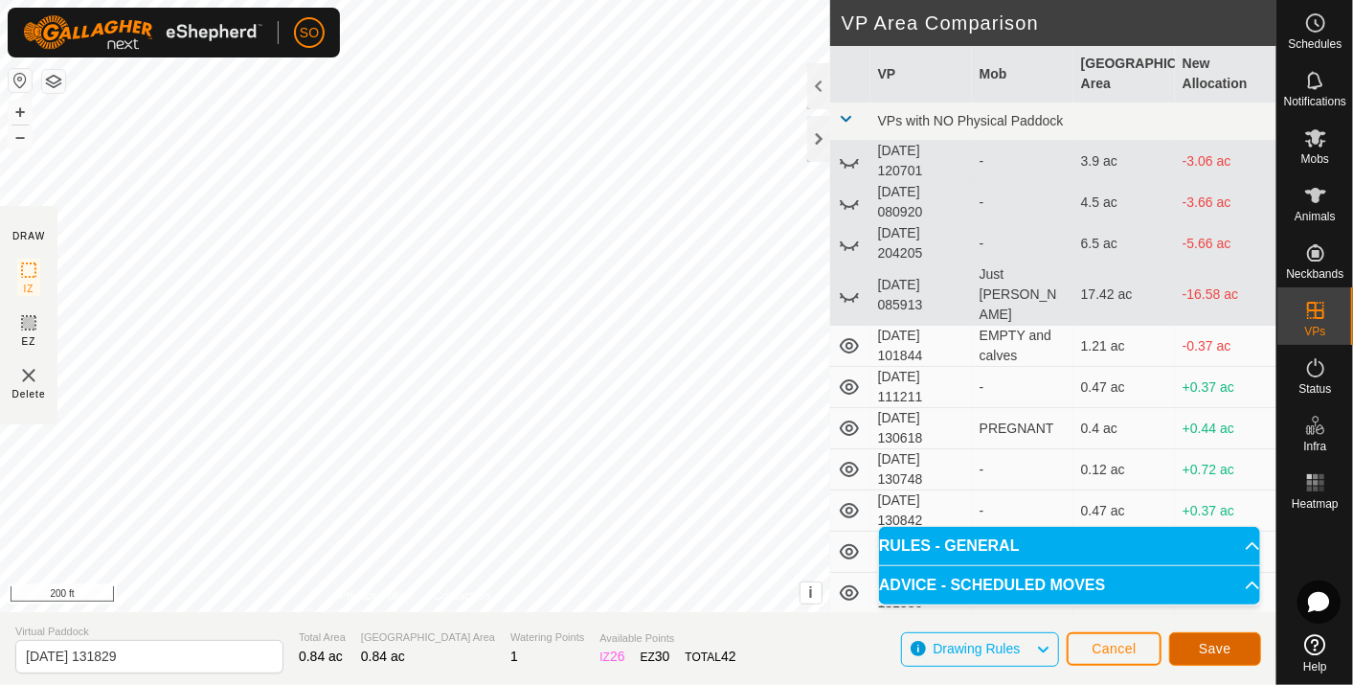
click at [1211, 642] on span "Save" at bounding box center [1215, 648] width 33 height 15
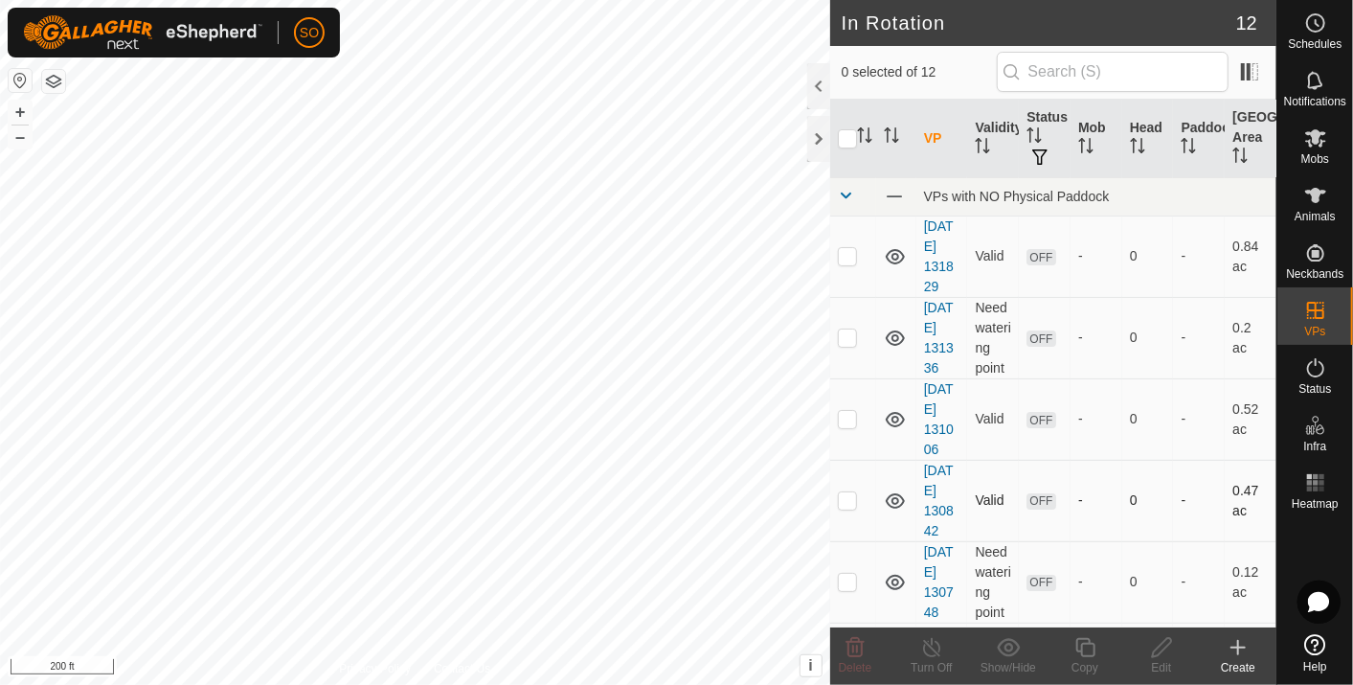
checkbox input "true"
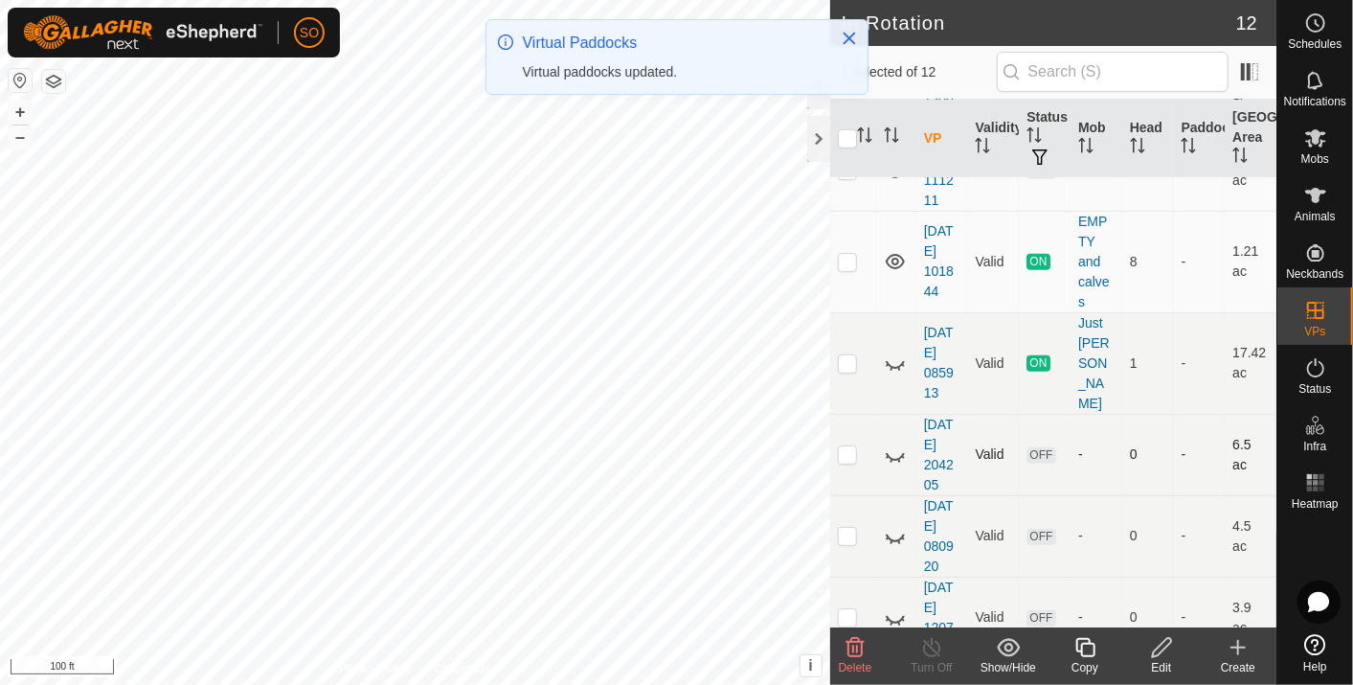
scroll to position [581, 0]
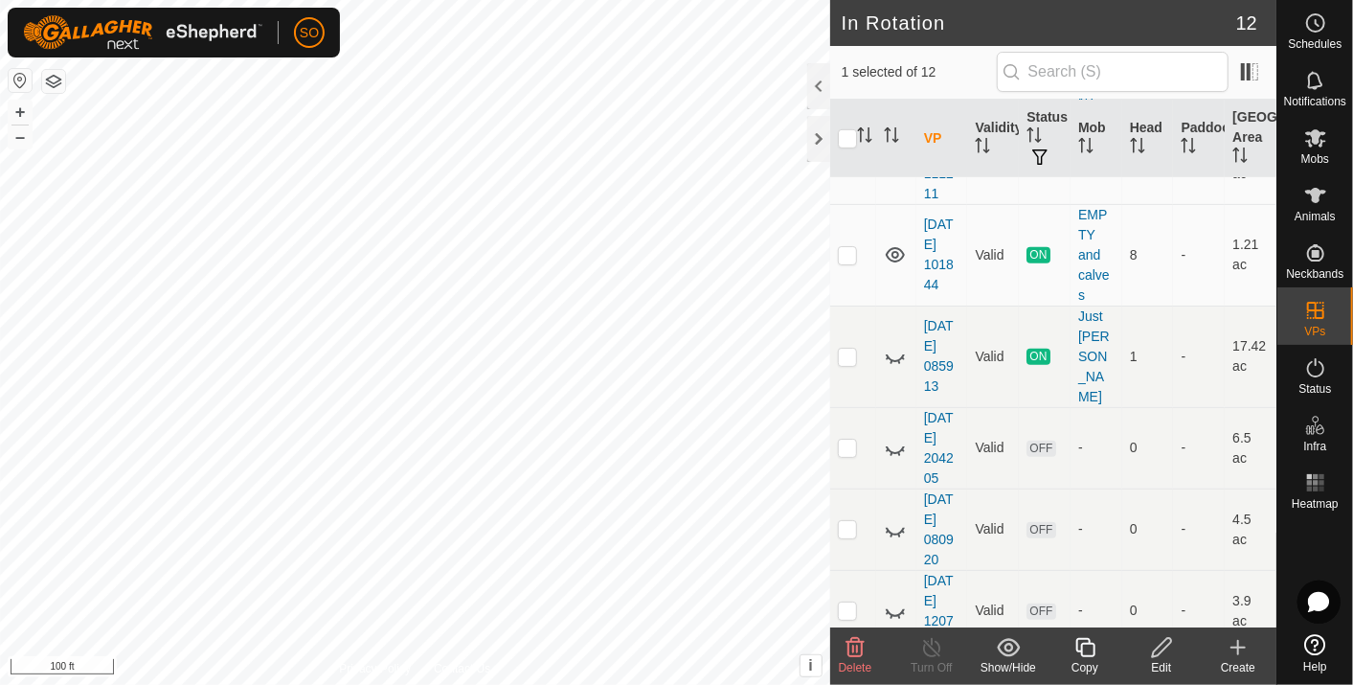
click at [852, 640] on icon at bounding box center [856, 647] width 18 height 19
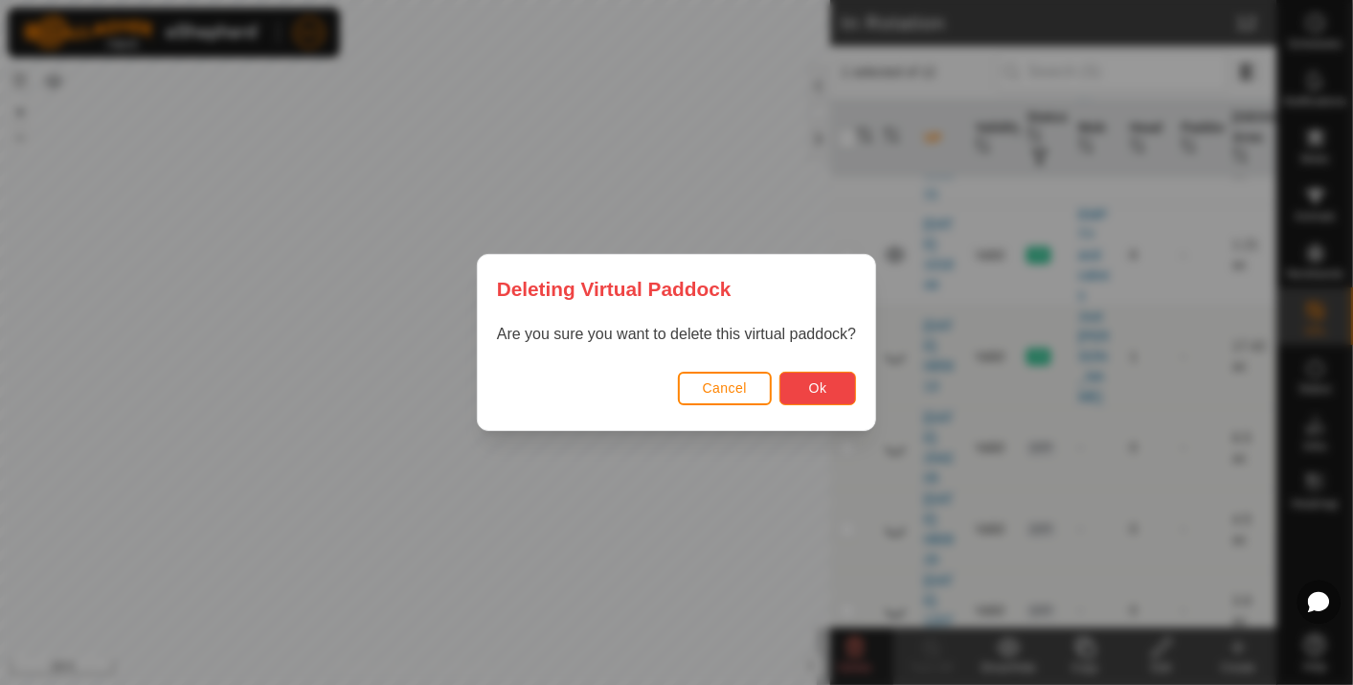
click at [814, 380] on span "Ok" at bounding box center [818, 387] width 18 height 15
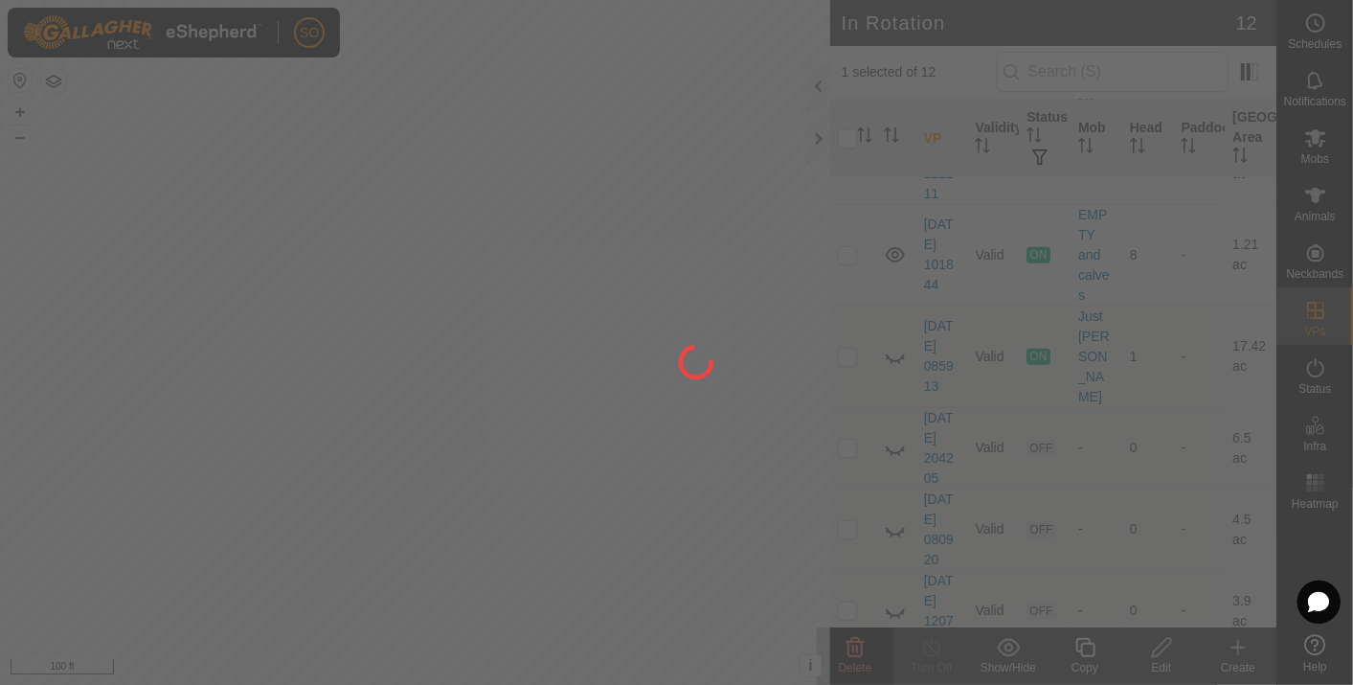
checkbox input "false"
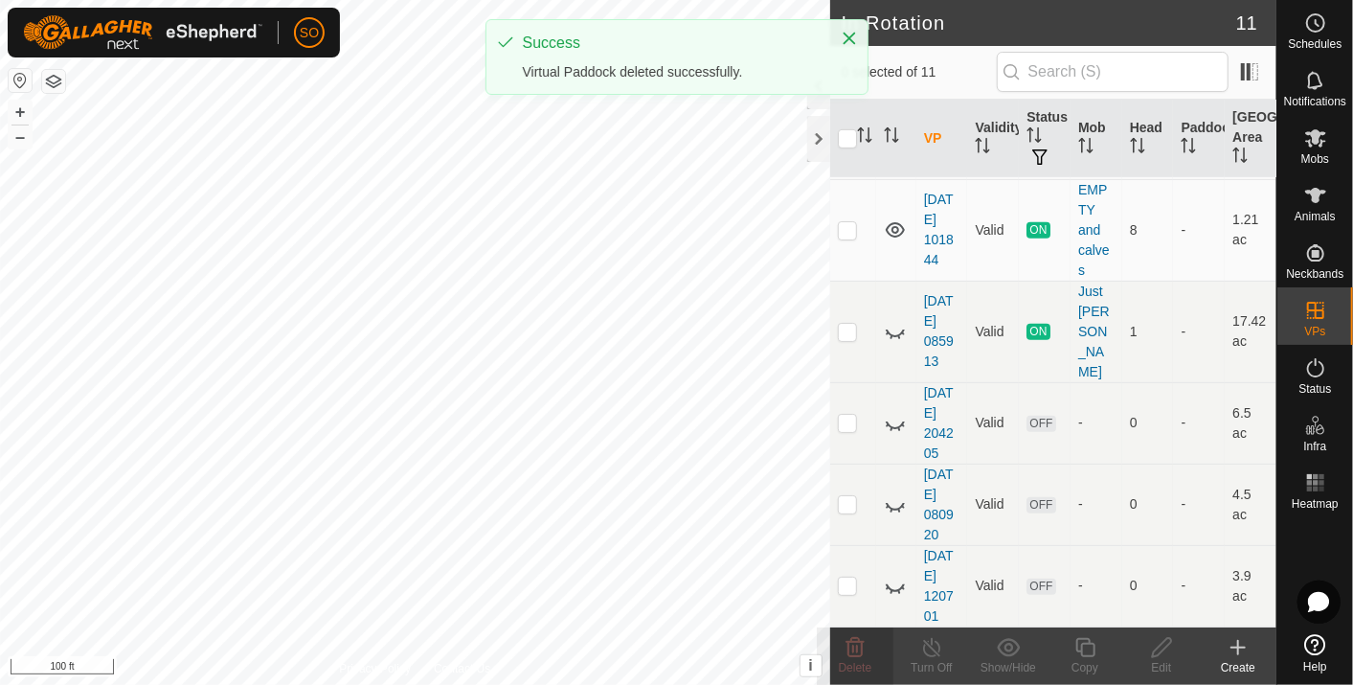
scroll to position [0, 0]
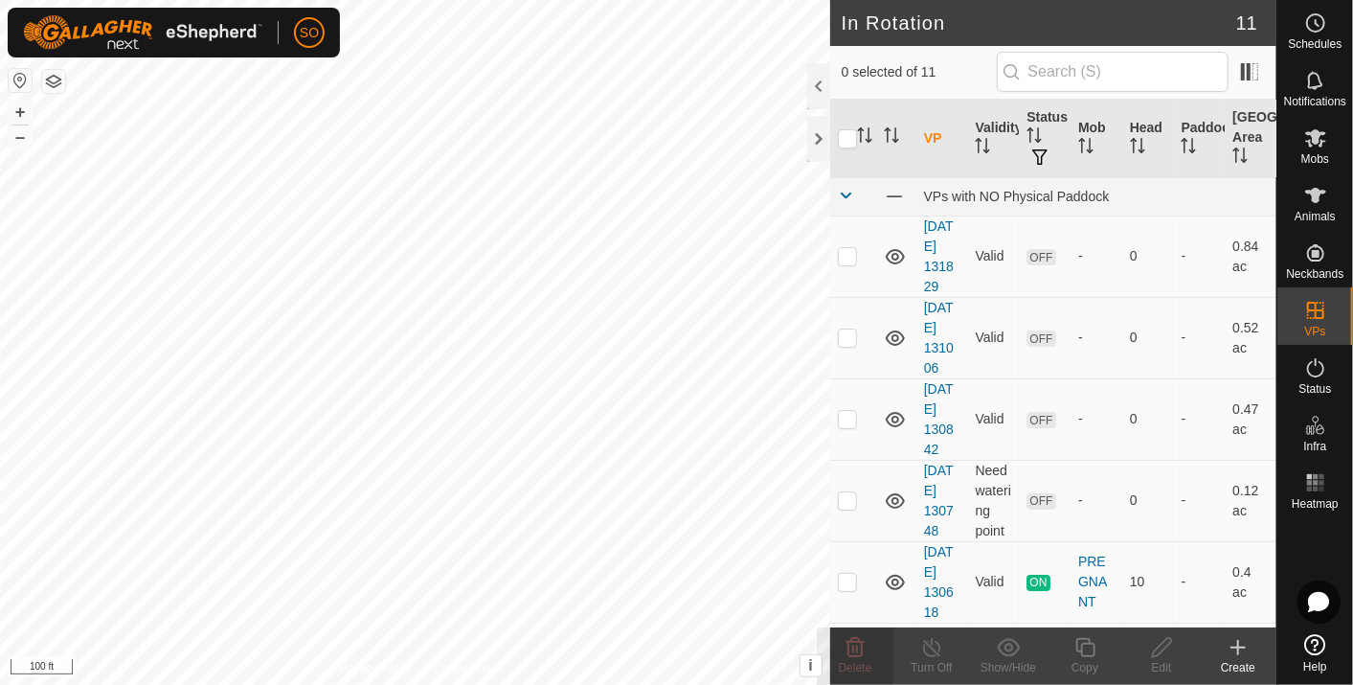
click at [1240, 640] on icon at bounding box center [1238, 647] width 23 height 23
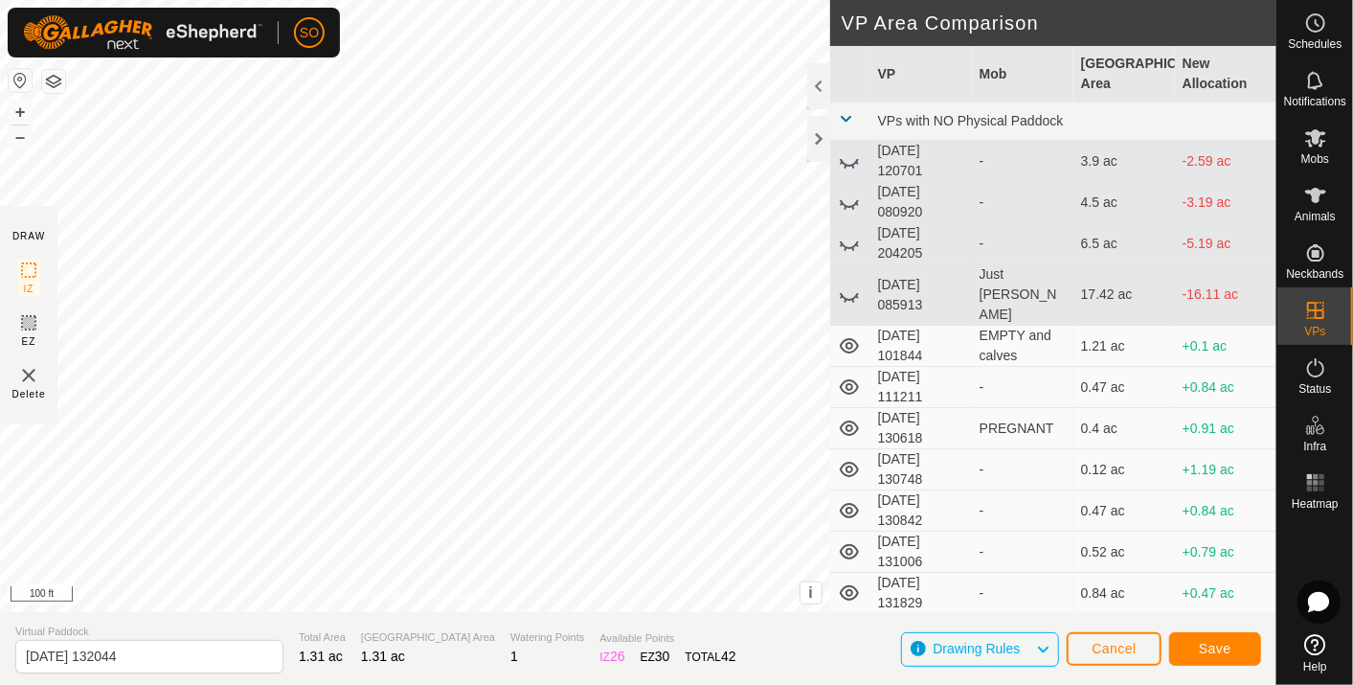
click at [615, 615] on div "DRAW IZ EZ Delete Privacy Policy Contact Us + – ⇧ i This application includes H…" at bounding box center [638, 342] width 1277 height 685
click at [658, 684] on html "SO Schedules Notifications Mobs Animals Neckbands VPs Status Infra Heatmap Help…" at bounding box center [676, 342] width 1353 height 685
click at [24, 318] on icon at bounding box center [28, 322] width 23 height 23
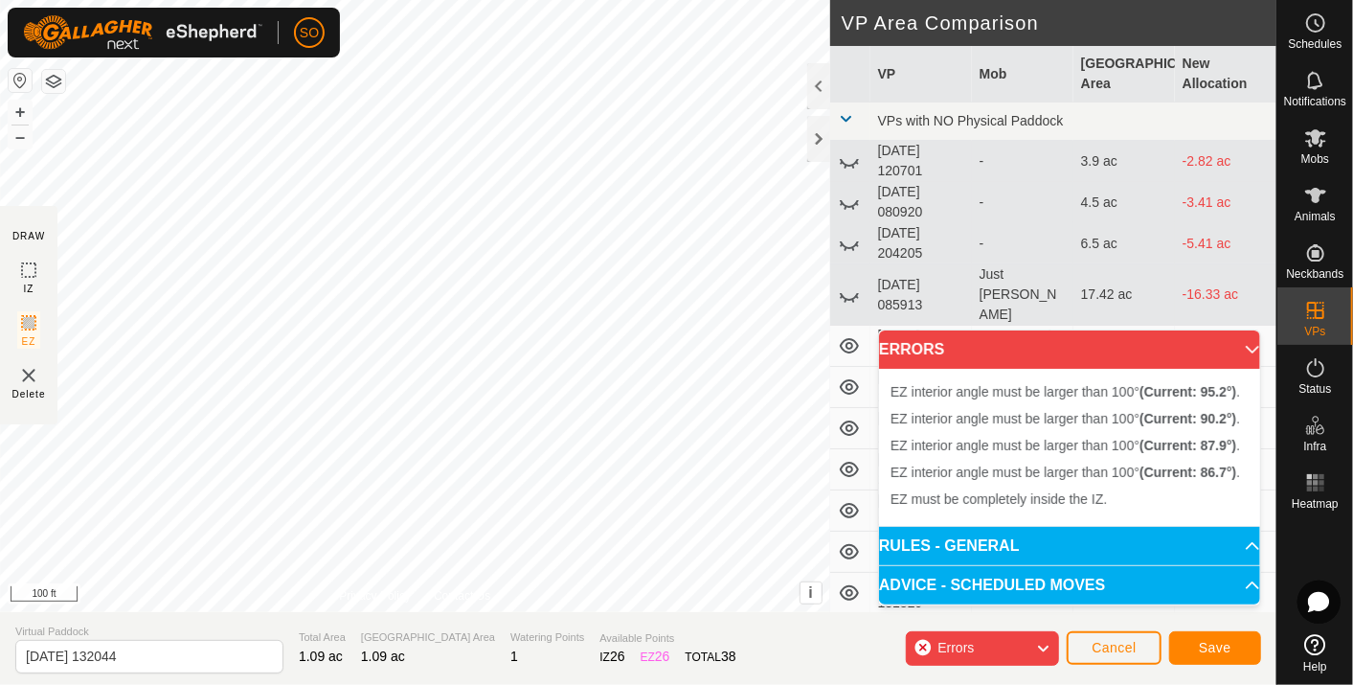
click at [538, 270] on div "EZ interior angle must be larger than 100° (Current: 90.2°) . + – ⇧ i This appl…" at bounding box center [415, 306] width 830 height 612
click at [1092, 636] on button "Cancel" at bounding box center [1114, 648] width 95 height 34
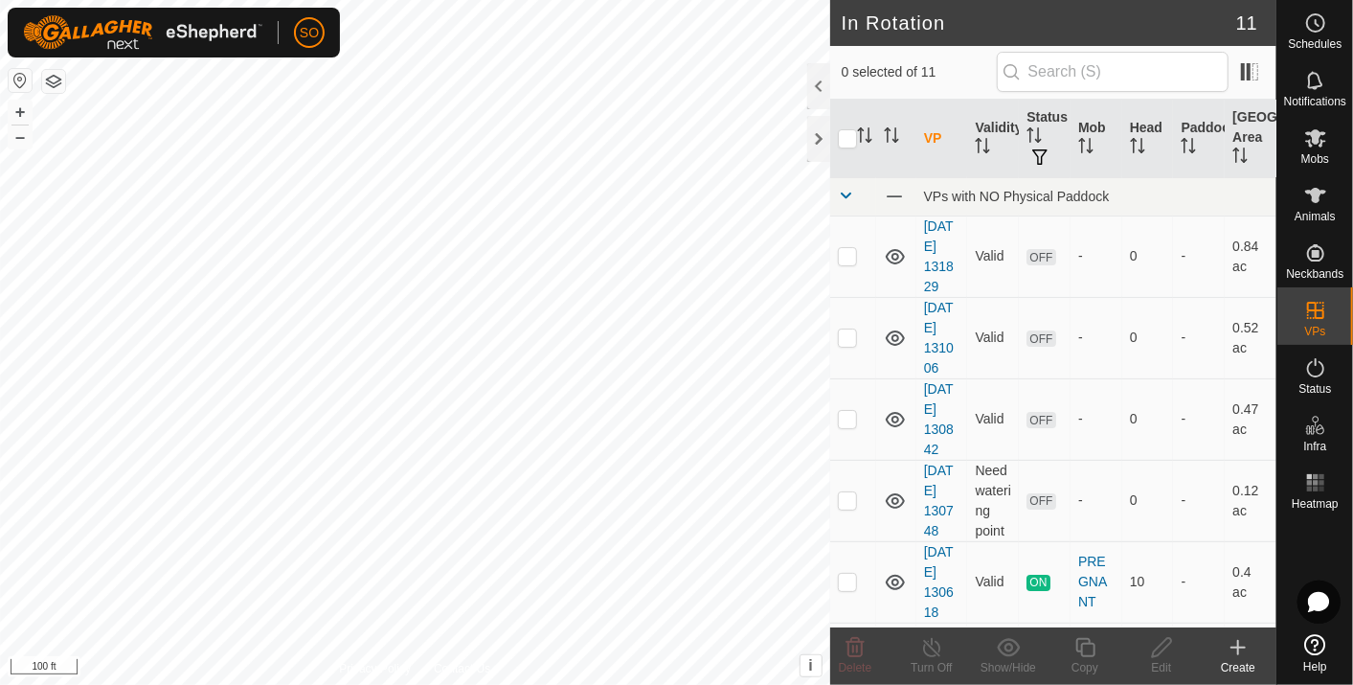
click at [1245, 644] on icon at bounding box center [1238, 647] width 23 height 23
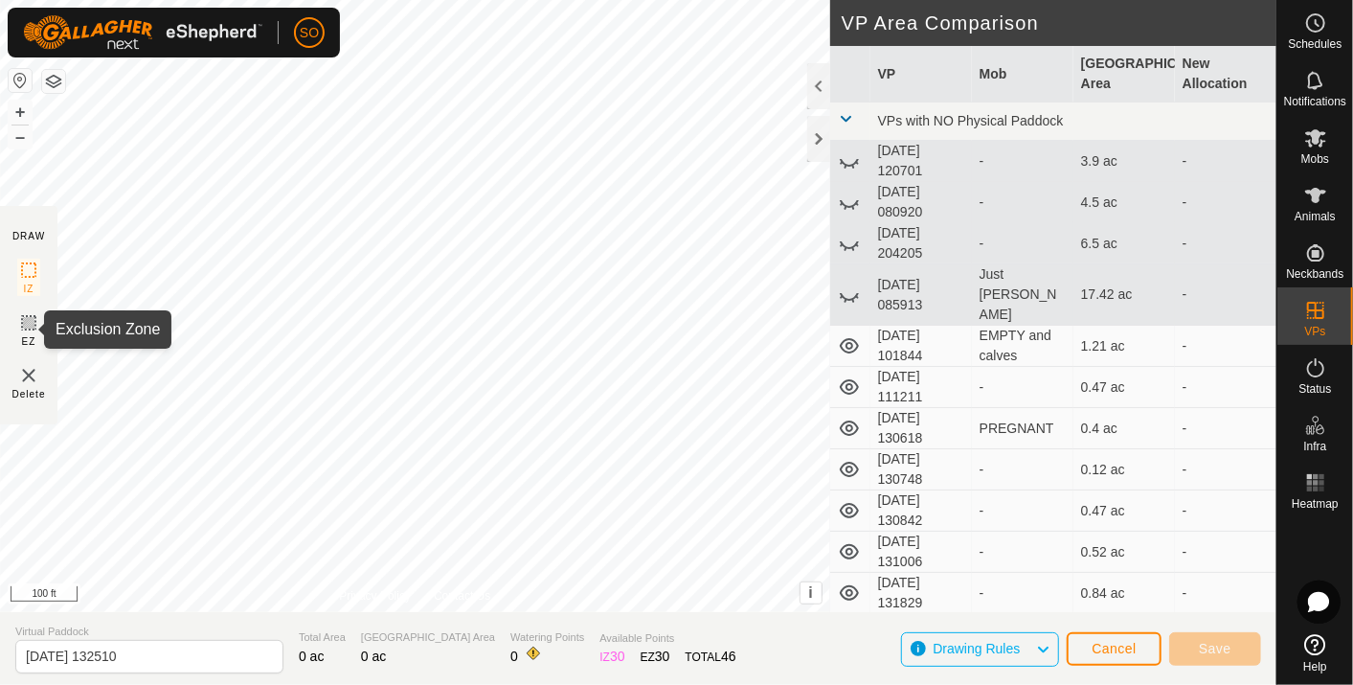
click at [23, 322] on icon at bounding box center [28, 322] width 11 height 11
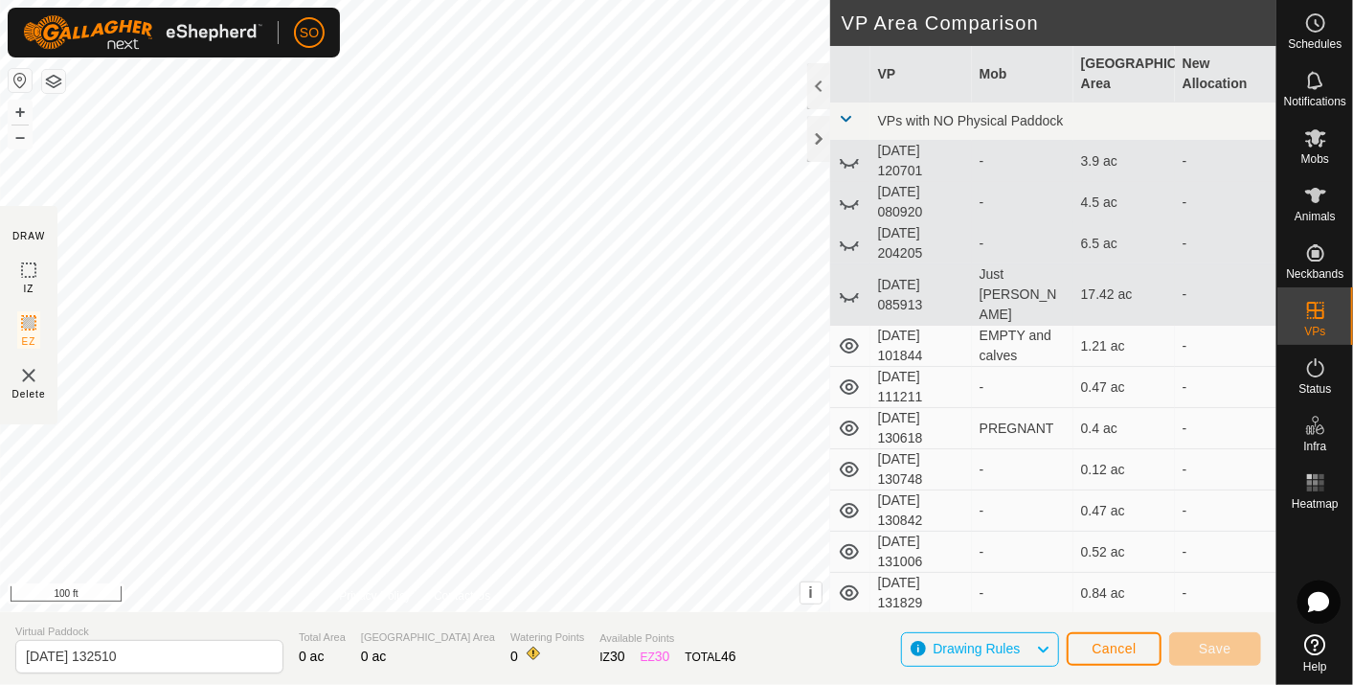
click at [0, 279] on html "SO Schedules Notifications Mobs Animals Neckbands VPs Status Infra Heatmap Help…" at bounding box center [676, 342] width 1353 height 685
click at [0, 513] on html "SO Schedules Notifications Mobs Animals Neckbands VPs Status Infra Heatmap Help…" at bounding box center [676, 342] width 1353 height 685
click at [654, 684] on html "SO Schedules Notifications Mobs Animals Neckbands VPs Status Infra Heatmap Help…" at bounding box center [676, 342] width 1353 height 685
click at [508, 627] on div "DRAW IZ EZ Delete Privacy Policy Contact Us + – ⇧ i This application includes H…" at bounding box center [638, 342] width 1277 height 685
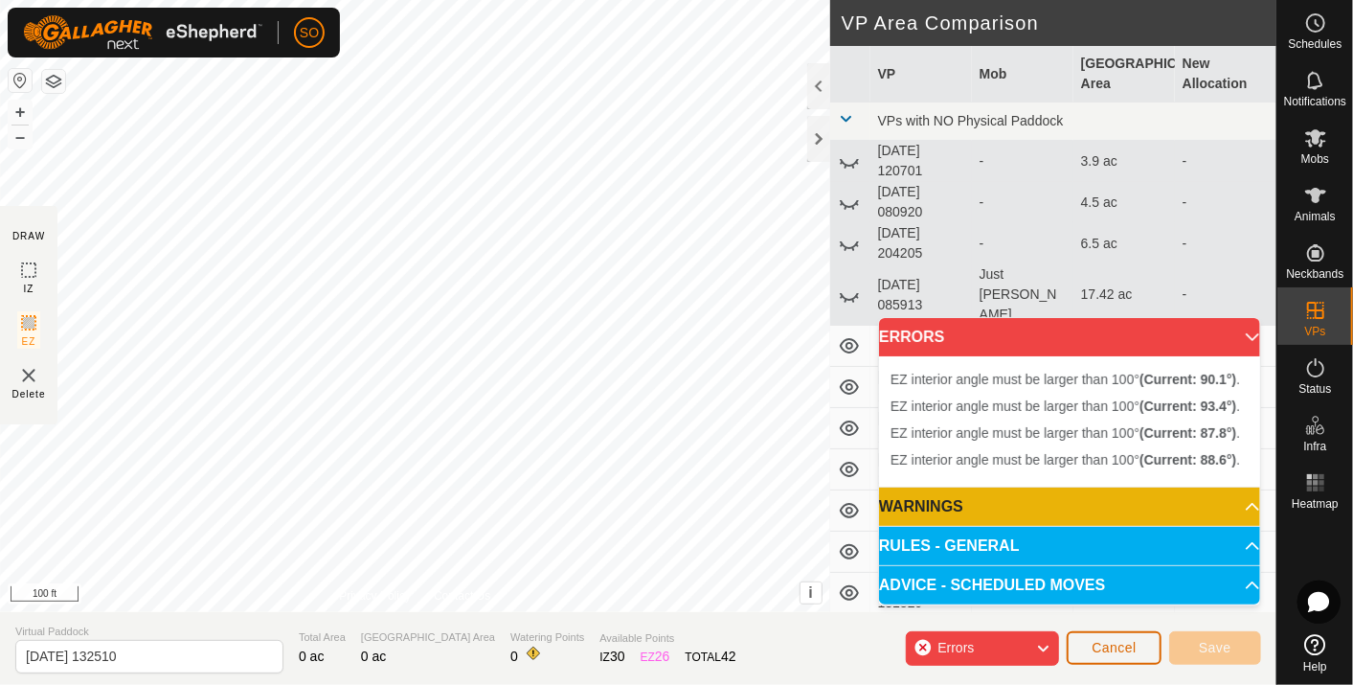
click at [1099, 648] on span "Cancel" at bounding box center [1114, 647] width 45 height 15
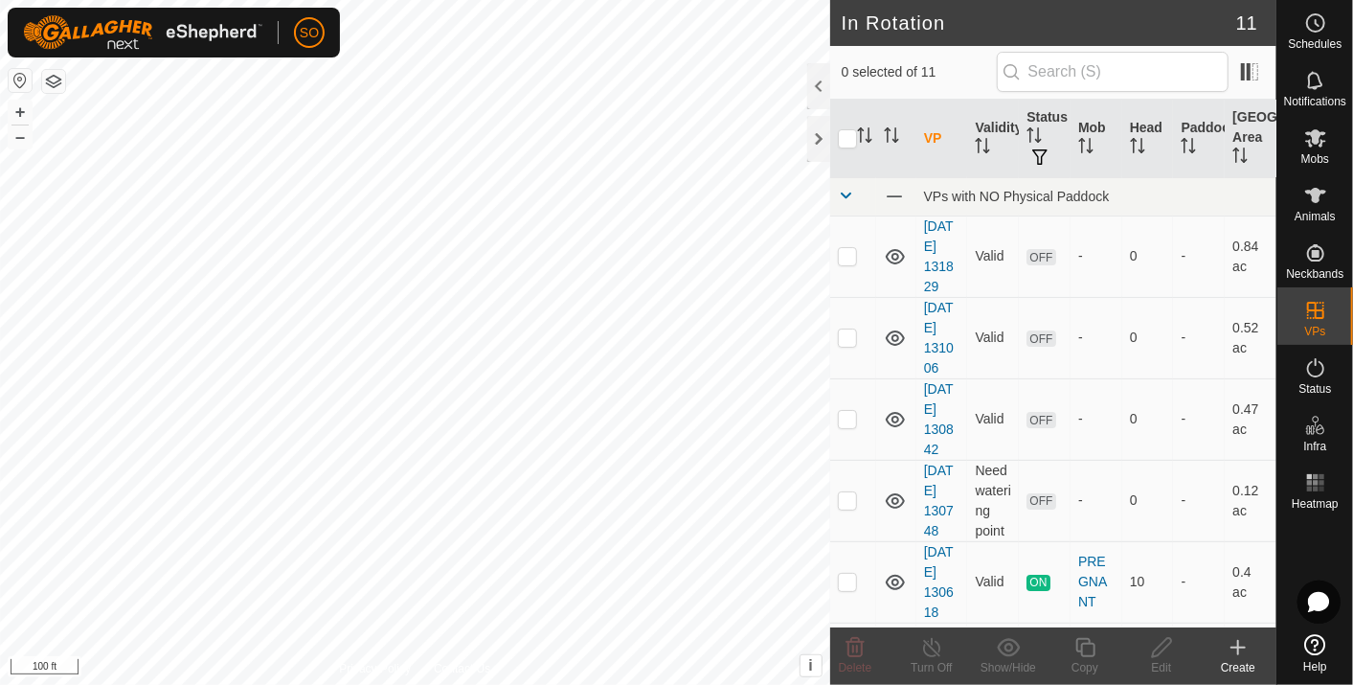
click at [1245, 652] on icon at bounding box center [1238, 647] width 23 height 23
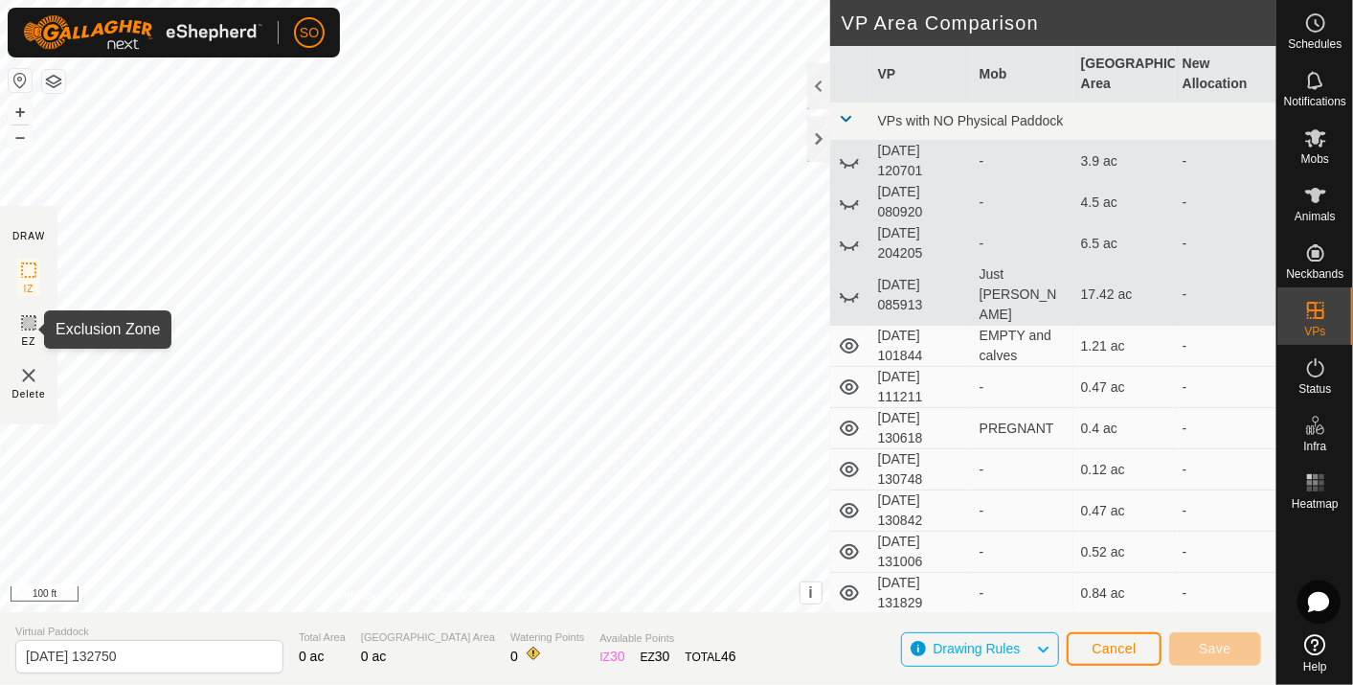
click at [25, 317] on icon at bounding box center [28, 322] width 23 height 23
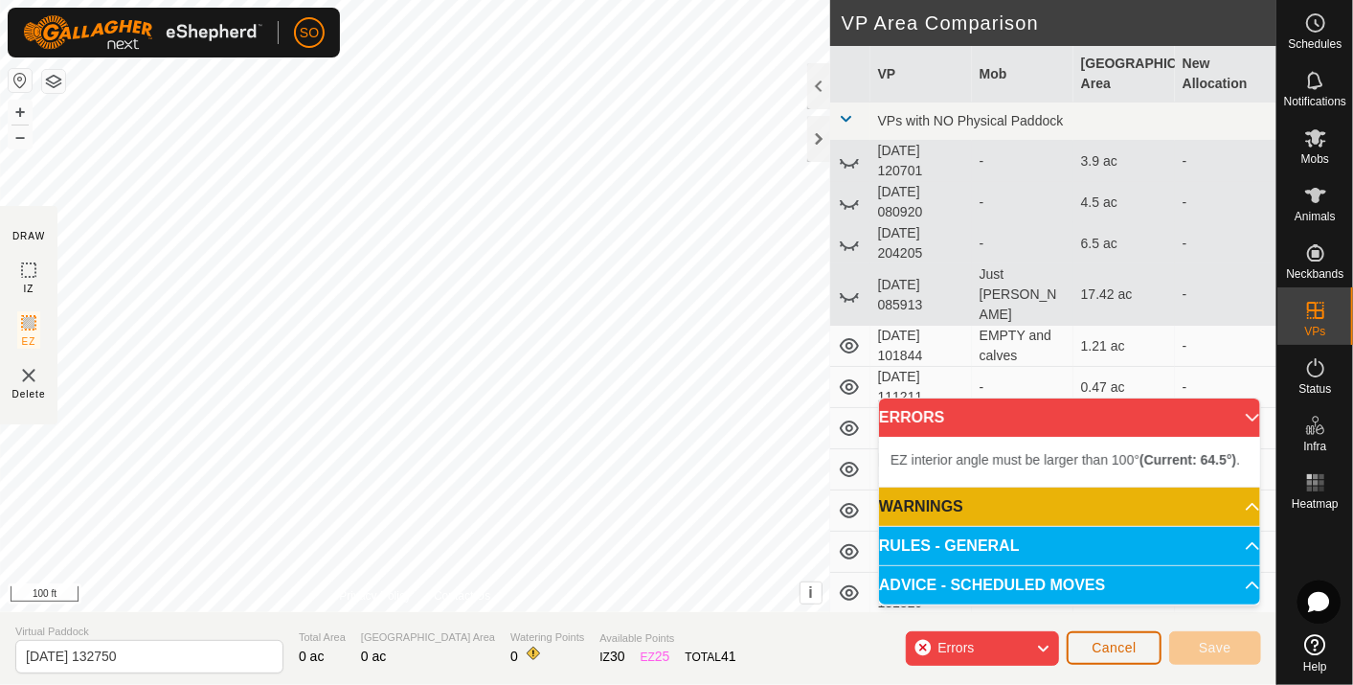
click at [1114, 651] on span "Cancel" at bounding box center [1114, 647] width 45 height 15
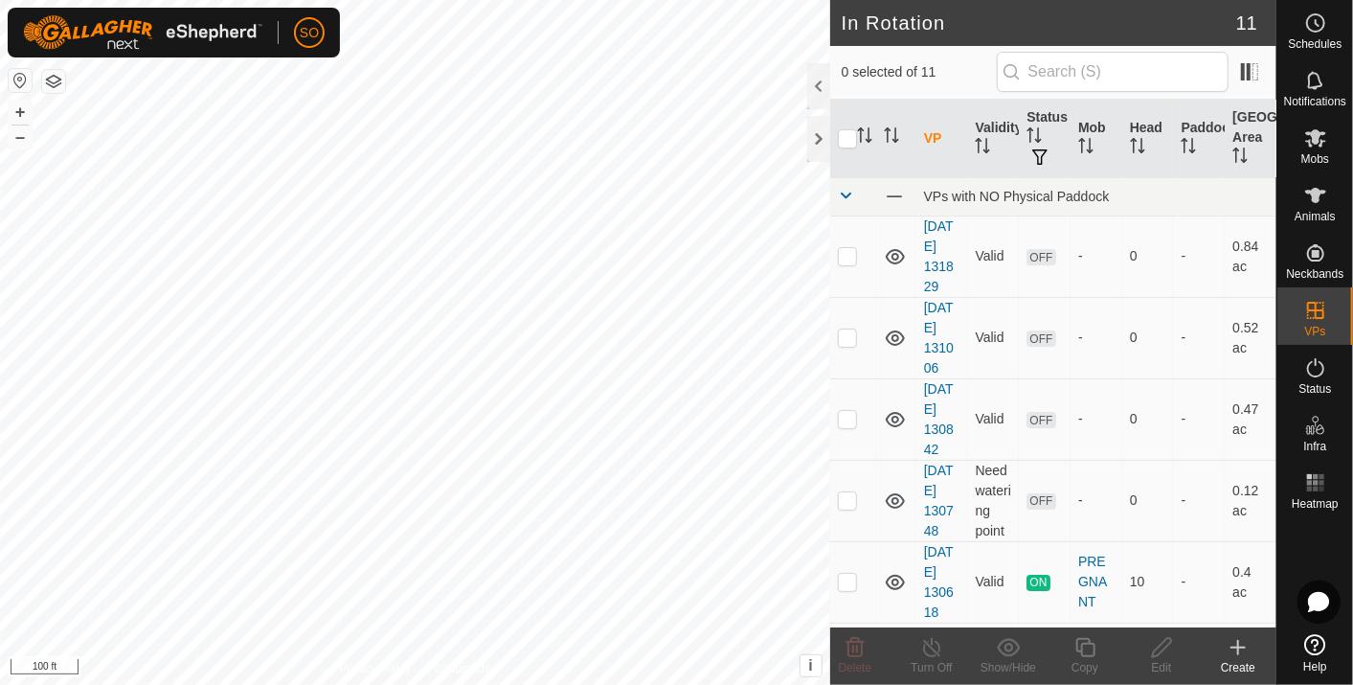
click at [1240, 645] on icon at bounding box center [1238, 647] width 23 height 23
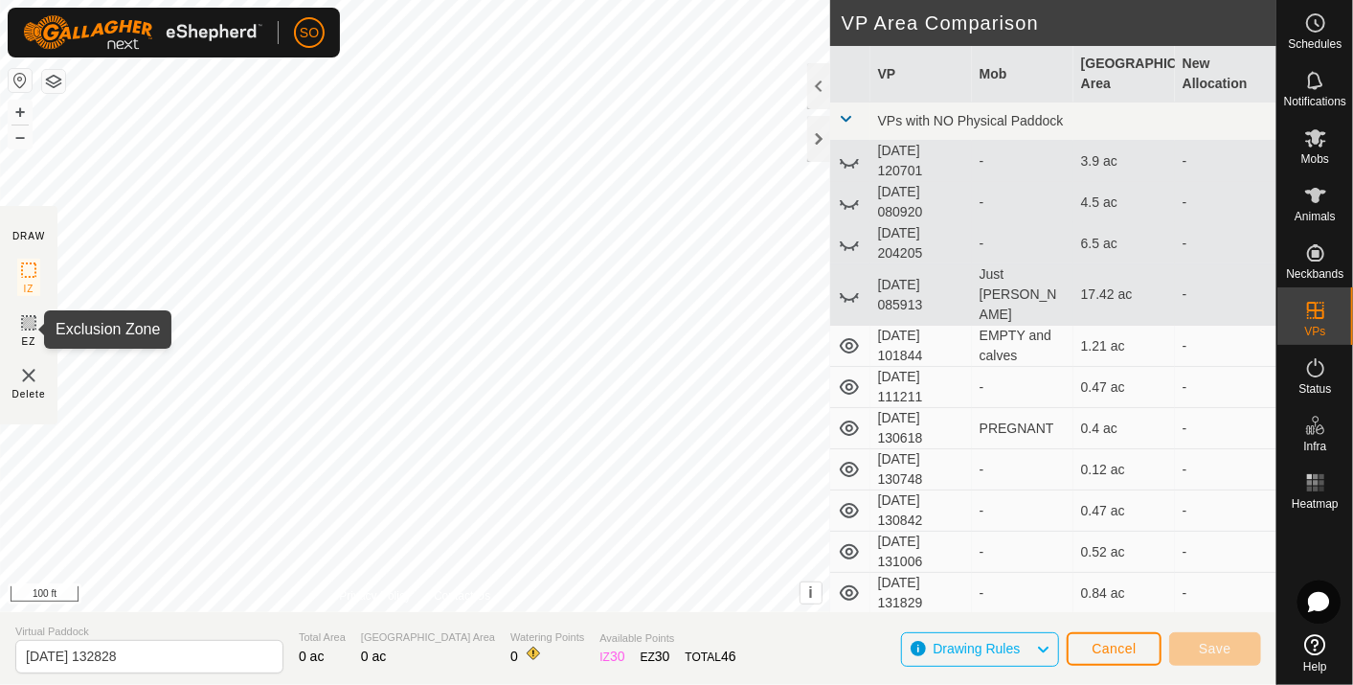
click at [29, 317] on icon at bounding box center [28, 322] width 11 height 11
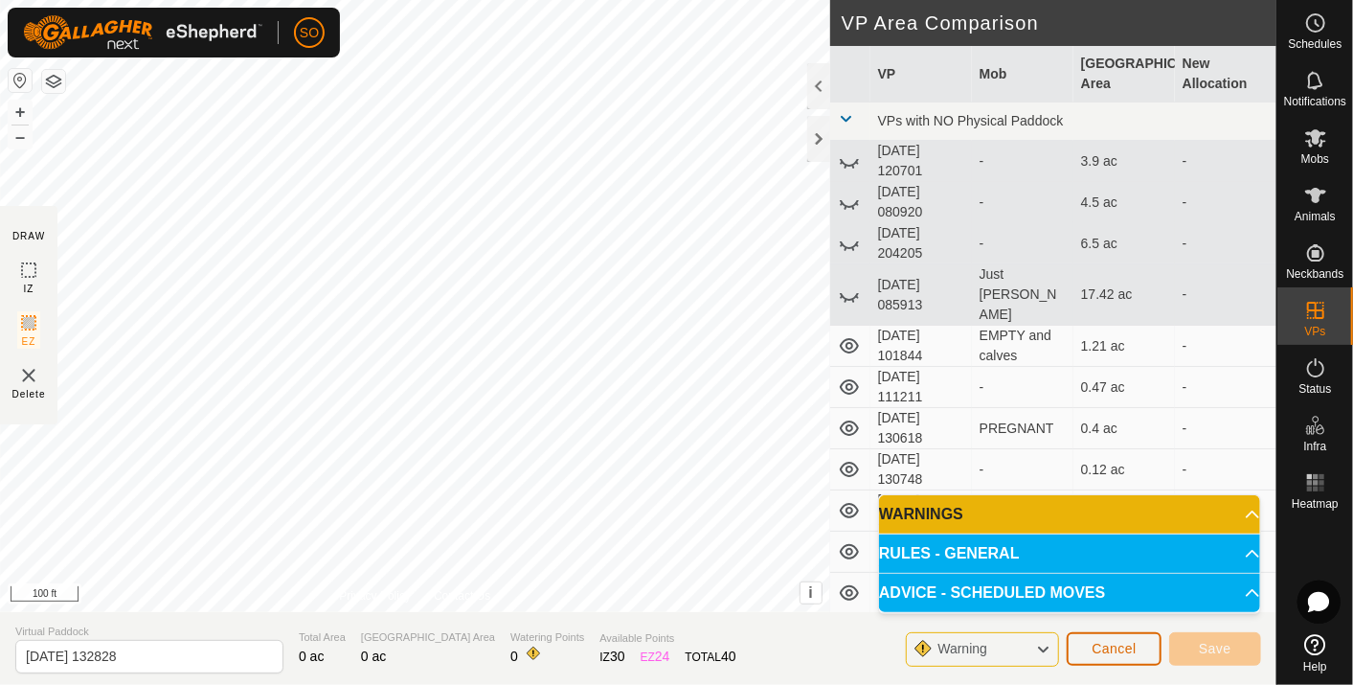
click at [1116, 645] on span "Cancel" at bounding box center [1114, 648] width 45 height 15
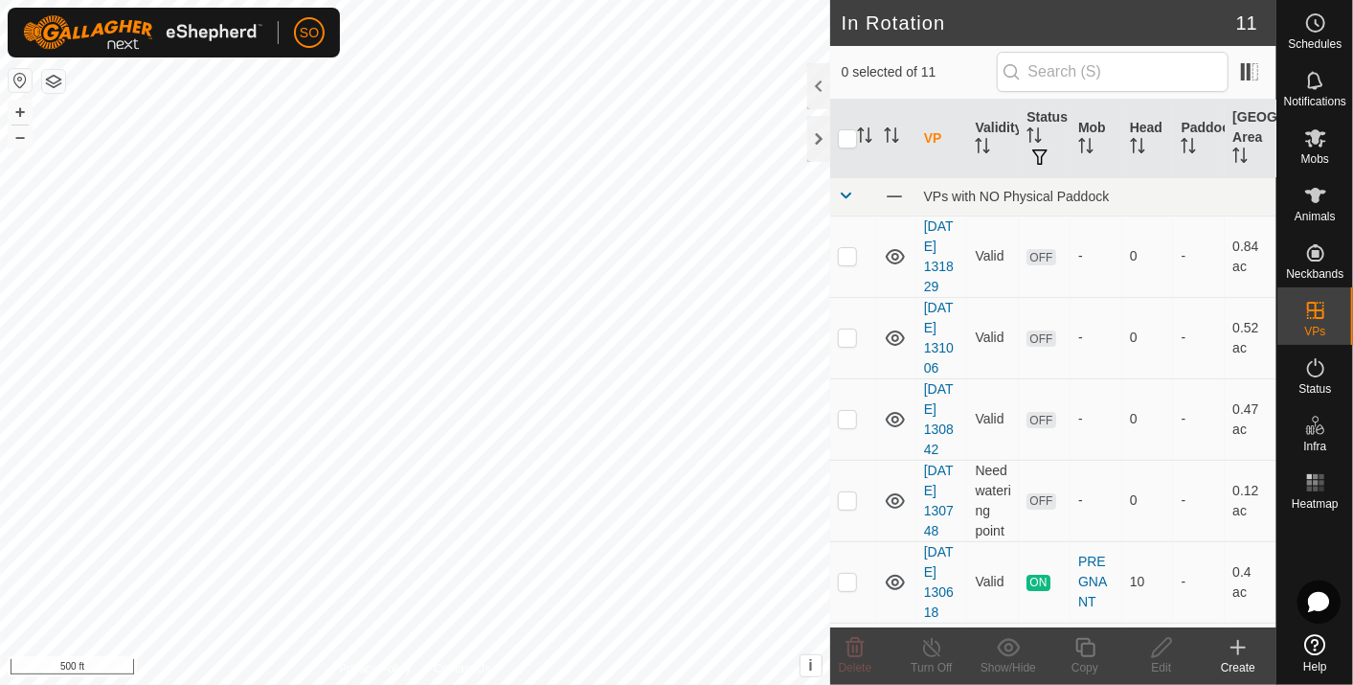
checkbox input "true"
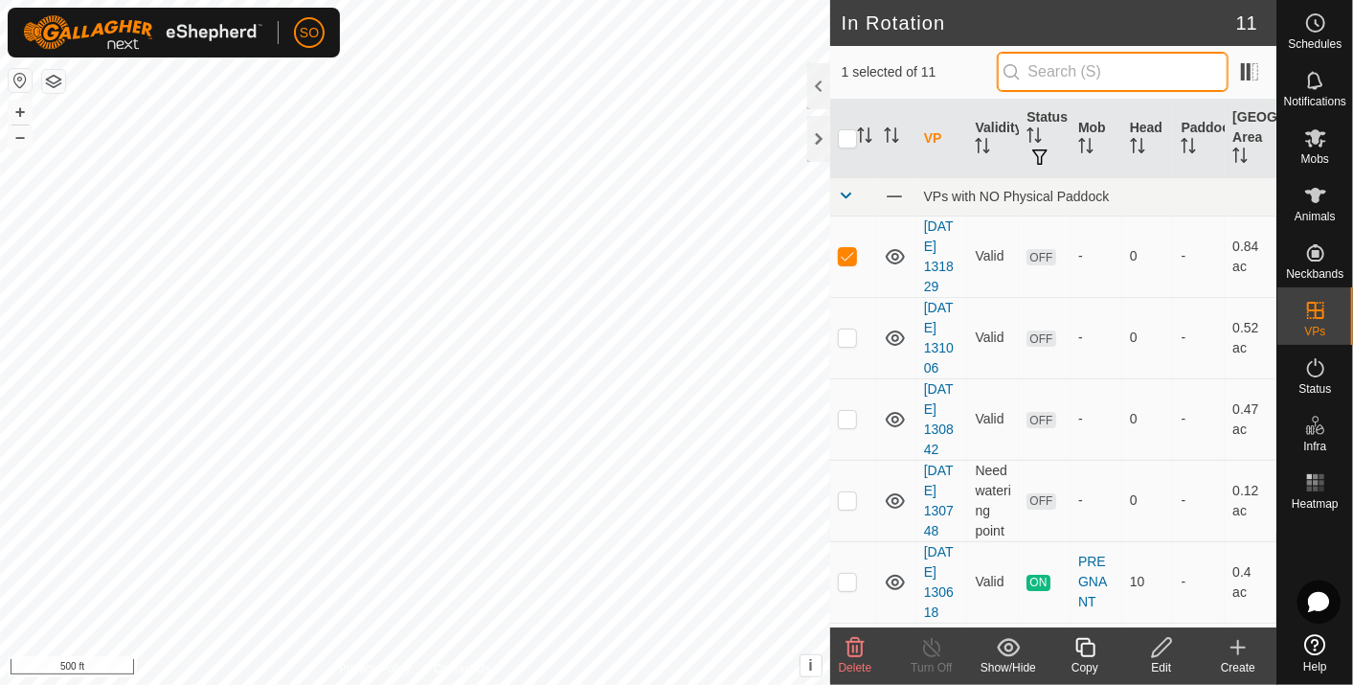
click at [1127, 79] on input "text" at bounding box center [1113, 72] width 232 height 40
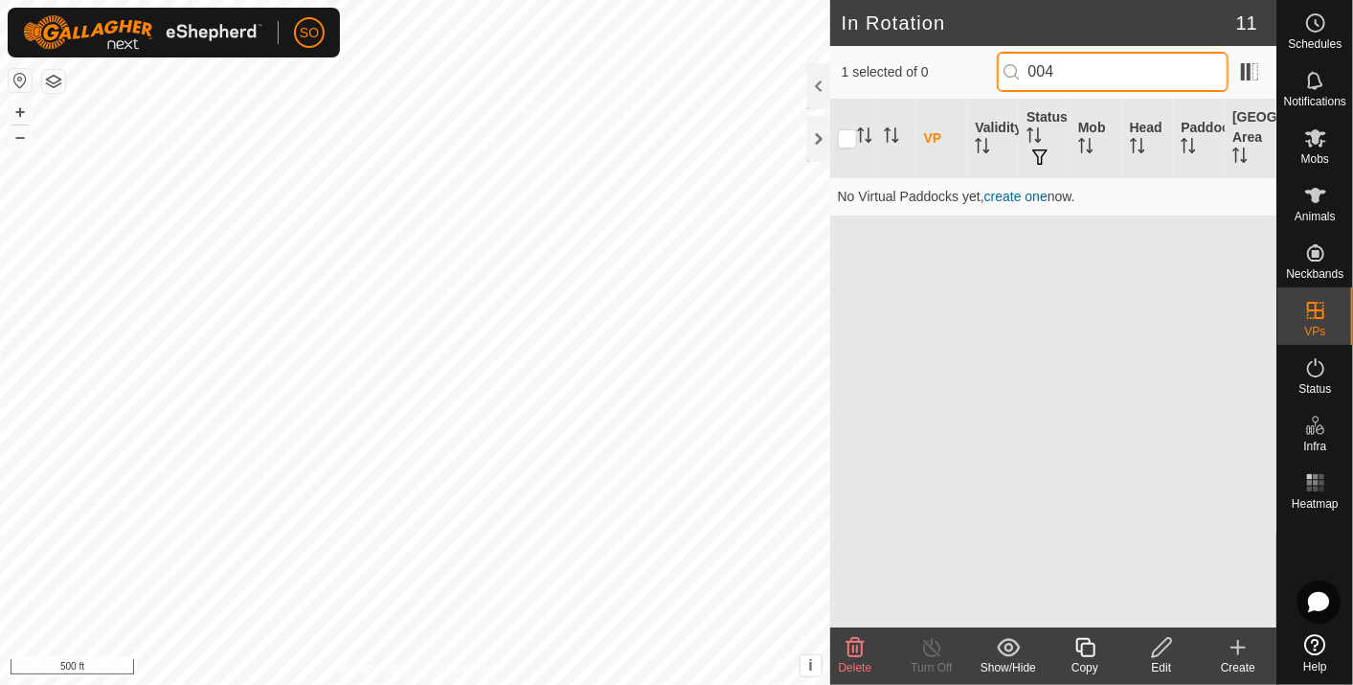
type input "004"
click at [1017, 193] on link "create one" at bounding box center [1016, 196] width 63 height 15
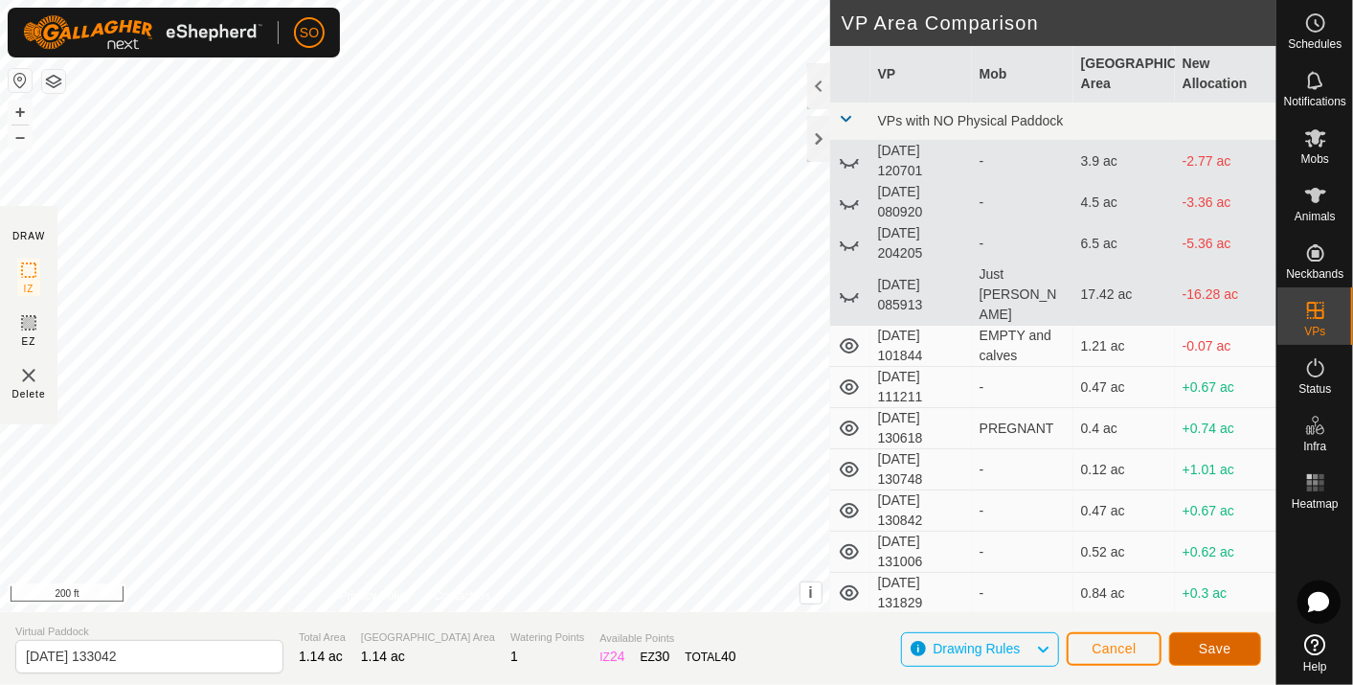
click at [1203, 645] on span "Save" at bounding box center [1215, 648] width 33 height 15
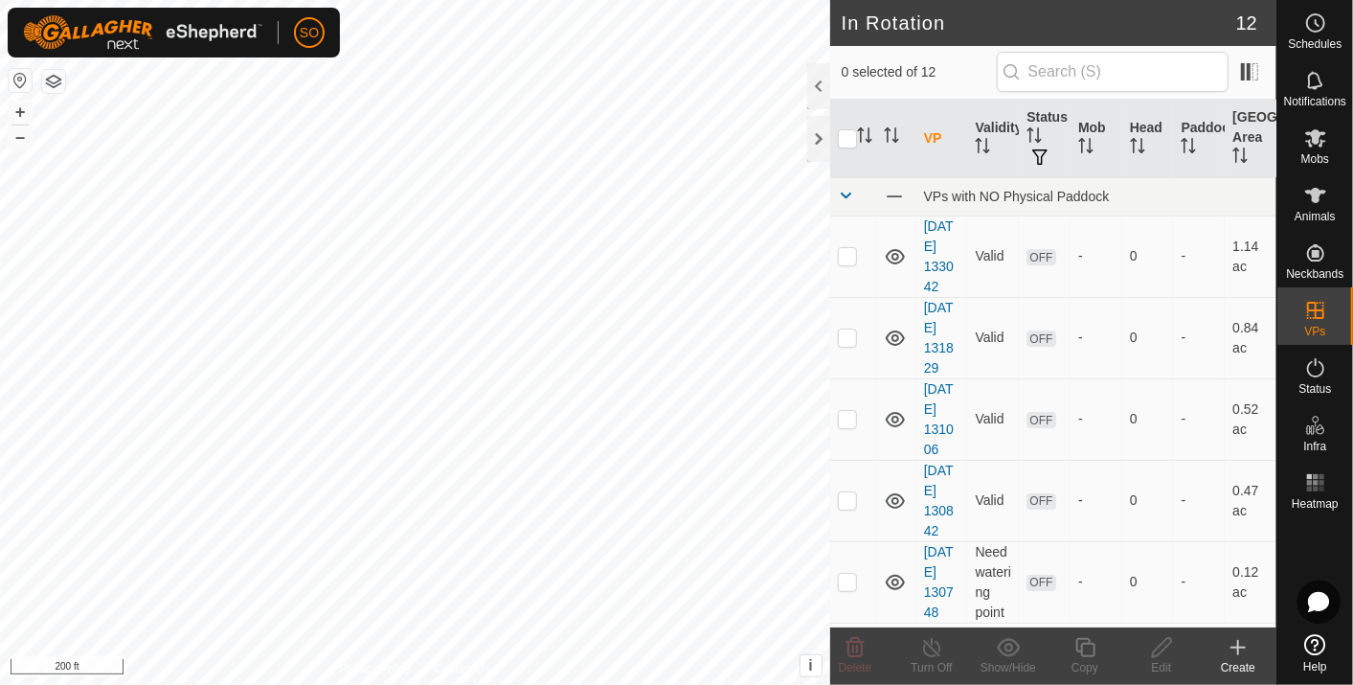
click at [1239, 643] on icon at bounding box center [1238, 647] width 23 height 23
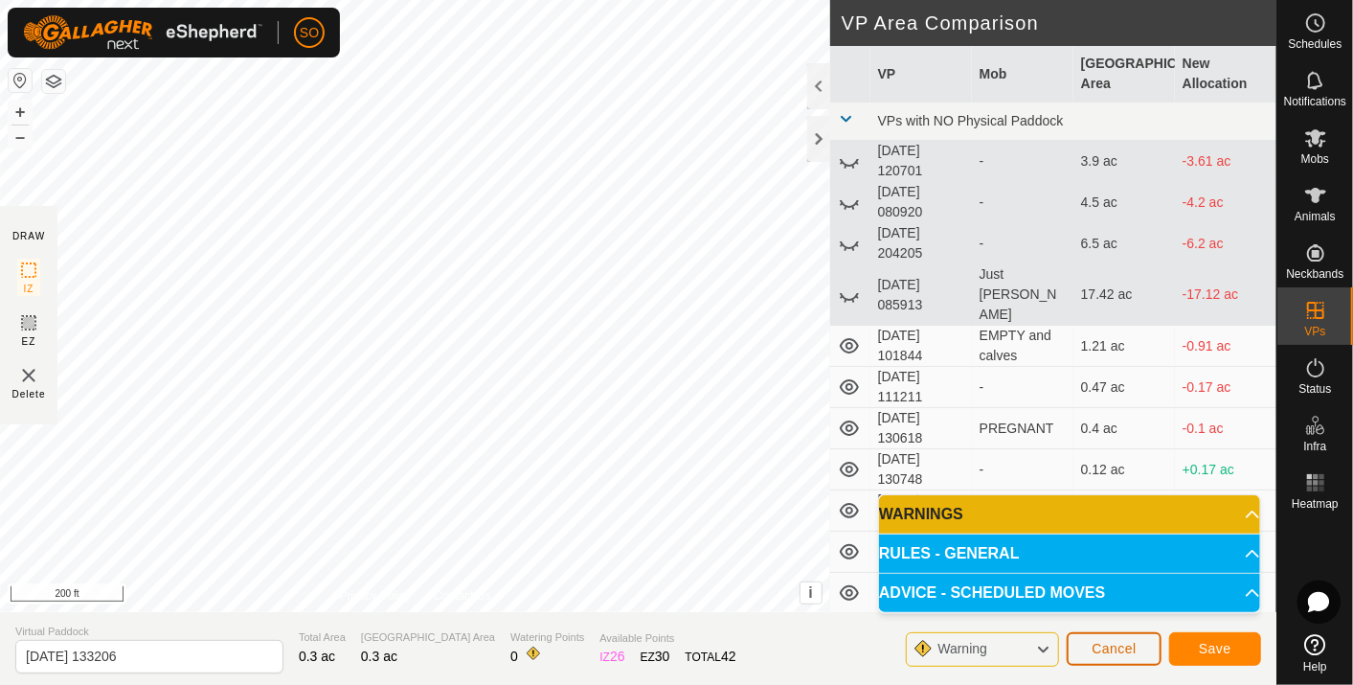
click at [1109, 644] on span "Cancel" at bounding box center [1114, 648] width 45 height 15
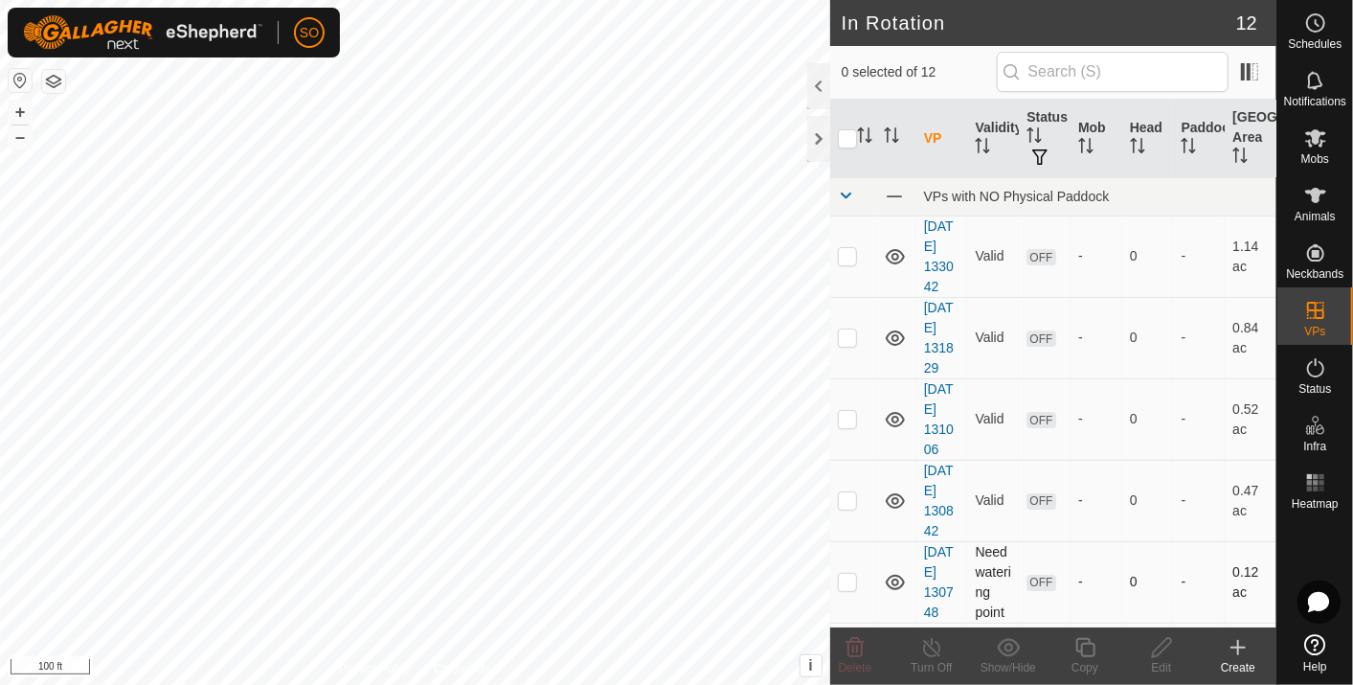
click at [1018, 555] on div "In Rotation 12 0 selected of 12 VP Validity Status Mob Head Paddock Grazing Are…" at bounding box center [638, 342] width 1277 height 685
